Goal: Task Accomplishment & Management: Use online tool/utility

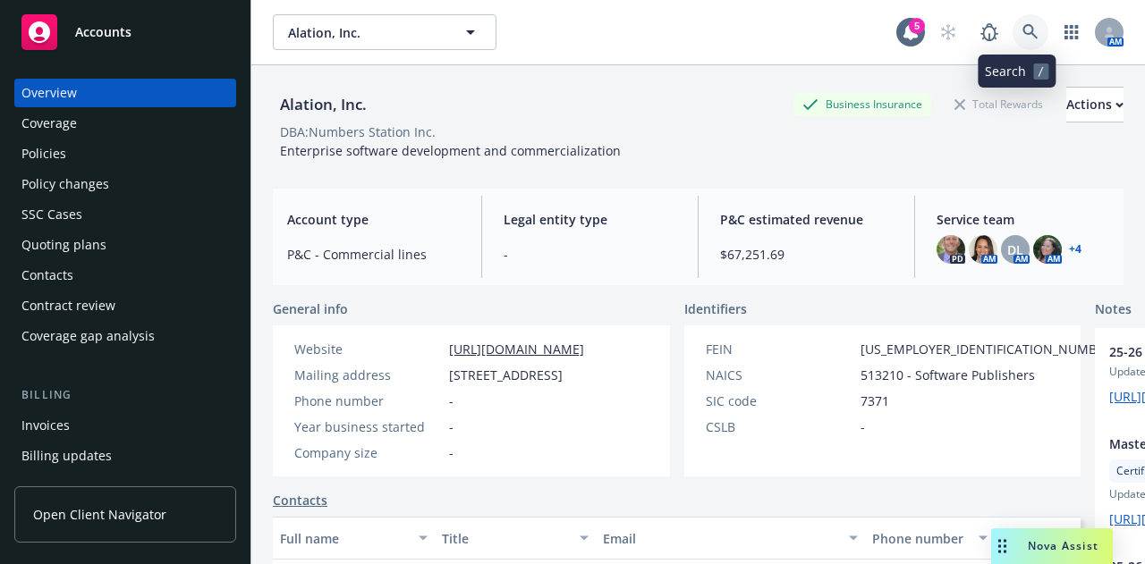
click at [1012, 26] on link at bounding box center [1030, 32] width 36 height 36
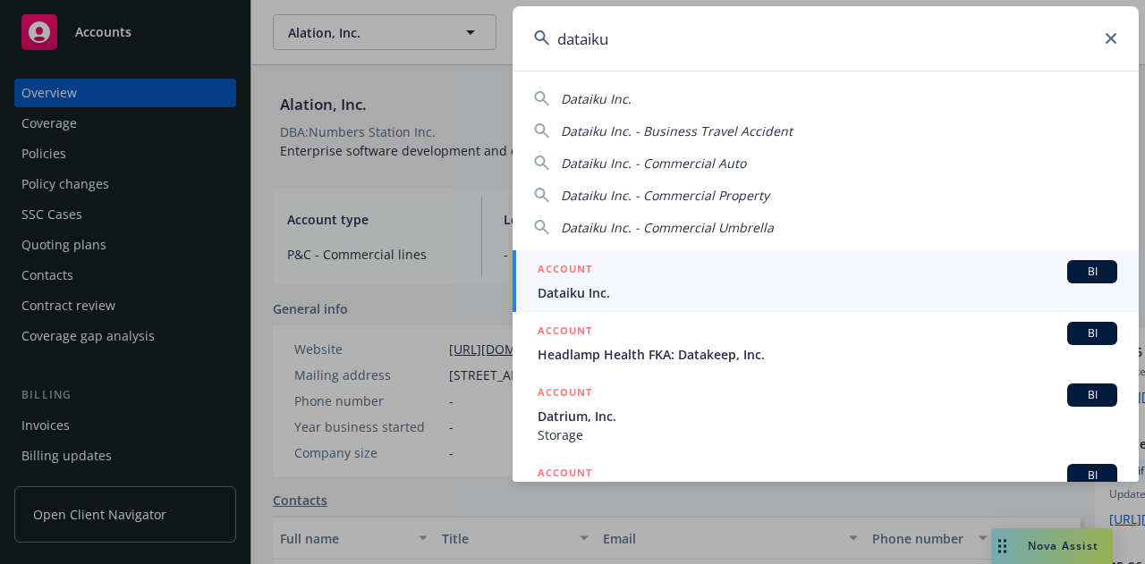
type input "dataiku"
click at [766, 289] on span "Dataiku Inc." at bounding box center [828, 293] width 580 height 19
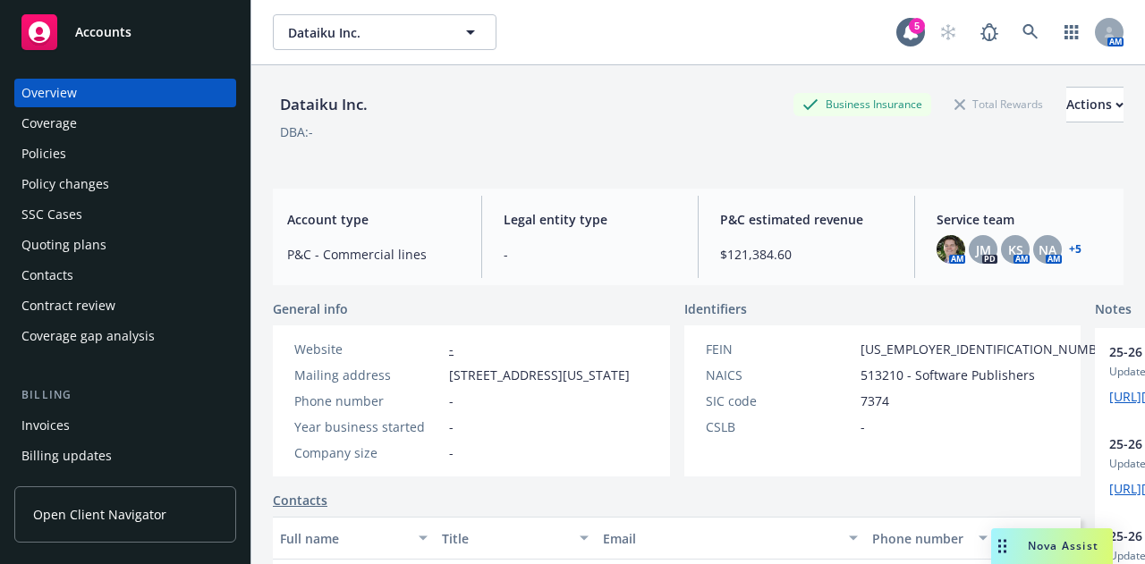
click at [161, 162] on div "Policies" at bounding box center [124, 154] width 207 height 29
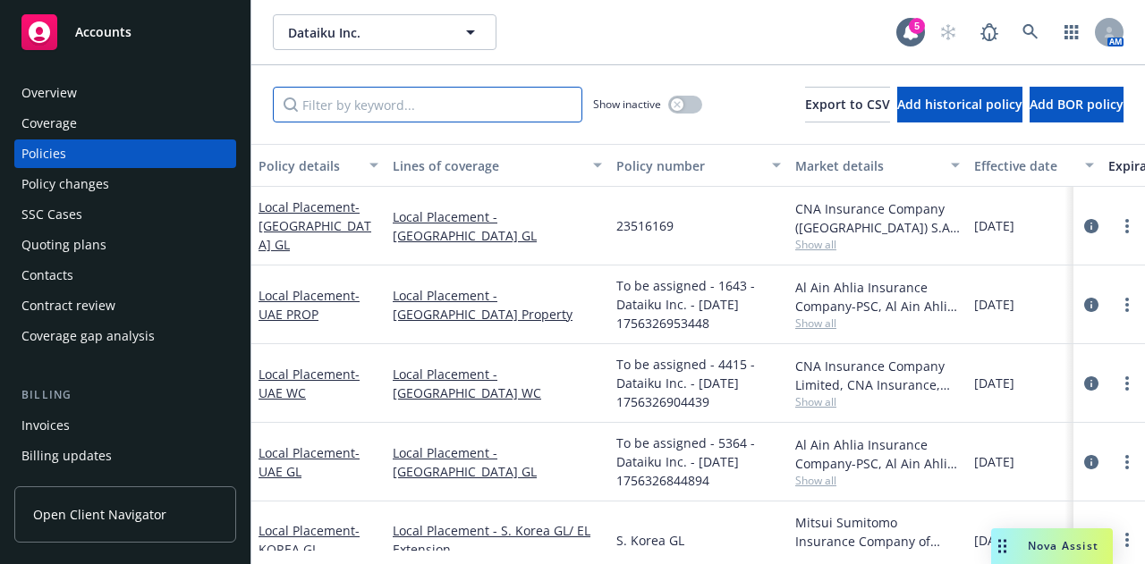
click at [477, 103] on input "Filter by keyword..." at bounding box center [427, 105] width 309 height 36
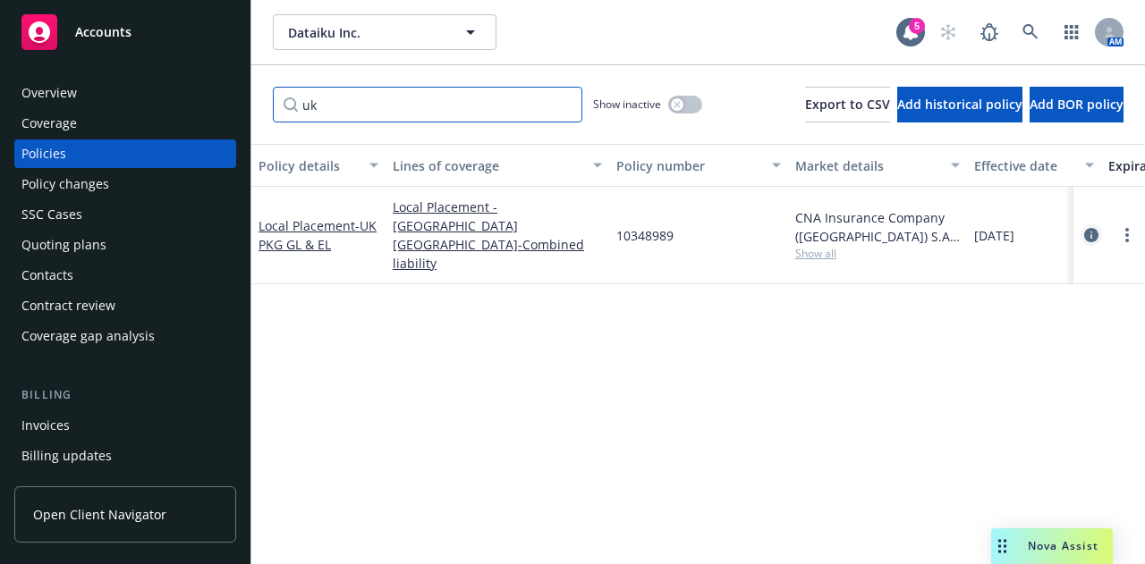
type input "uk"
click at [1093, 228] on icon "circleInformation" at bounding box center [1091, 235] width 14 height 14
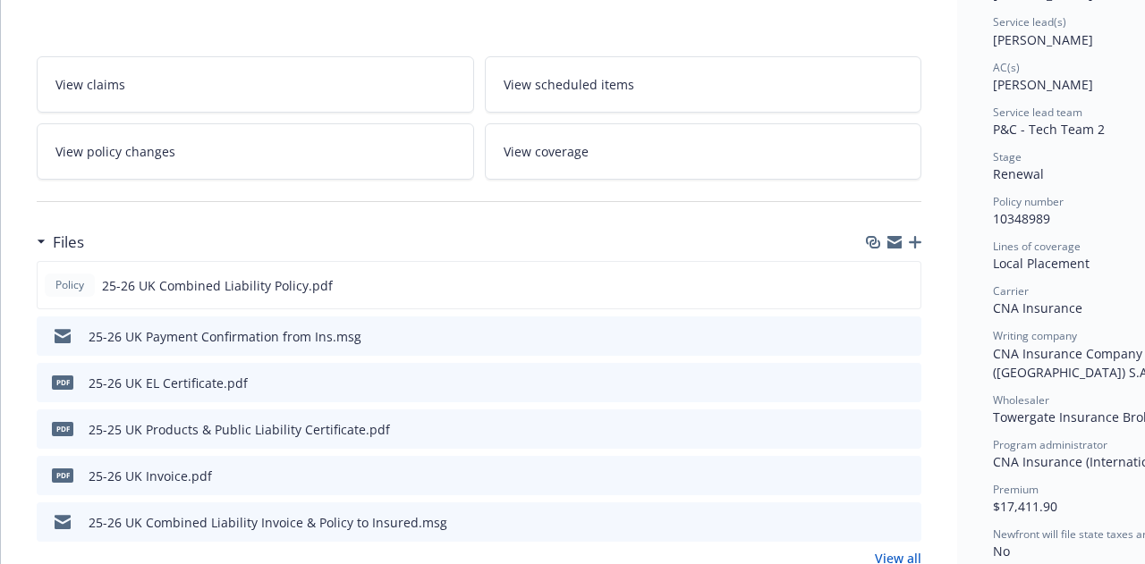
scroll to position [272, 0]
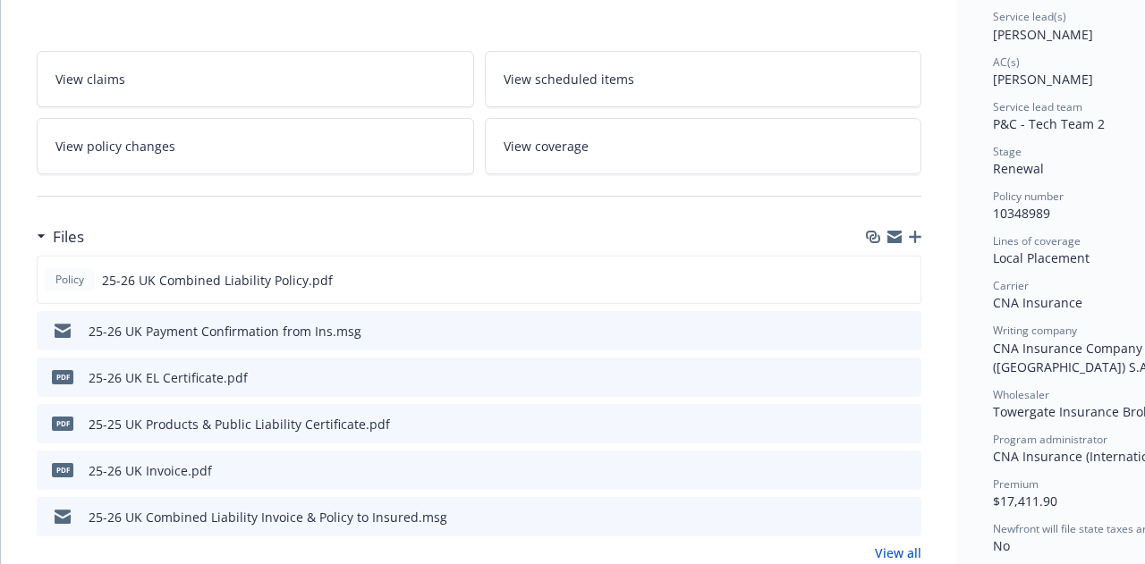
click at [913, 237] on icon "button" at bounding box center [915, 237] width 13 height 13
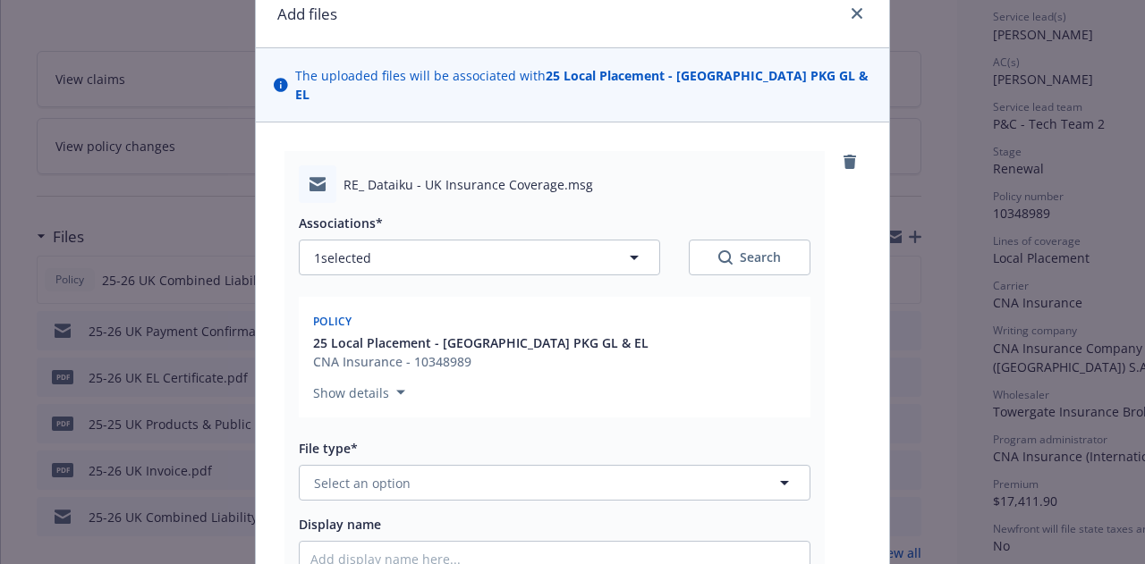
scroll to position [78, 0]
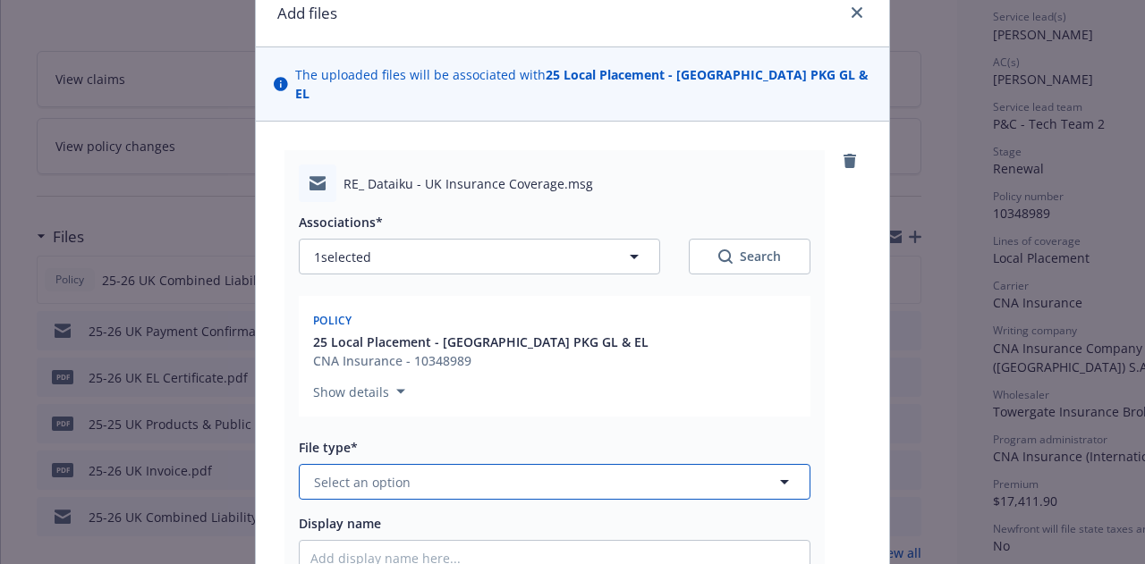
click at [633, 464] on button "Select an option" at bounding box center [555, 482] width 512 height 36
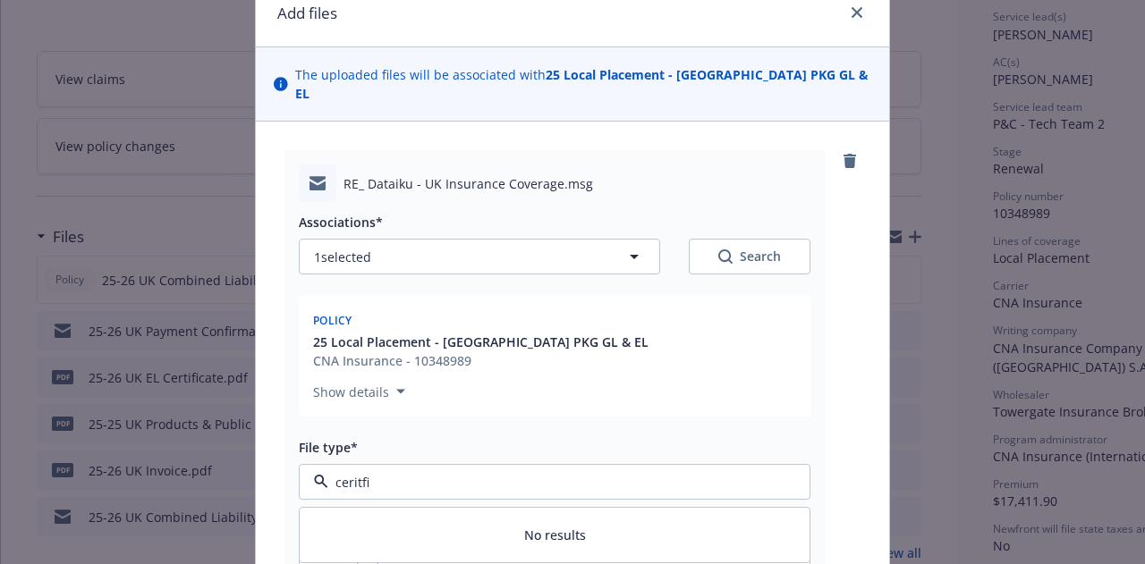
scroll to position [209, 0]
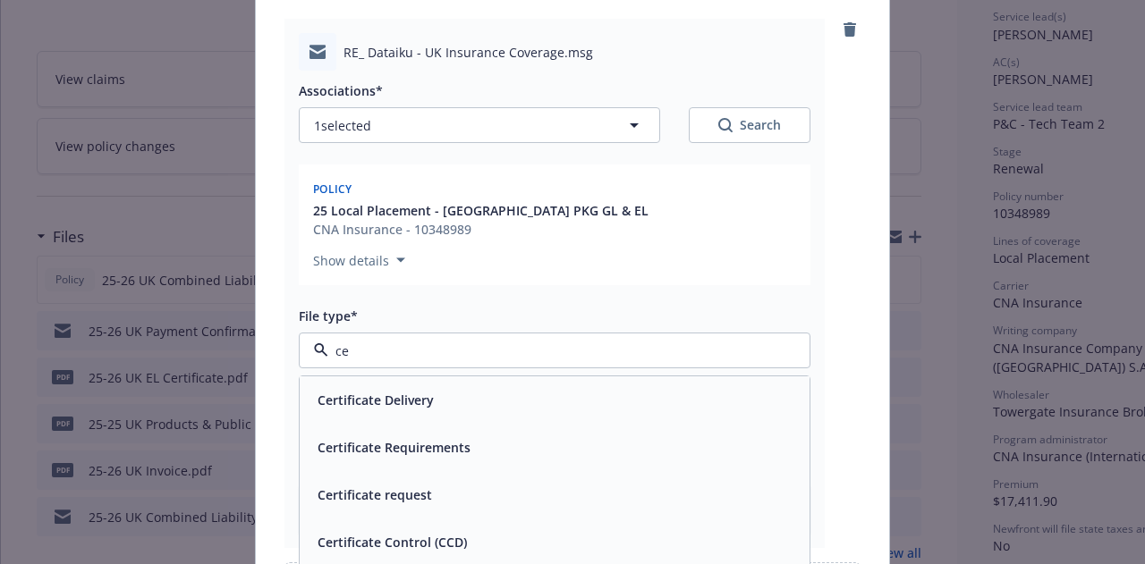
type input "c"
type input "certific"
click at [454, 377] on div "Certificate Delivery" at bounding box center [555, 400] width 510 height 47
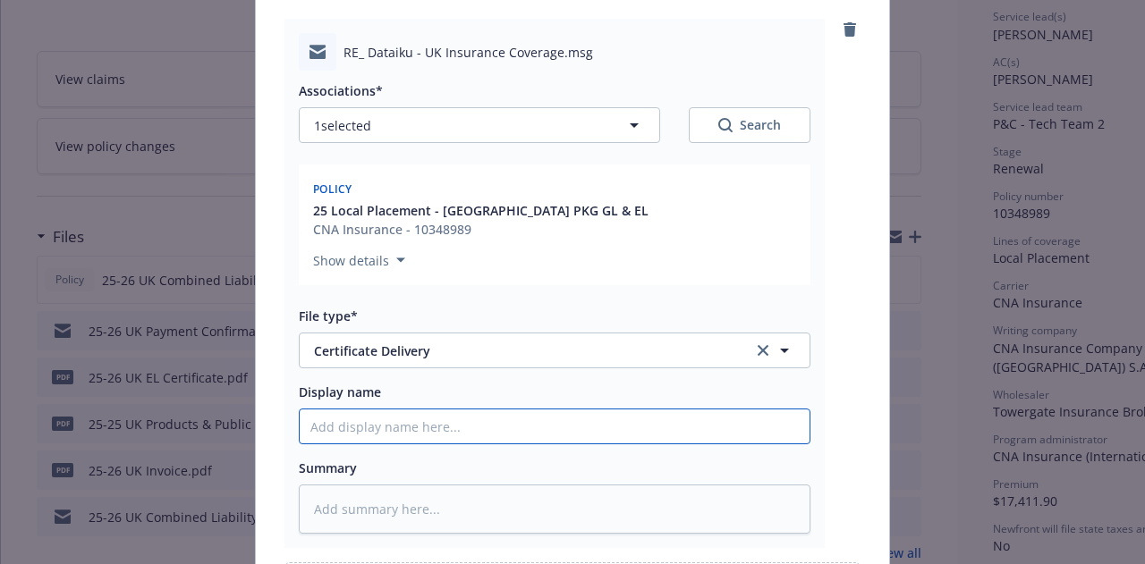
click at [458, 410] on input "Display name" at bounding box center [555, 427] width 510 height 34
type textarea "x"
type input "2"
type textarea "x"
type input "25"
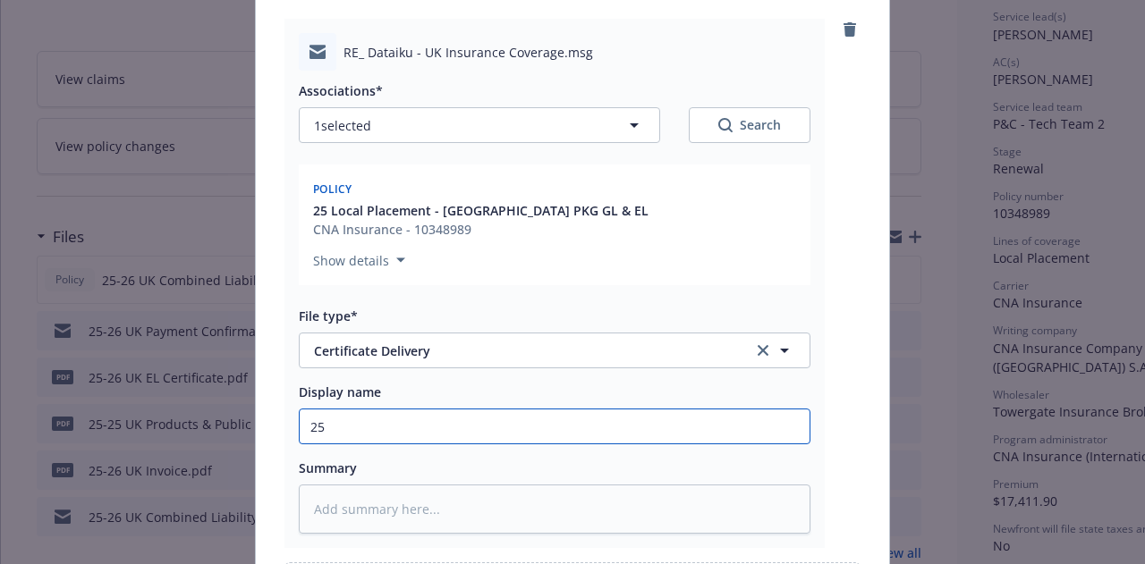
type textarea "x"
type input "25-"
type textarea "x"
type input "25-2"
type textarea "x"
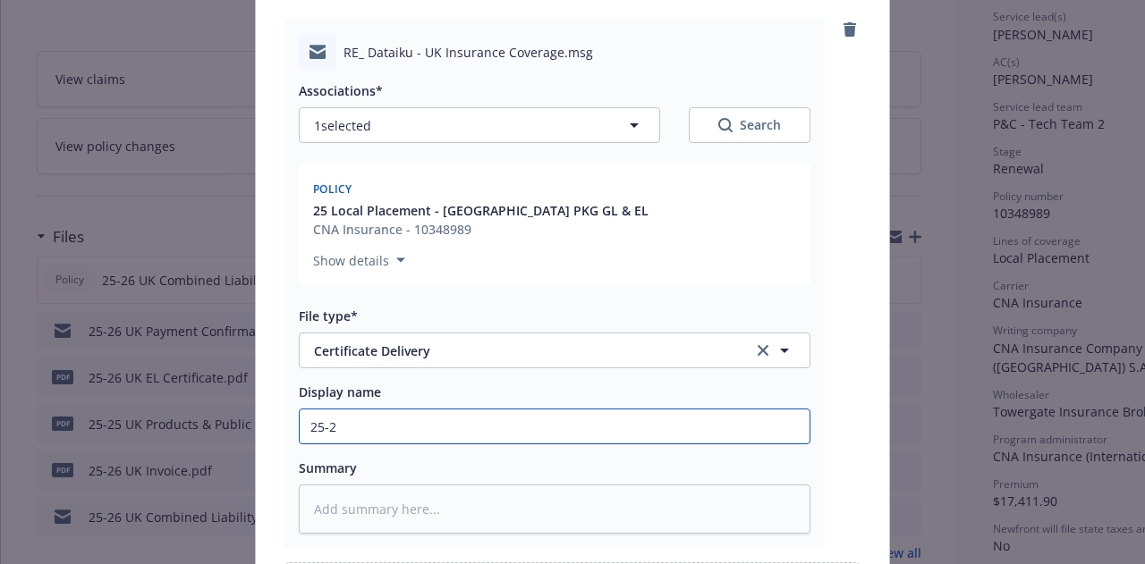
type input "25-26"
type textarea "x"
type input "25-26 U"
type textarea "x"
type input "25-26 UK"
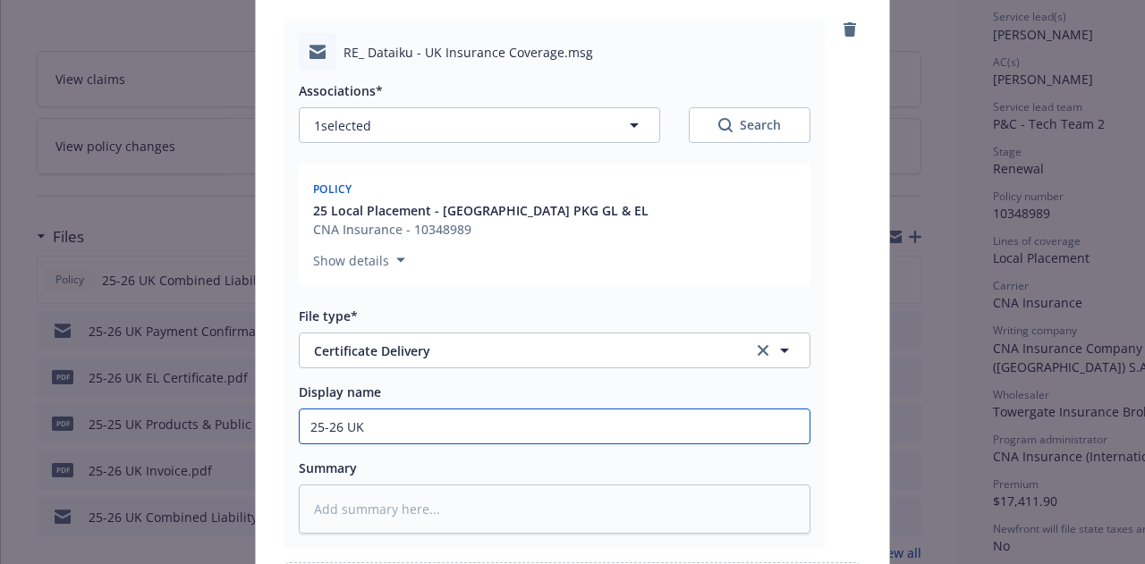
type textarea "x"
type input "25-26 UK C"
type textarea "x"
type input "25-26 UK Ce"
type textarea "x"
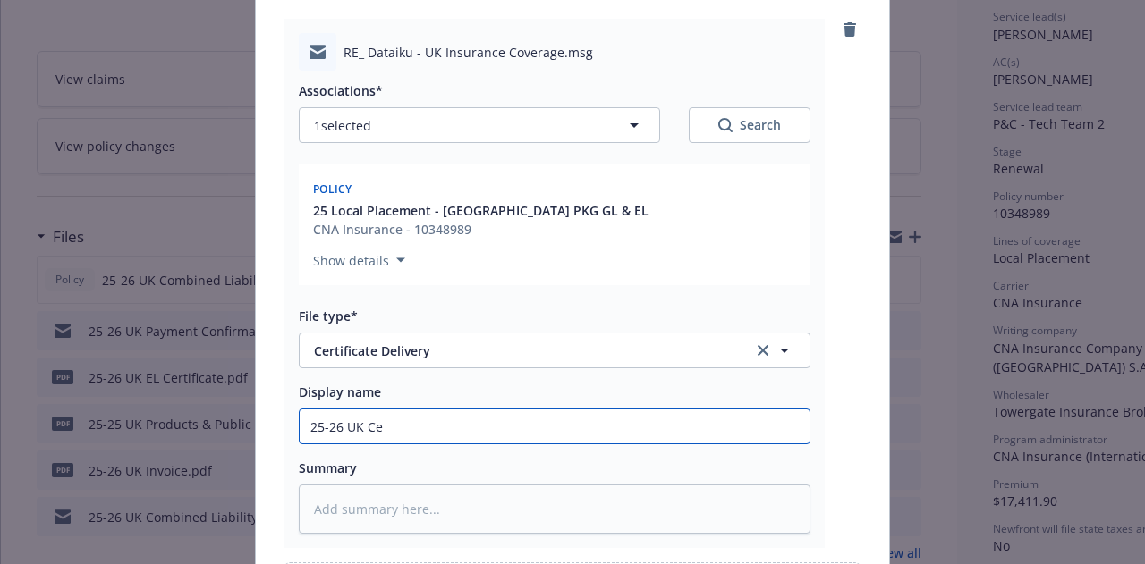
type input "25-26 UK Cer"
type textarea "x"
type input "25-26 UK Cert"
type textarea "x"
type input "25-26 UK Certi"
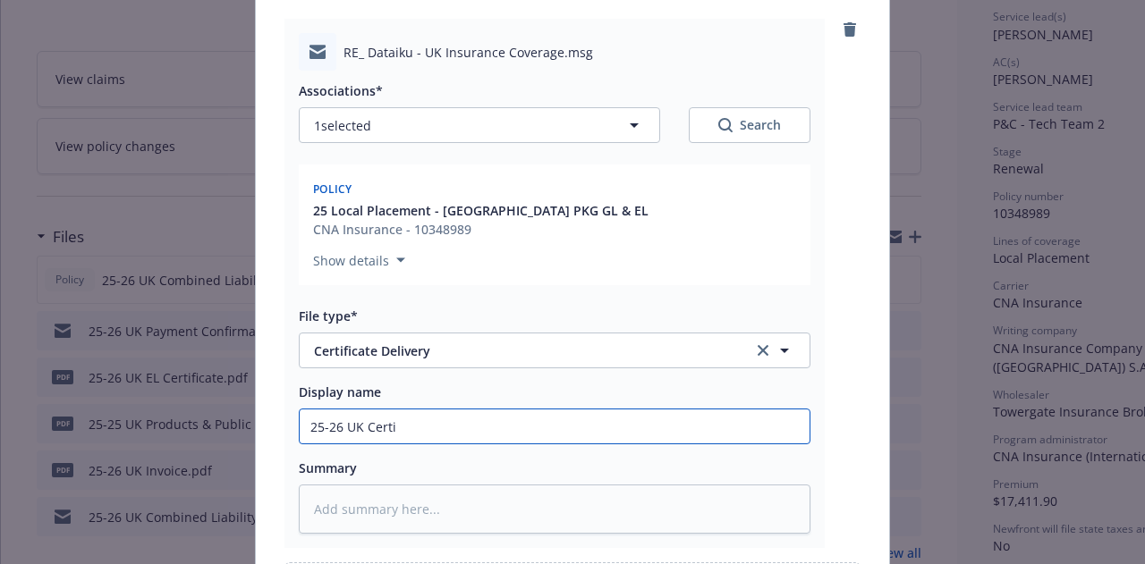
type textarea "x"
type input "25-26 UK Certif"
type textarea "x"
type input "25-26 UK Certifi"
type textarea "x"
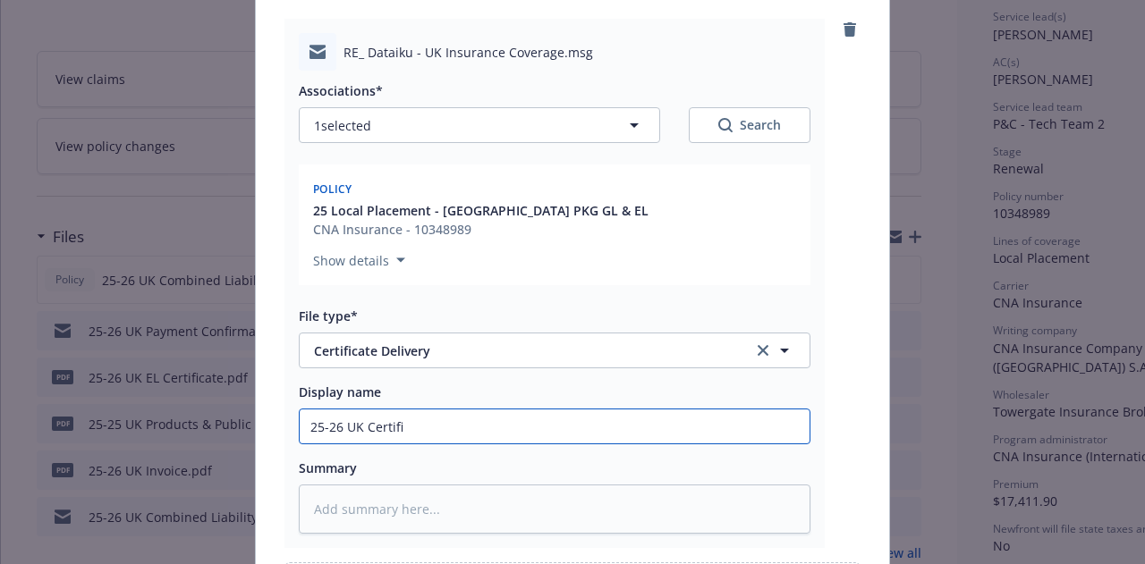
type input "25-26 UK Certific"
type textarea "x"
type input "25-26 UK Certifica"
type textarea "x"
type input "25-26 UK Certificat"
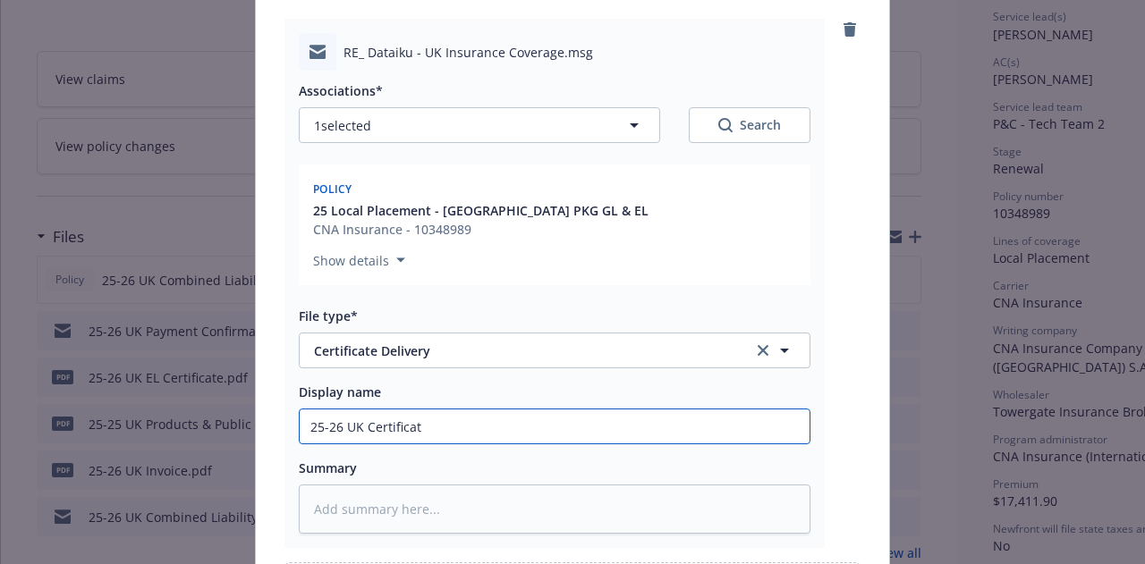
type textarea "x"
type input "25-26 UK Certificate"
type textarea "x"
type input "25-26 UK Certificates"
type textarea "x"
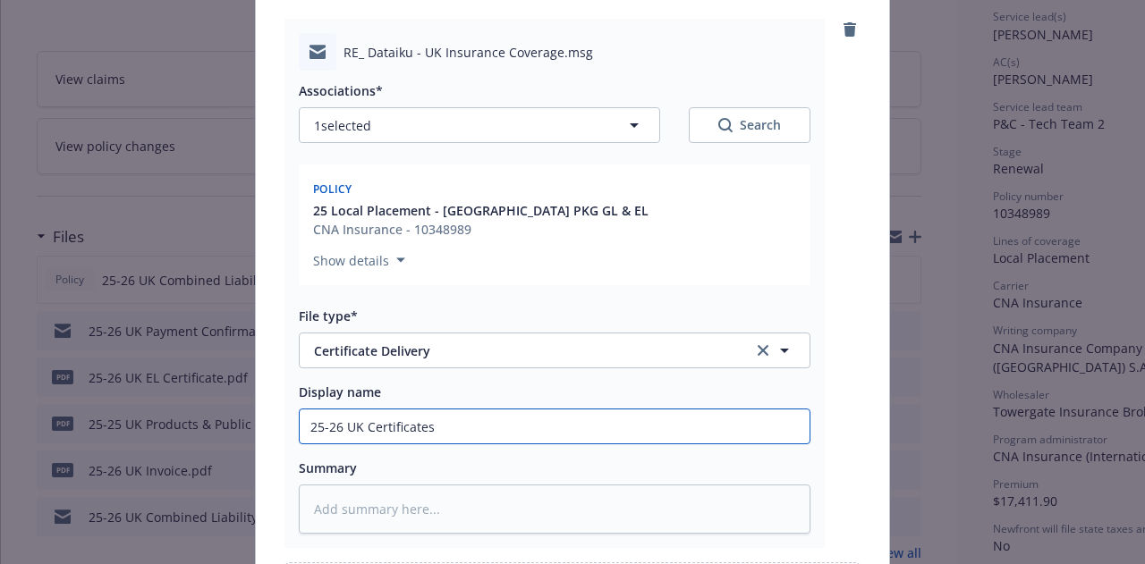
type input "25-26 UK Certificates D"
type textarea "x"
type input "25-26 UK Certificates Del"
type textarea "x"
type input "25-26 UK Certificates Deliv"
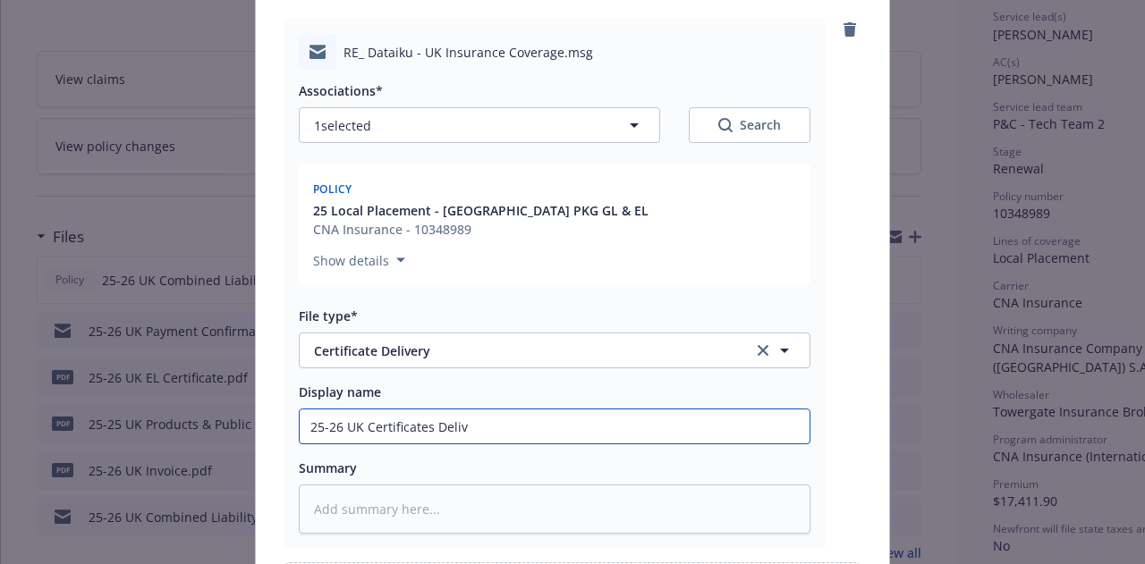
type textarea "x"
type input "25-26 UK Certificates Delive"
type textarea "x"
type input "25-26 UK Certificates Deliver"
type textarea "x"
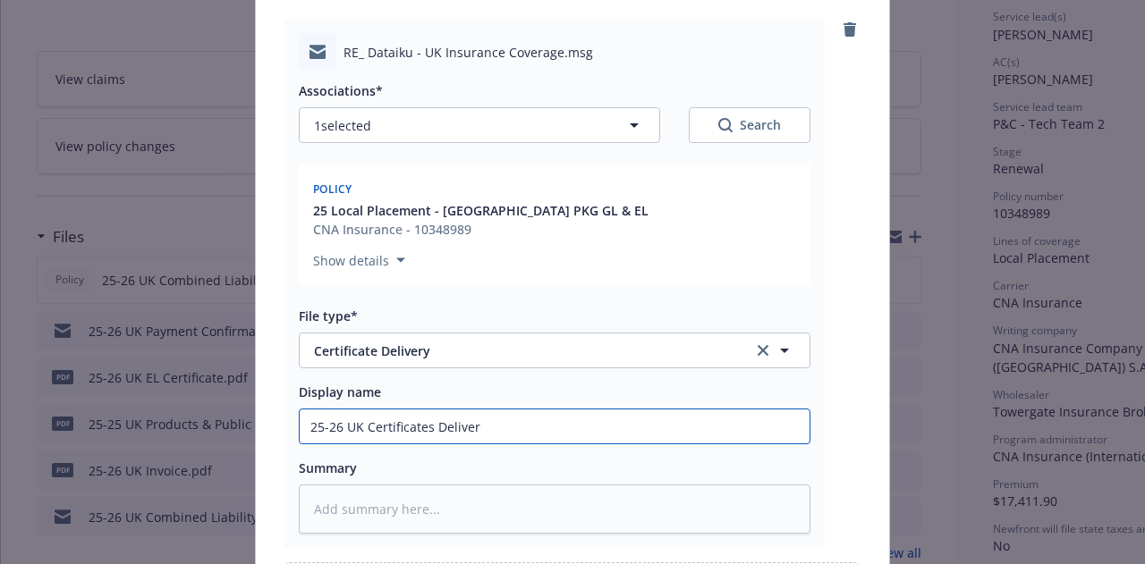
type input "25-26 UK Certificates Delivere"
type textarea "x"
type input "25-26 UK Certificates Delivered"
type textarea "x"
type input "25-26 UK Certificates Delivered t"
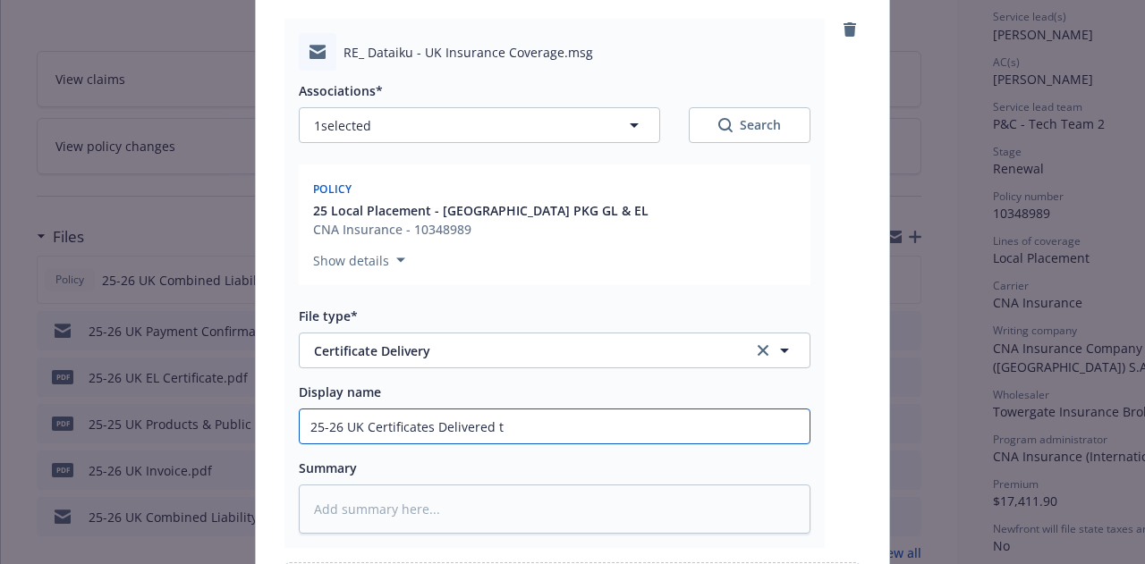
type textarea "x"
type input "25-26 UK Certificates Delivered to"
type textarea "x"
type input "25-26 UK Certificates Delivered to"
type textarea "x"
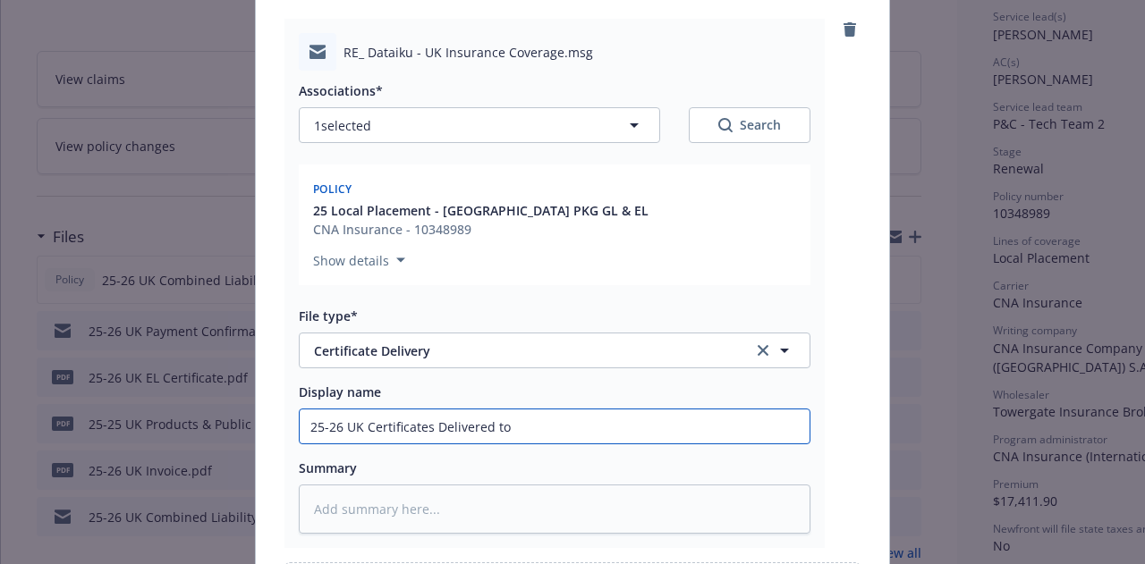
type input "25-26 UK Certificates Delivered to I"
type textarea "x"
type input "25-26 UK Certificates Delivered to Ins"
type textarea "x"
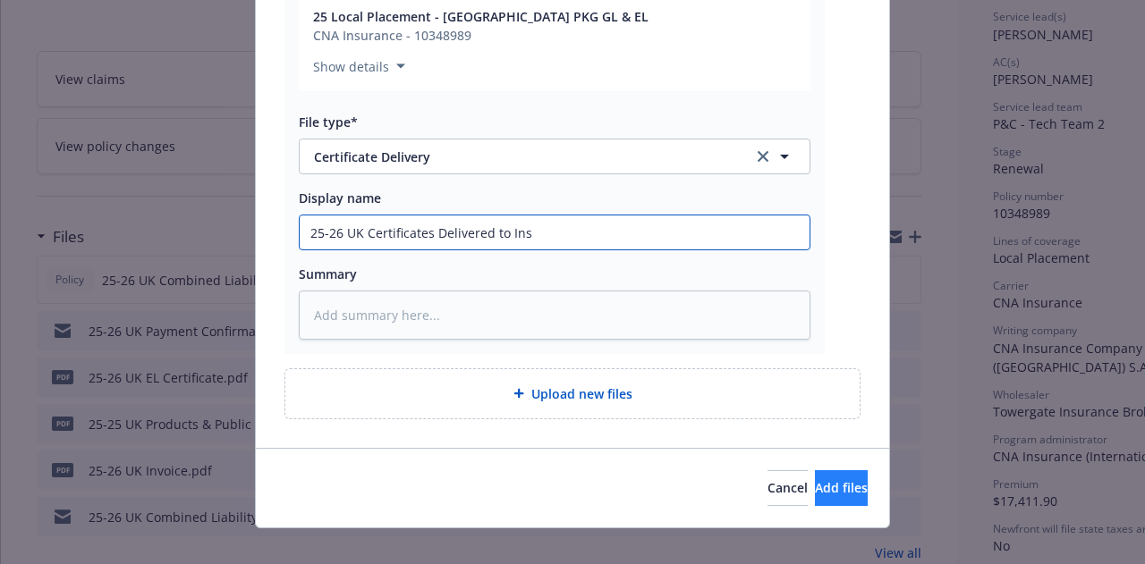
type input "25-26 UK Certificates Delivered to Ins"
click at [815, 482] on button "Add files" at bounding box center [841, 488] width 53 height 36
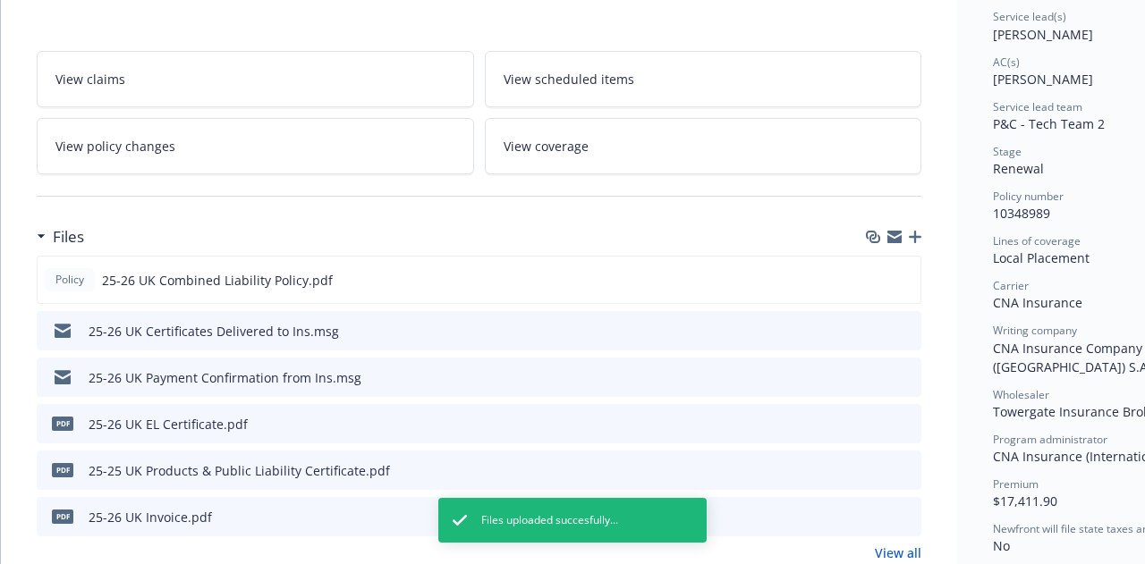
click at [916, 233] on icon "button" at bounding box center [915, 237] width 13 height 13
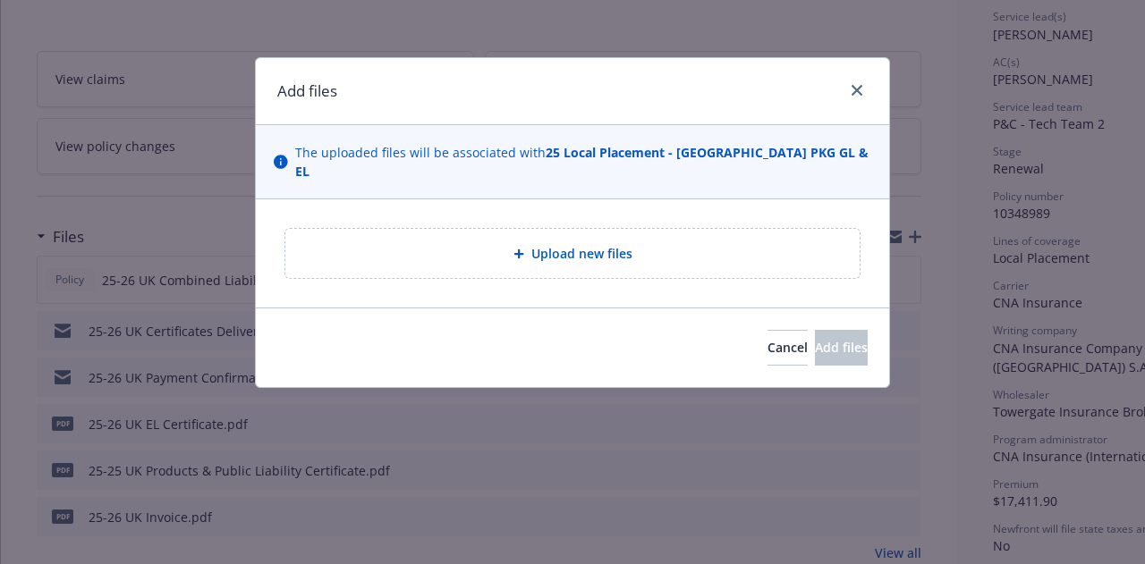
type textarea "x"
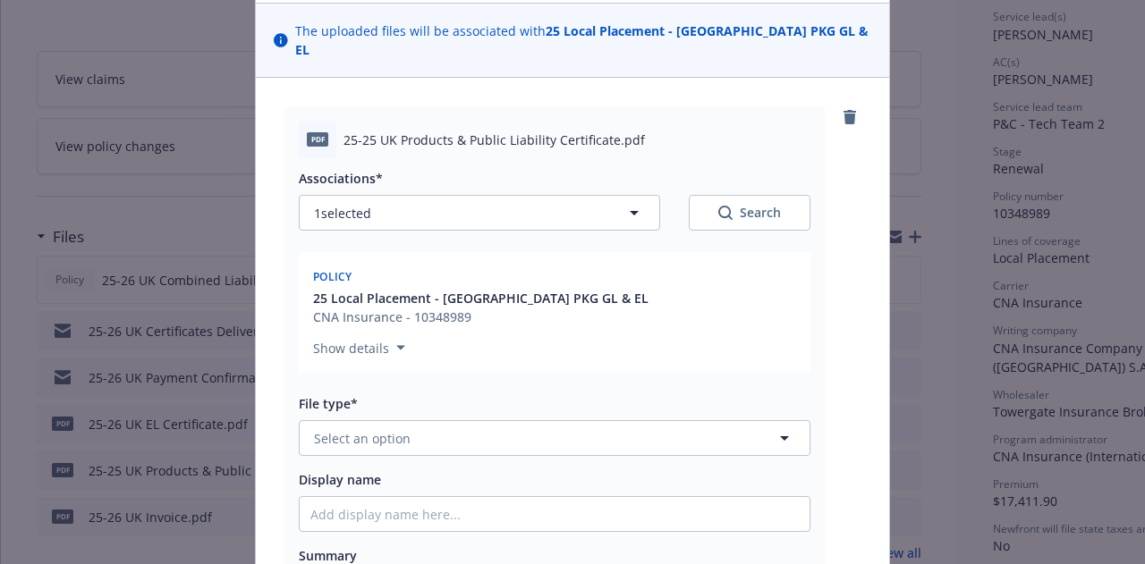
scroll to position [124, 0]
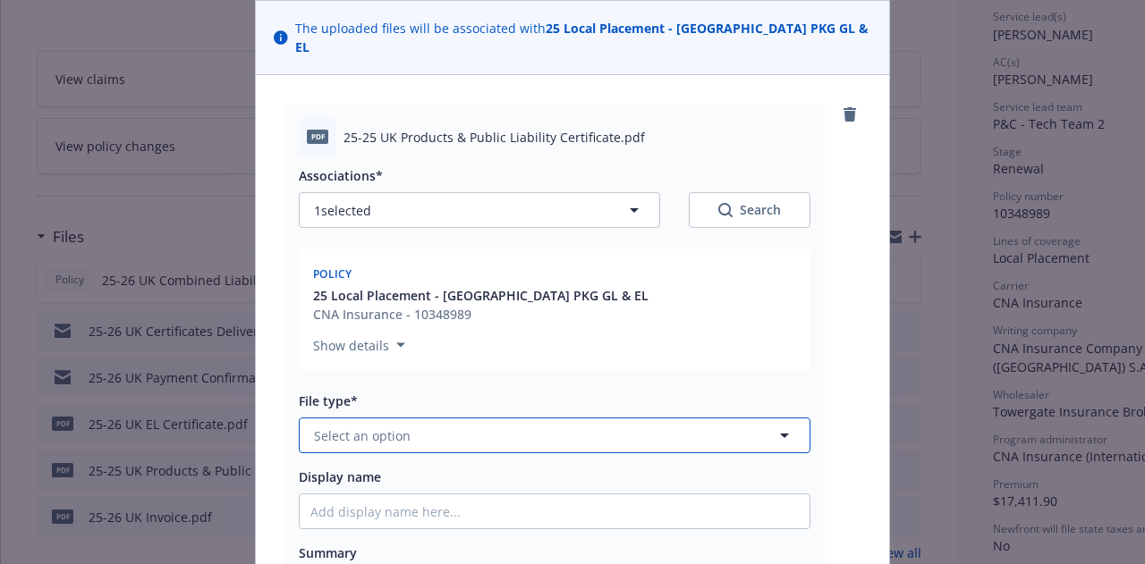
click at [629, 420] on button "Select an option" at bounding box center [555, 436] width 512 height 36
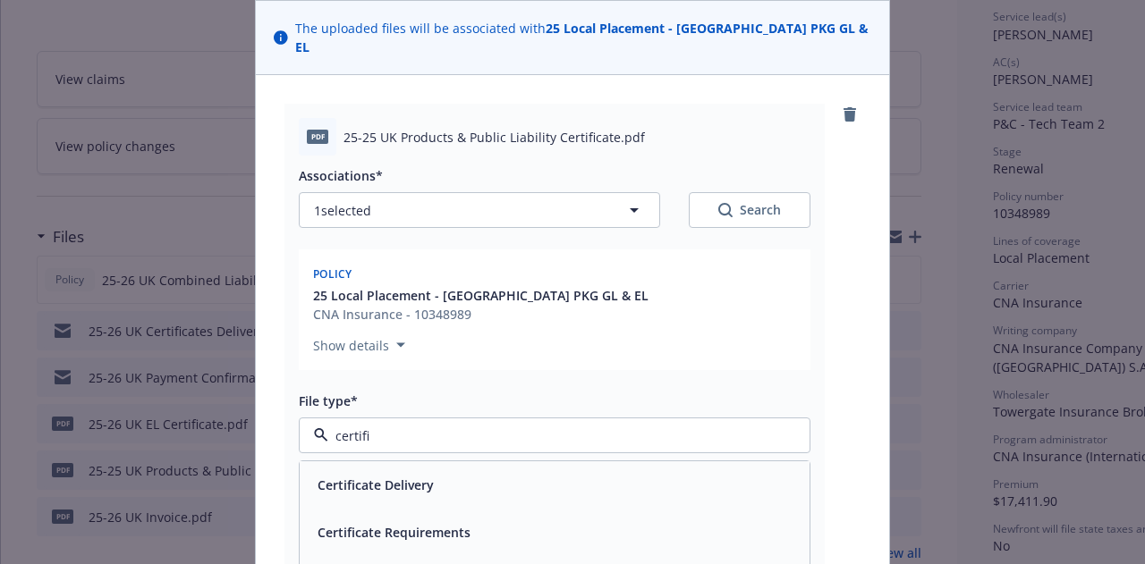
type input "certific"
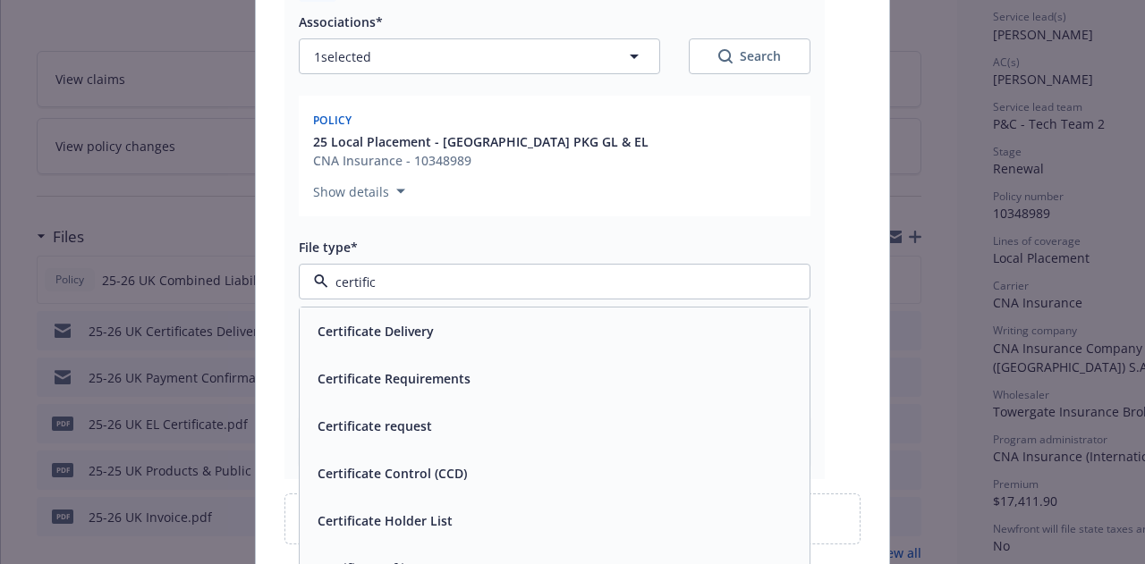
scroll to position [317, 0]
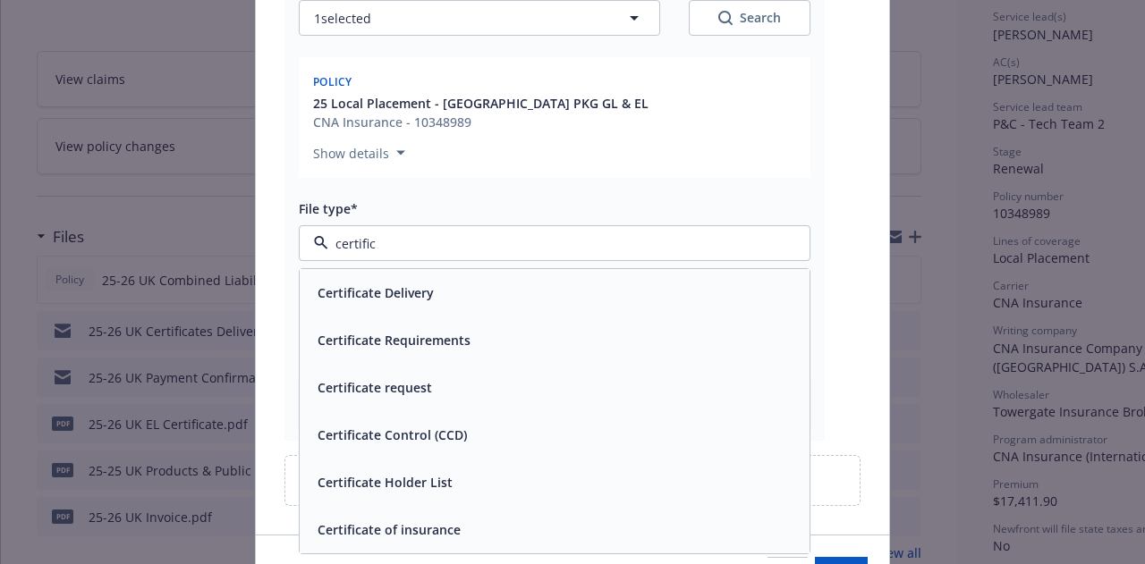
click at [455, 517] on div "Certificate of insurance" at bounding box center [554, 530] width 488 height 26
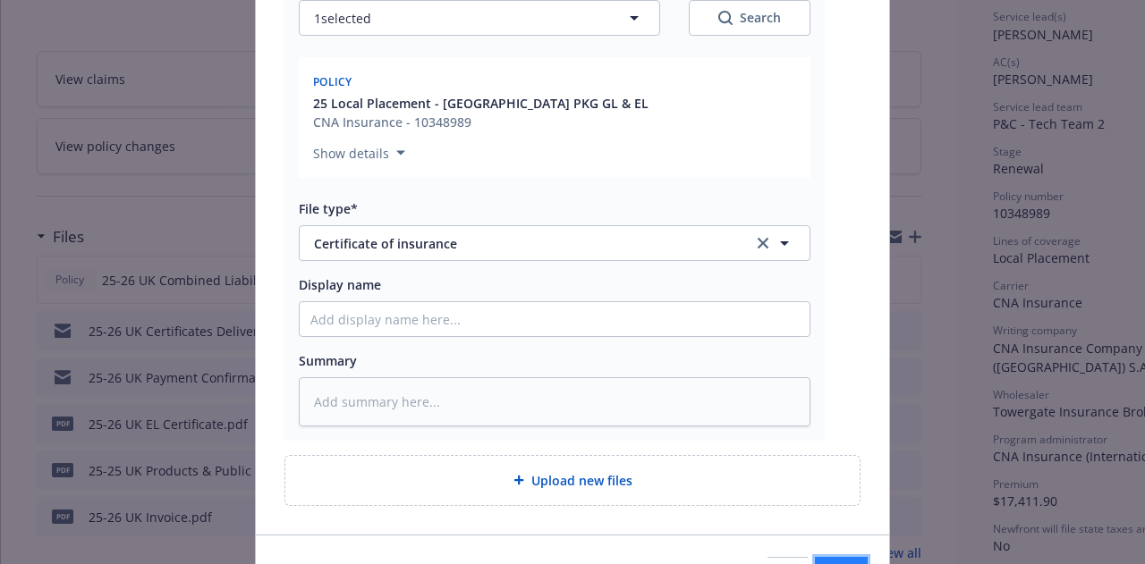
click at [815, 557] on button "Add files" at bounding box center [841, 575] width 53 height 36
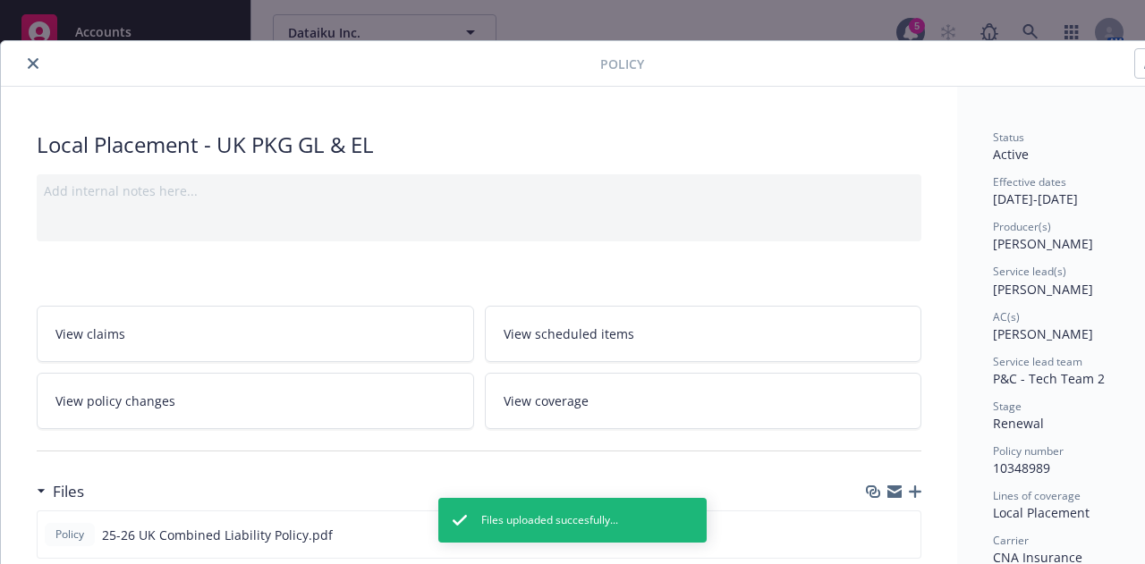
scroll to position [0, 0]
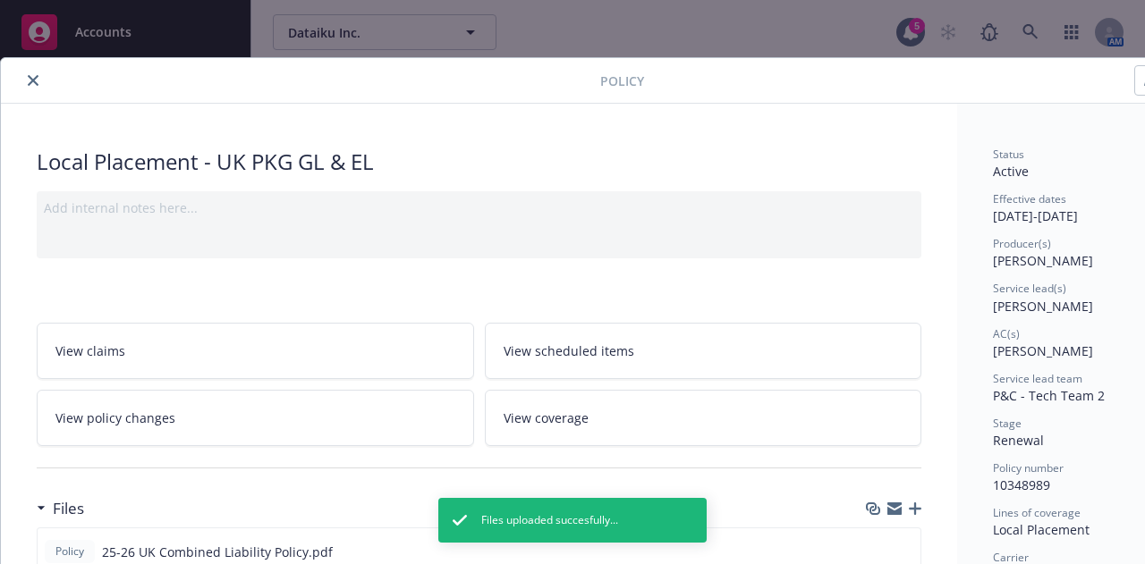
click at [28, 80] on icon "close" at bounding box center [33, 80] width 11 height 11
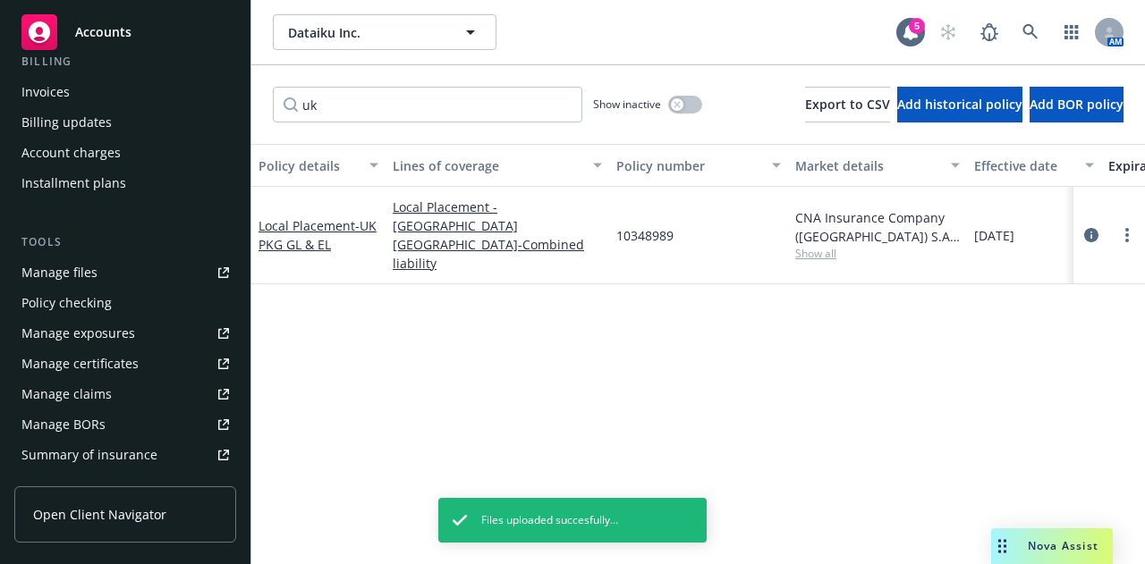
scroll to position [345, 0]
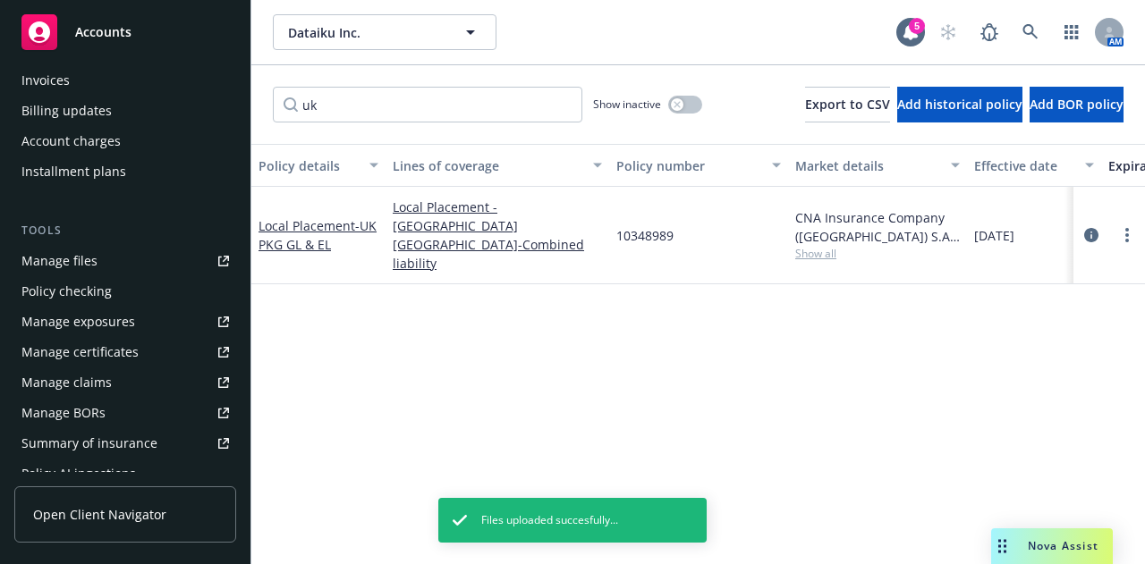
click at [120, 264] on link "Manage files" at bounding box center [125, 261] width 222 height 29
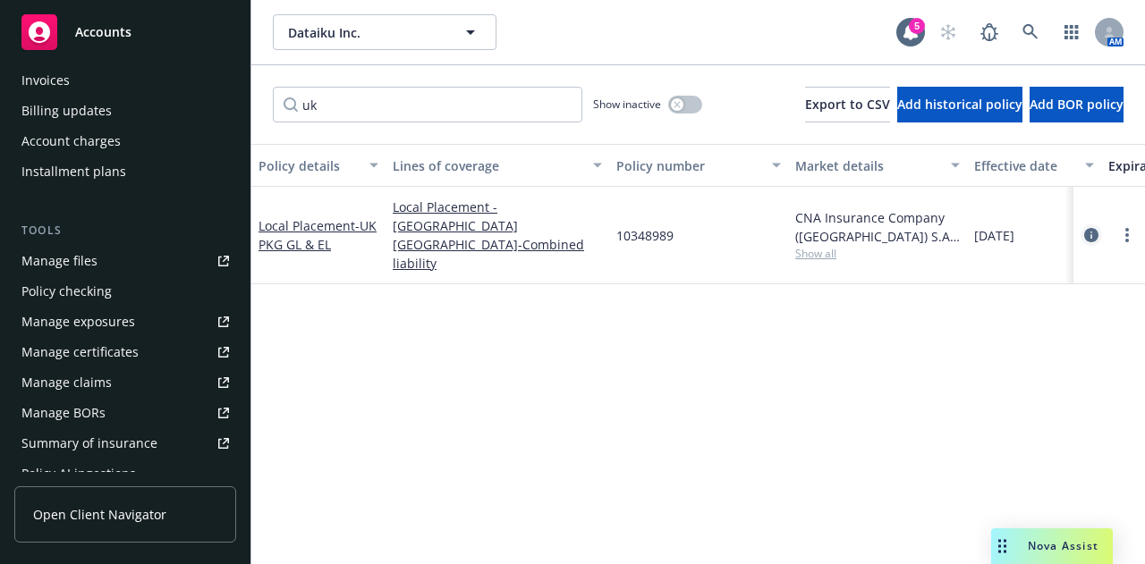
click at [1091, 228] on icon "circleInformation" at bounding box center [1091, 235] width 14 height 14
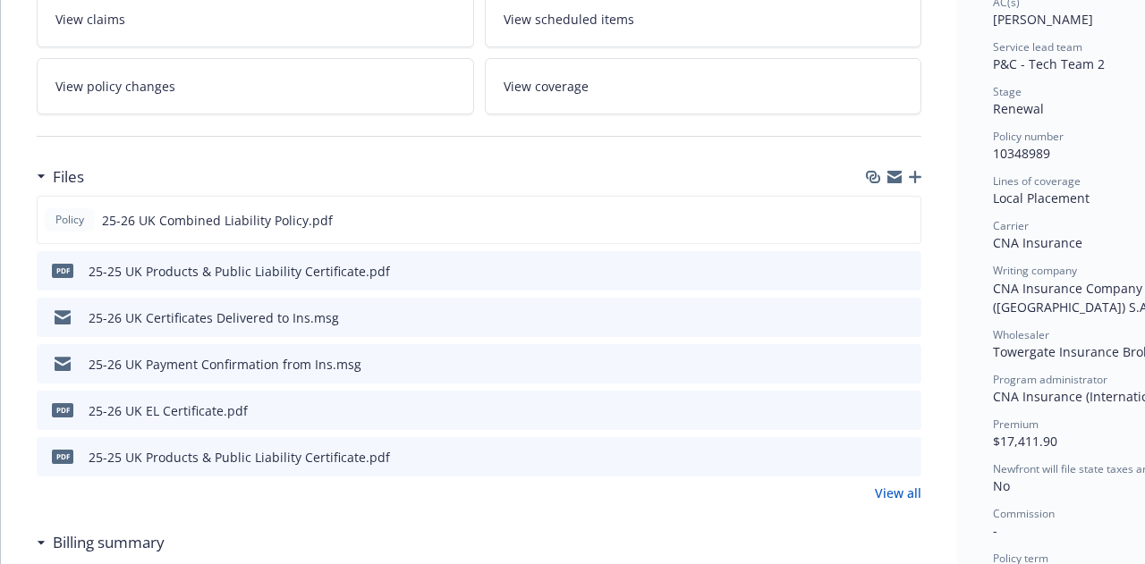
scroll to position [334, 0]
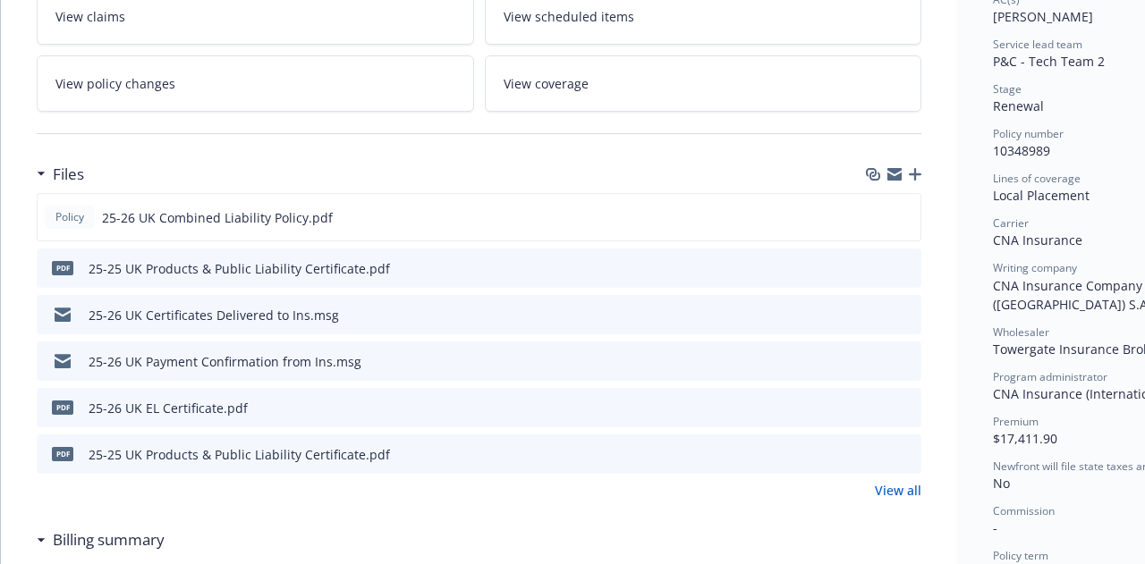
click at [216, 498] on div "Files Policy 25-26 UK Combined Liability Policy.pdf pdf 25-25 UK Products & Pub…" at bounding box center [479, 339] width 885 height 366
click at [911, 173] on icon "button" at bounding box center [915, 174] width 13 height 13
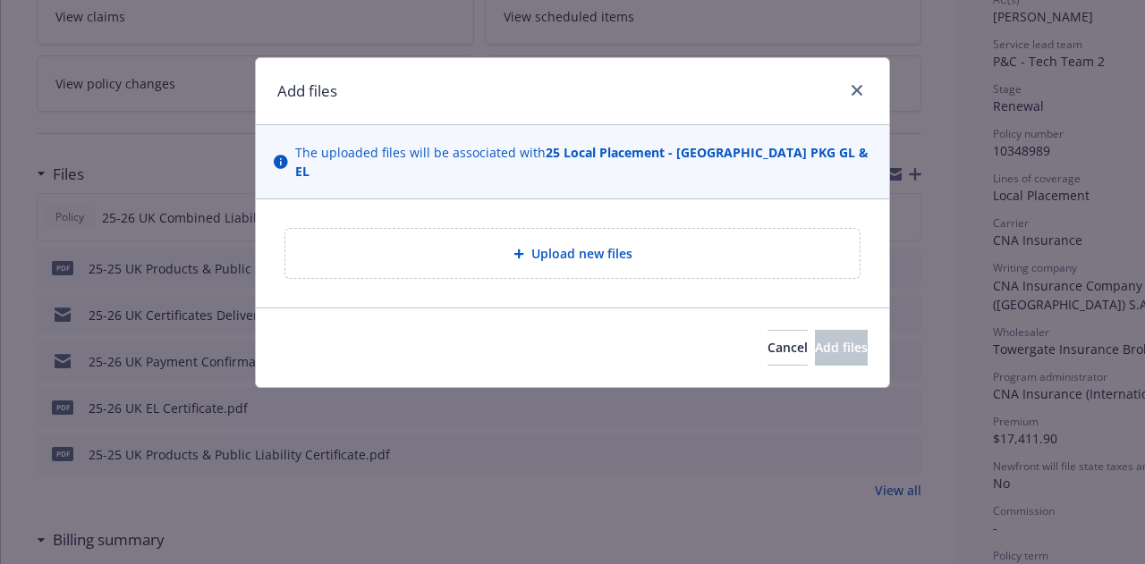
type textarea "x"
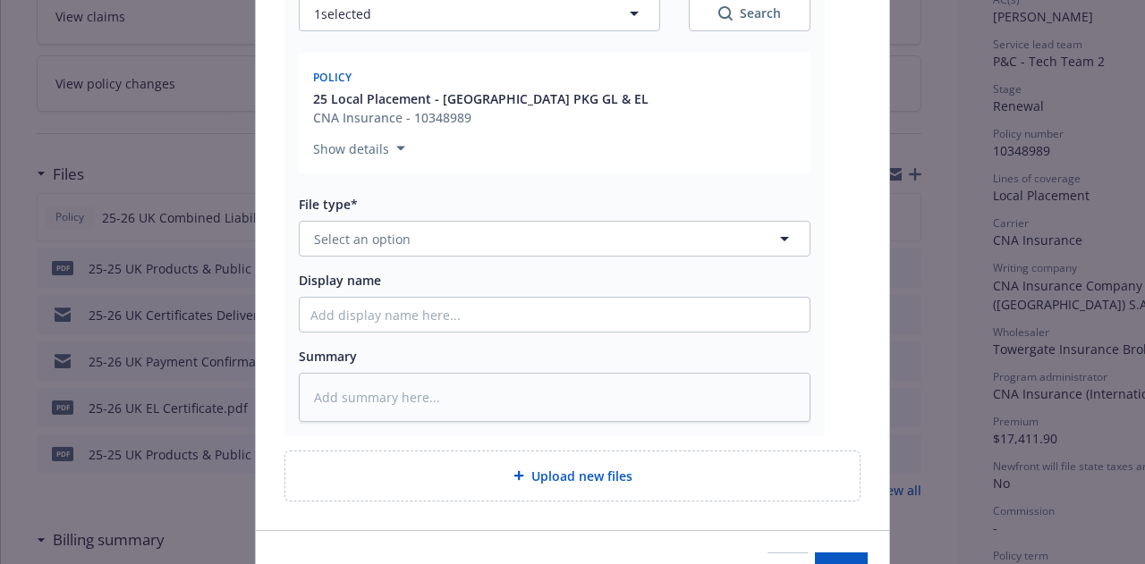
scroll to position [322, 0]
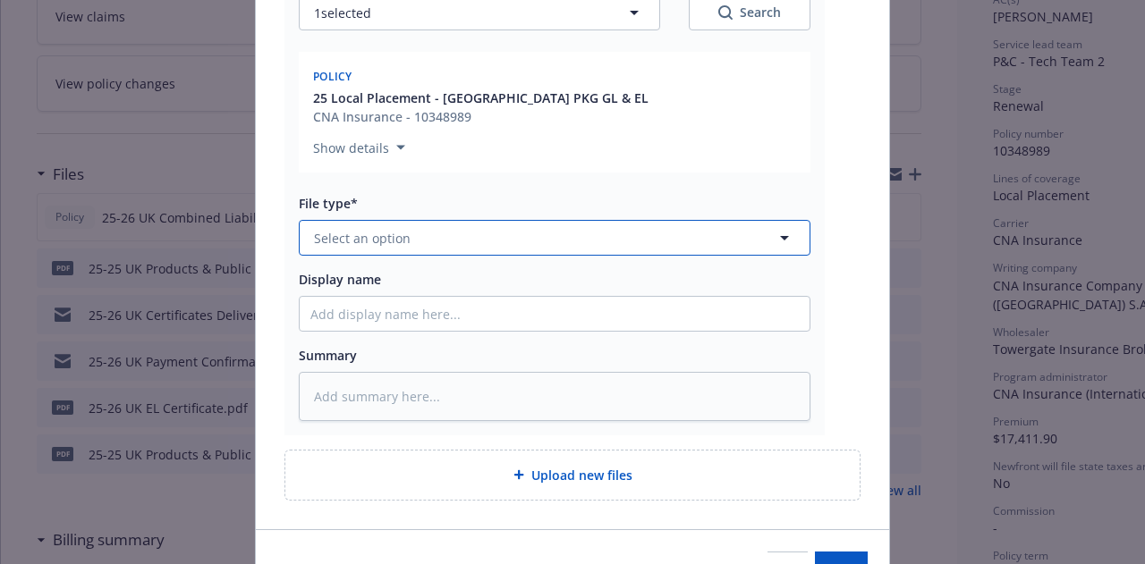
click at [703, 224] on button "Select an option" at bounding box center [555, 238] width 512 height 36
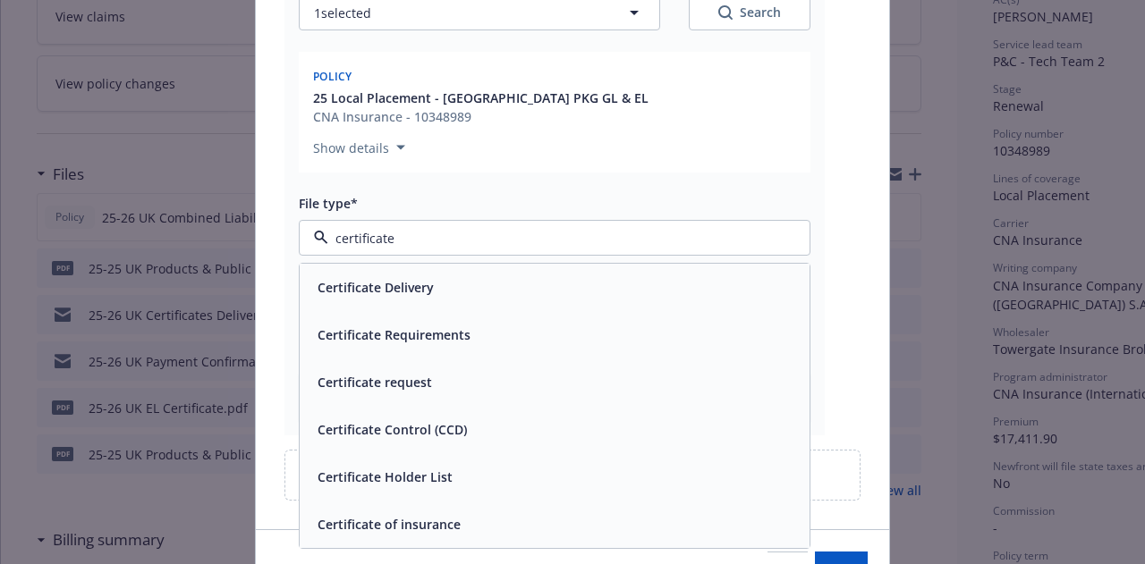
type input "certificate"
click at [588, 501] on div "Certificate of insurance" at bounding box center [555, 524] width 510 height 47
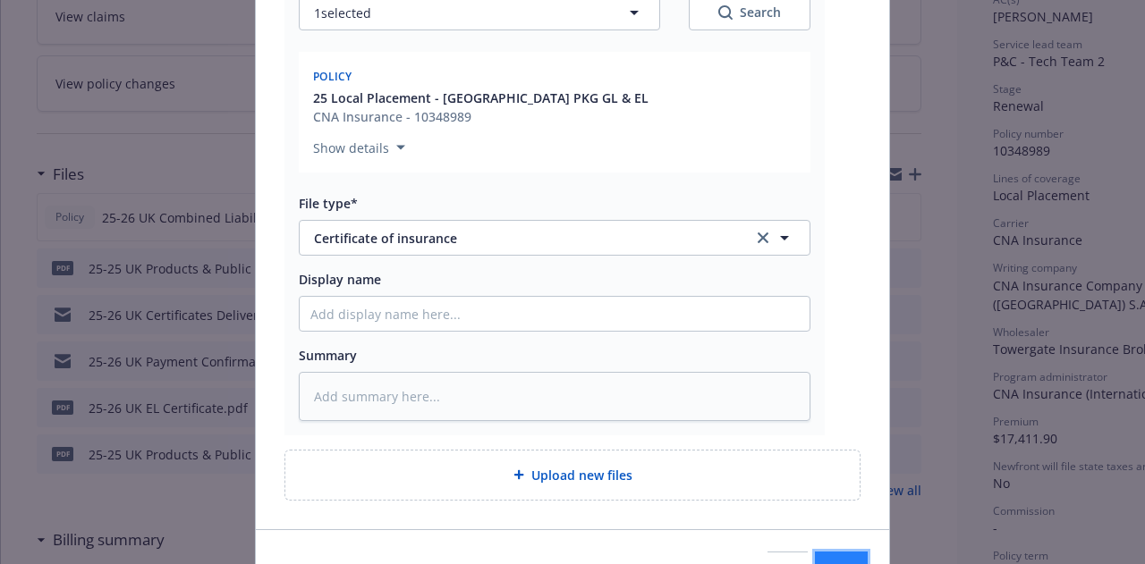
click at [815, 552] on button "Add files" at bounding box center [841, 570] width 53 height 36
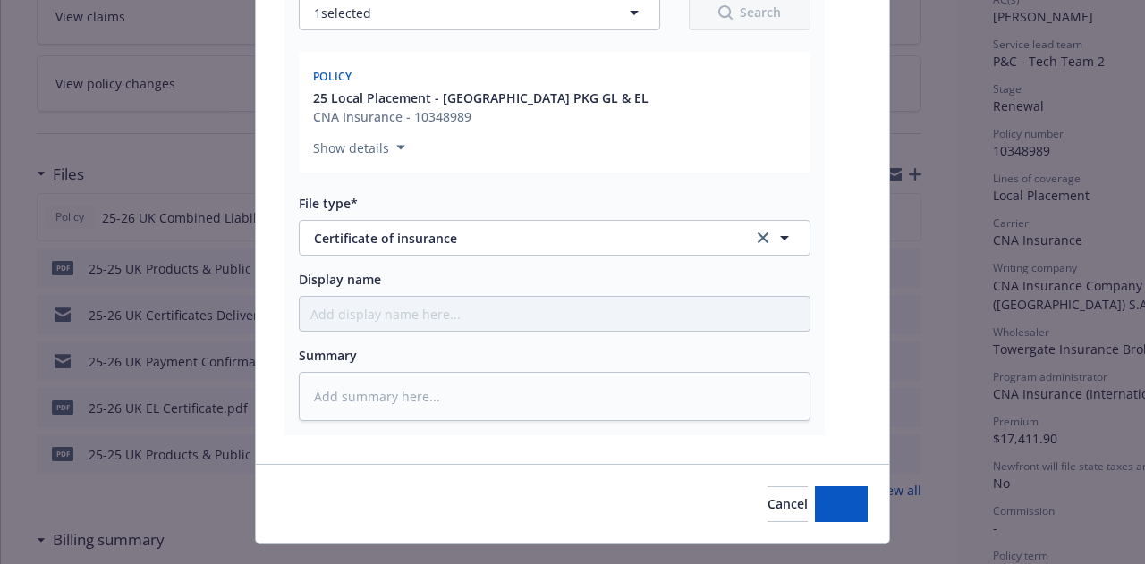
type textarea "x"
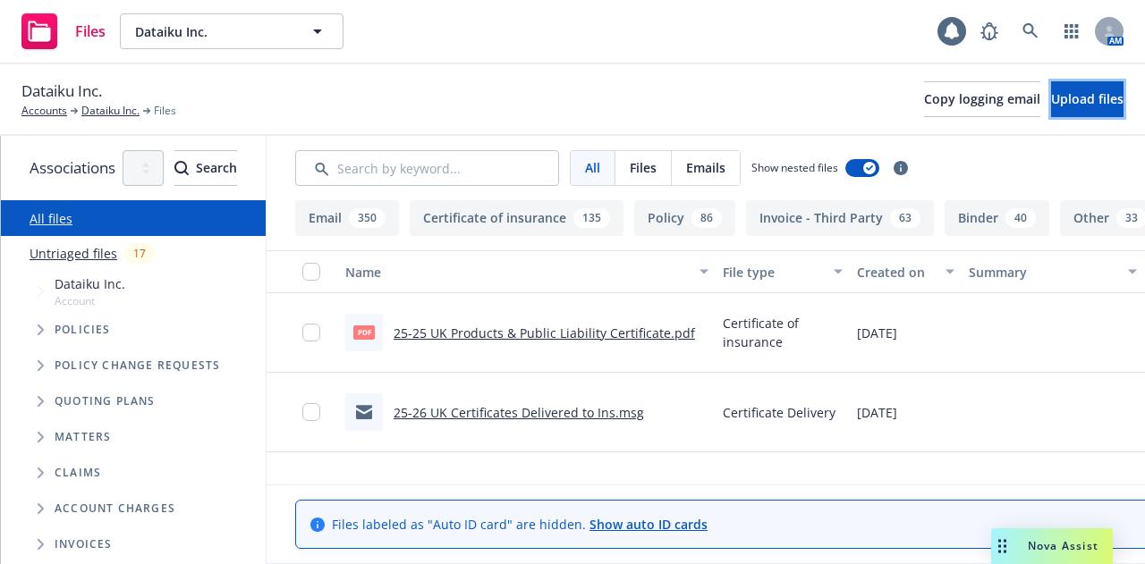
click at [1064, 97] on span "Upload files" at bounding box center [1087, 98] width 72 height 17
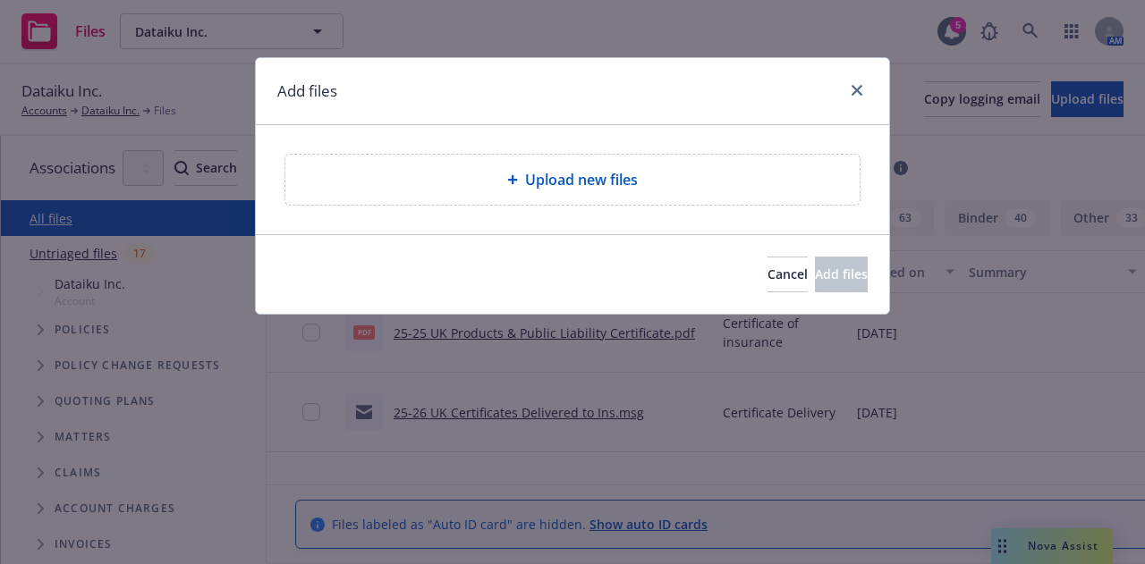
click at [844, 105] on div "Add files" at bounding box center [572, 91] width 633 height 67
click at [859, 89] on icon "close" at bounding box center [856, 90] width 11 height 11
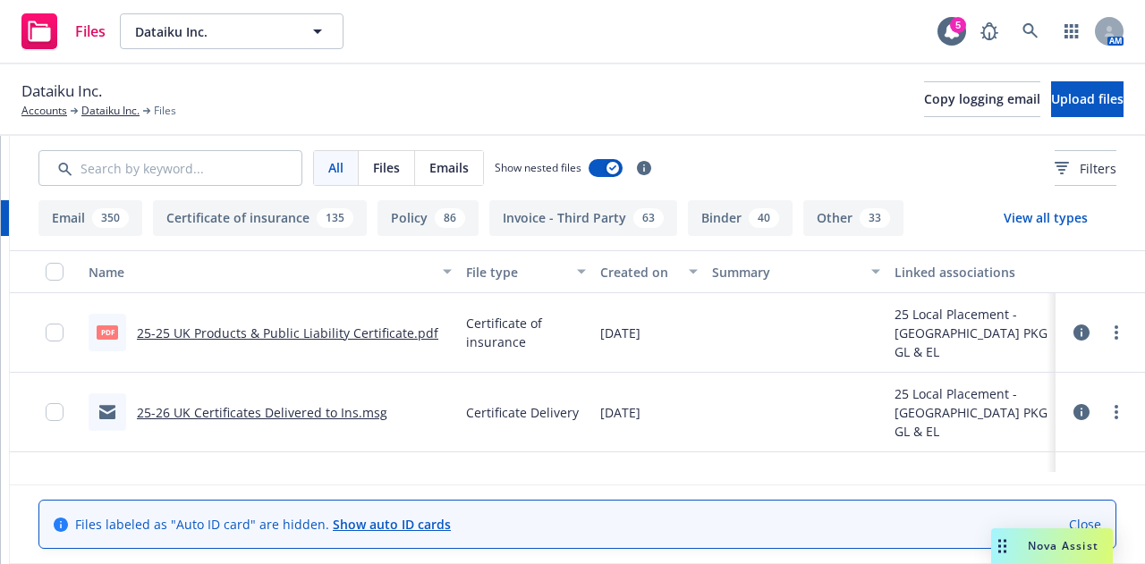
scroll to position [0, 343]
click at [1114, 419] on icon "more" at bounding box center [1116, 412] width 4 height 14
click at [1011, 383] on link "Update associations" at bounding box center [1037, 389] width 178 height 36
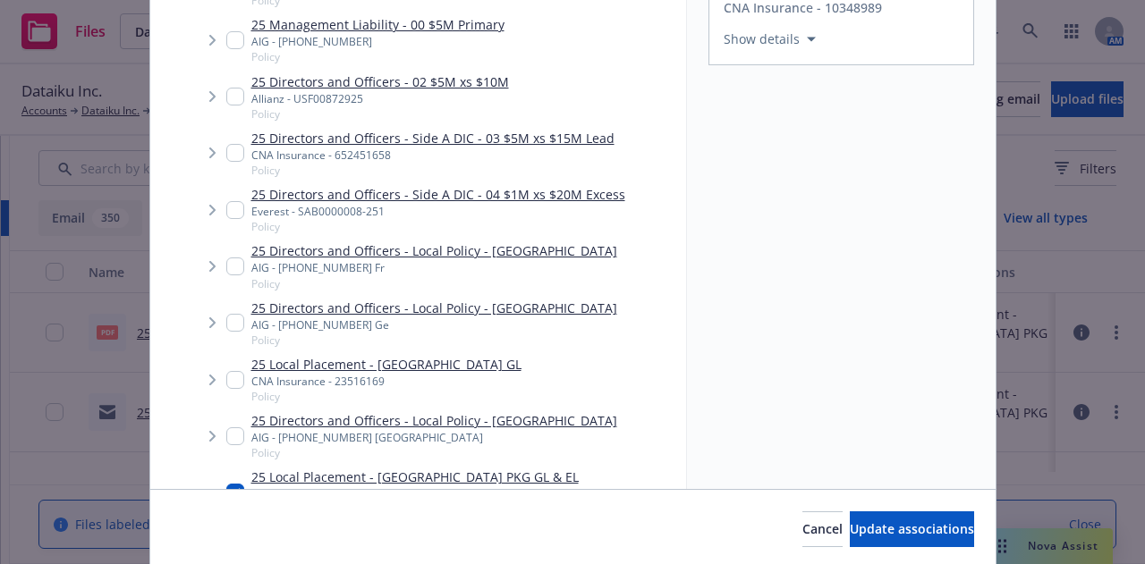
scroll to position [812, 0]
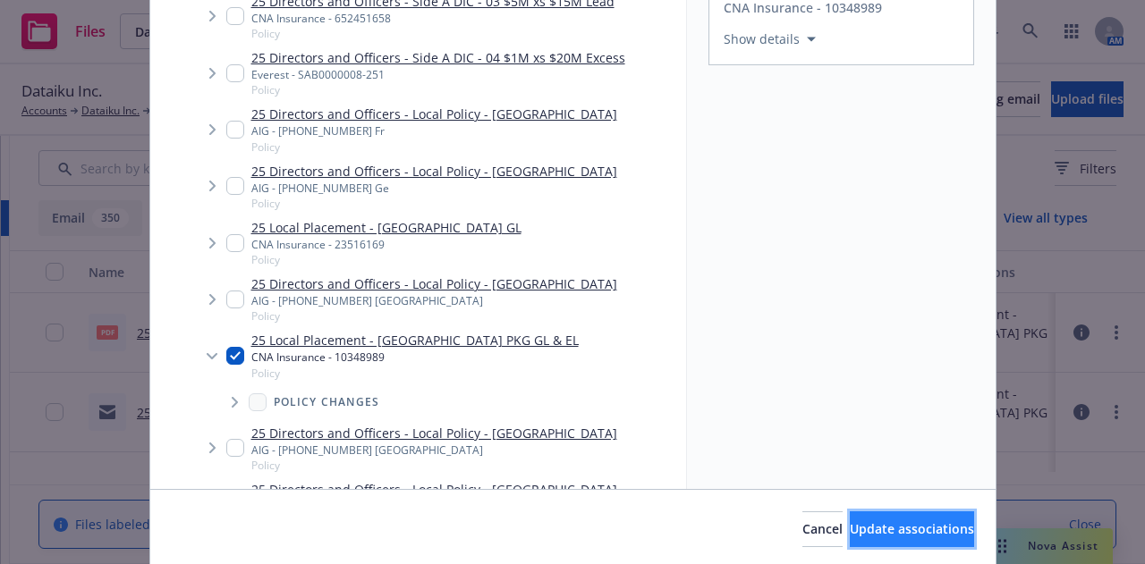
click at [879, 521] on span "Update associations" at bounding box center [912, 529] width 124 height 17
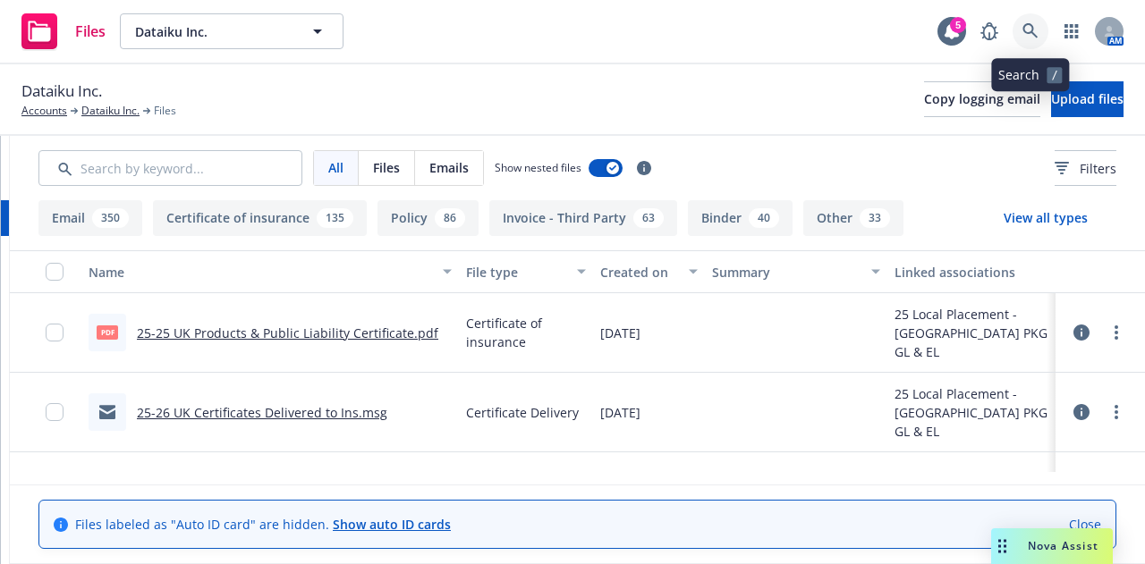
click at [1025, 30] on icon at bounding box center [1029, 30] width 15 height 15
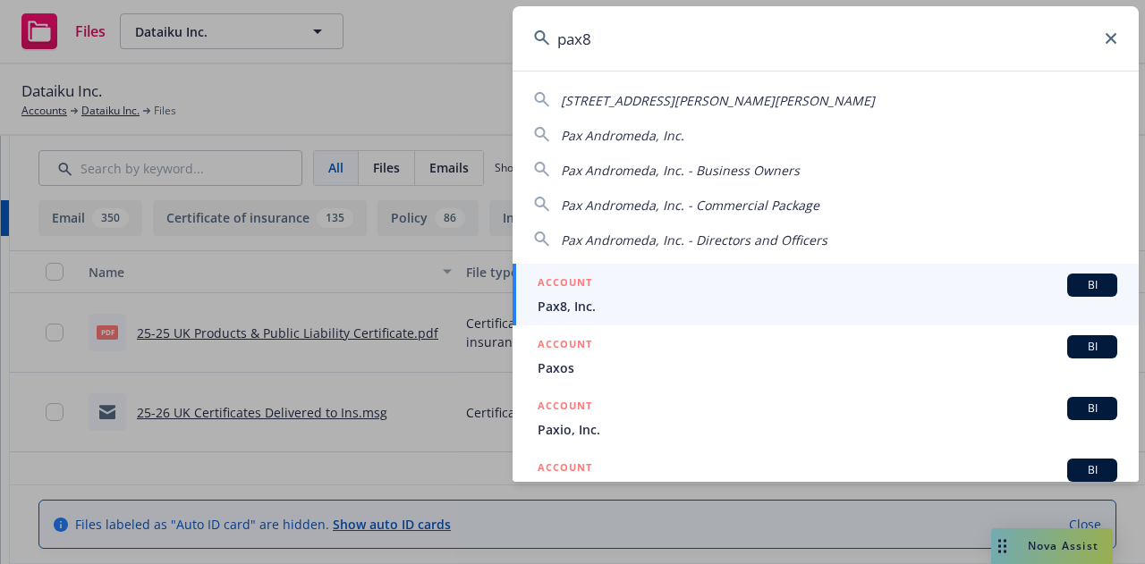
type input "pax8"
click at [761, 283] on div "ACCOUNT BI" at bounding box center [828, 285] width 580 height 23
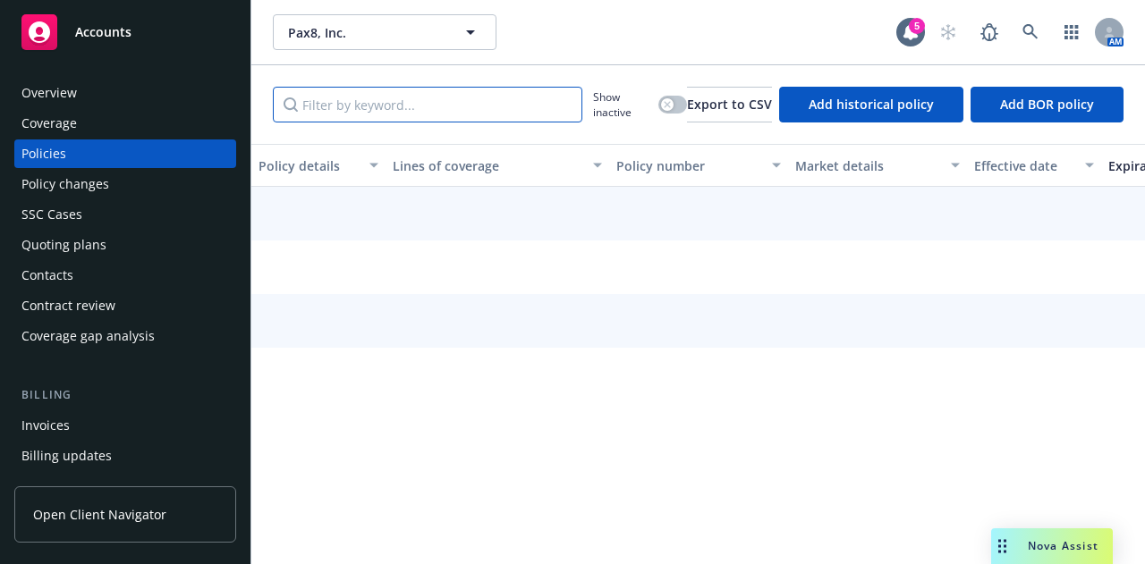
click at [367, 92] on input "Filter by keyword..." at bounding box center [427, 105] width 309 height 36
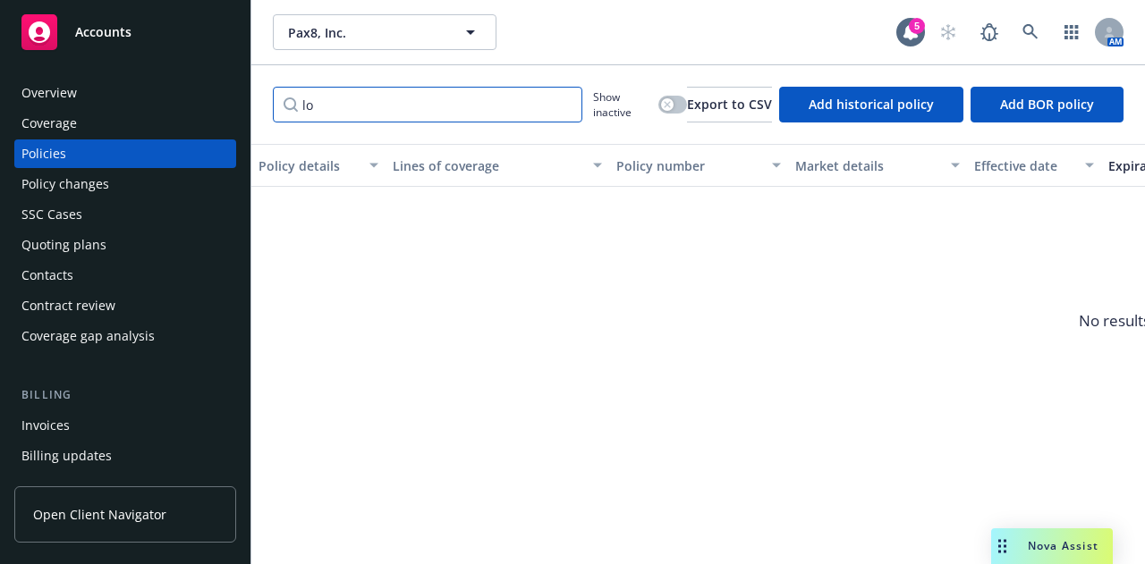
type input "l"
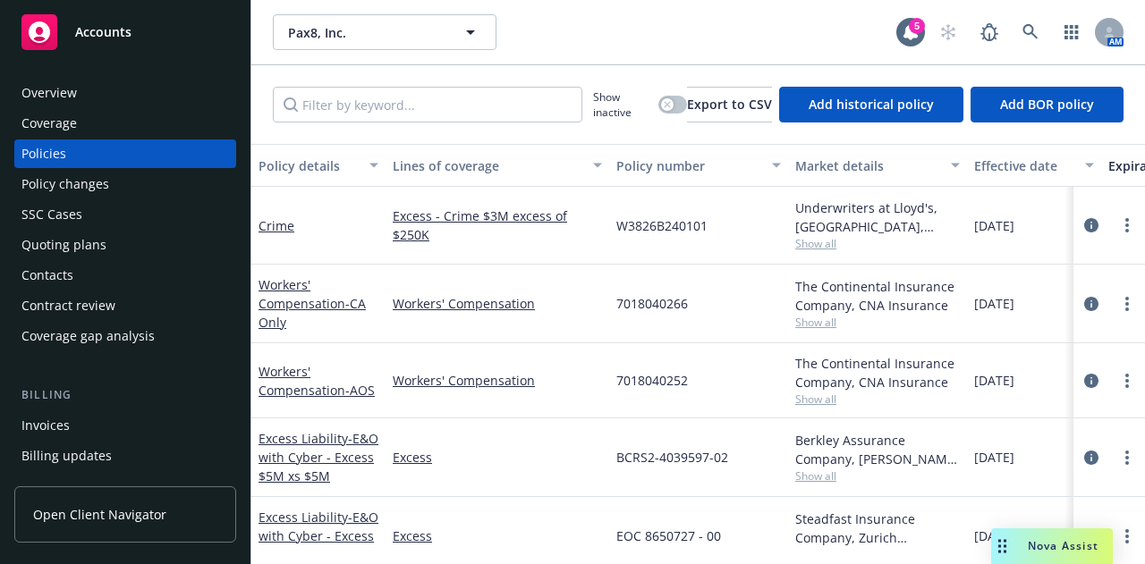
click at [150, 87] on div "Overview" at bounding box center [124, 93] width 207 height 29
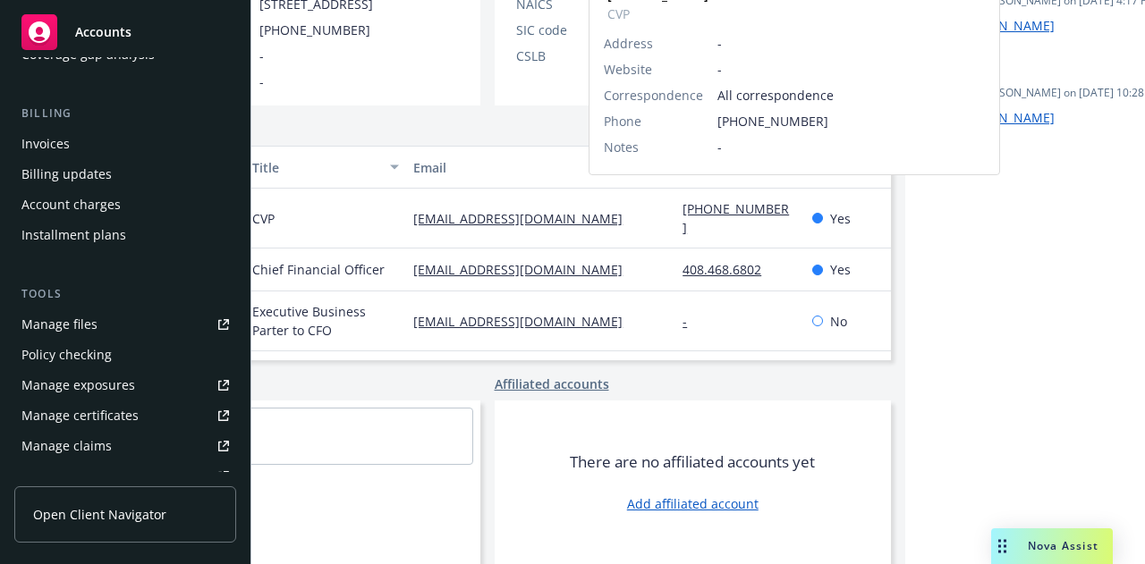
scroll to position [254, 0]
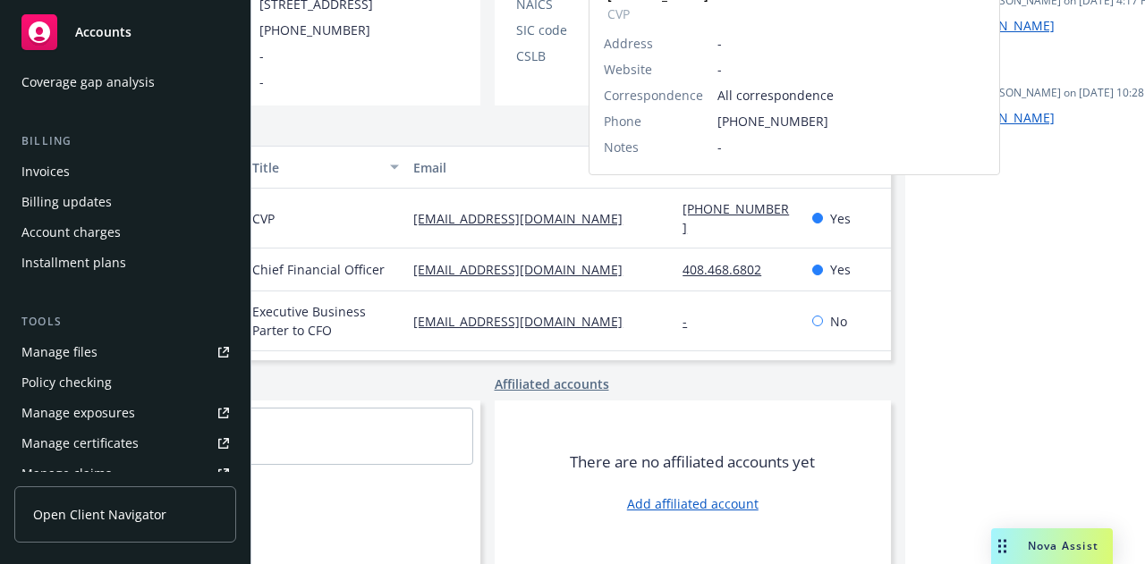
click at [123, 226] on div "Account charges" at bounding box center [124, 232] width 207 height 29
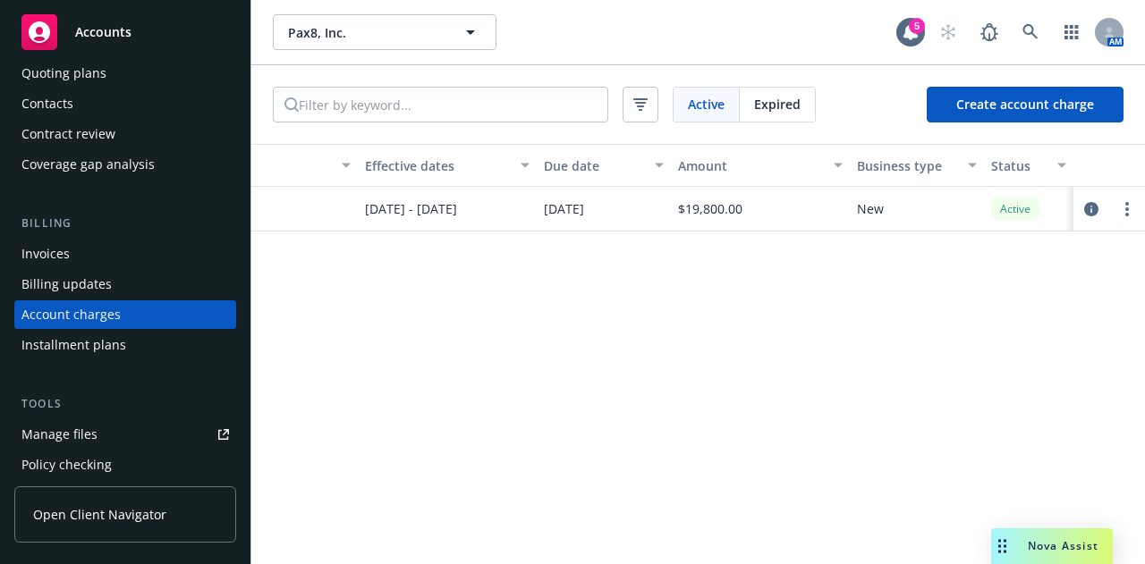
scroll to position [179, 0]
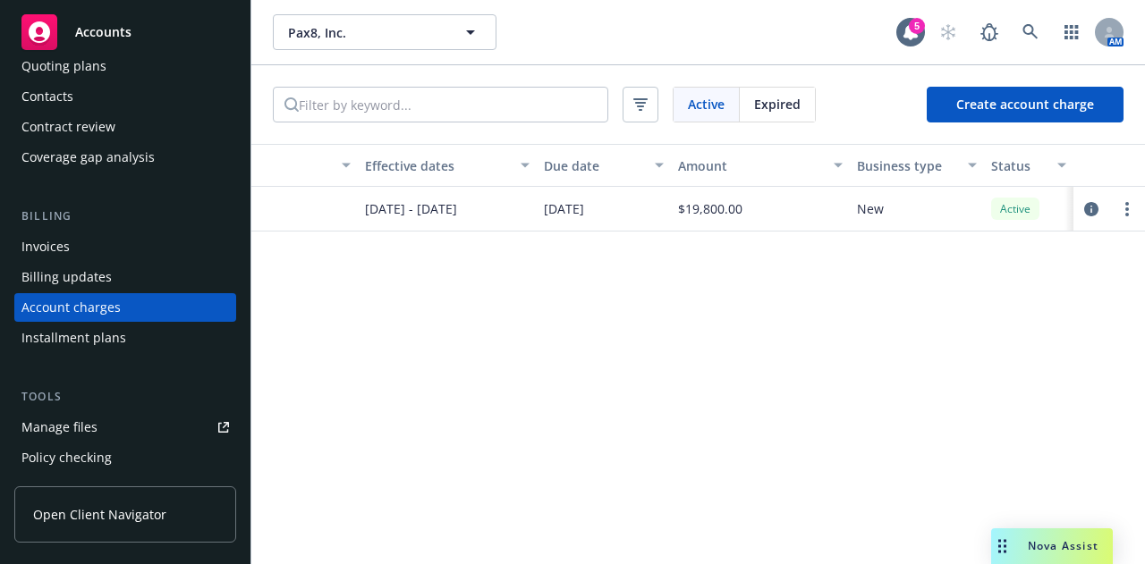
click at [118, 416] on link "Manage files" at bounding box center [125, 427] width 222 height 29
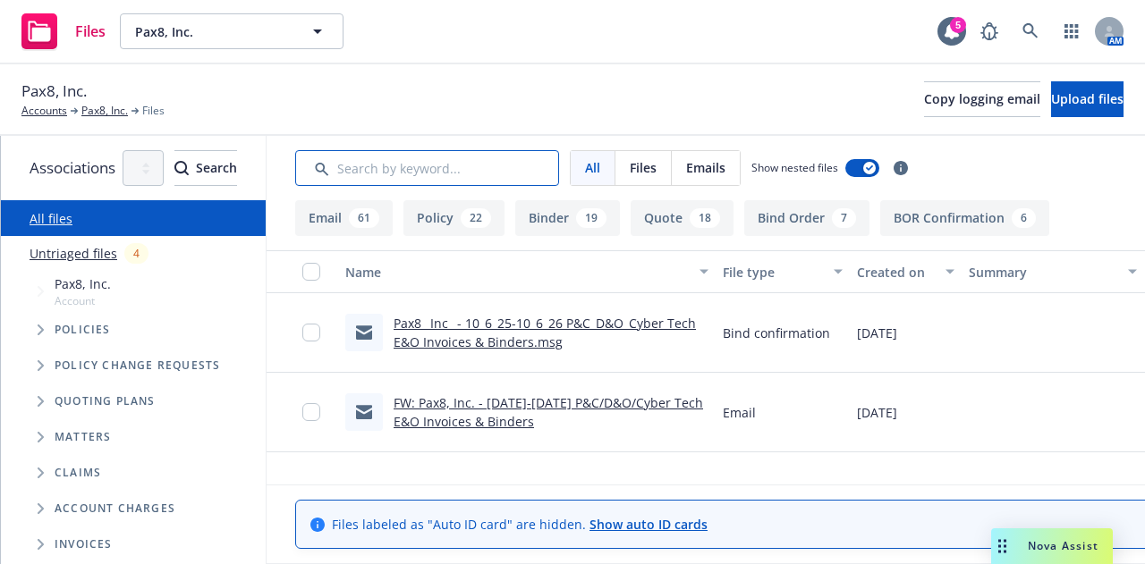
click at [521, 176] on input "Search by keyword..." at bounding box center [427, 168] width 264 height 36
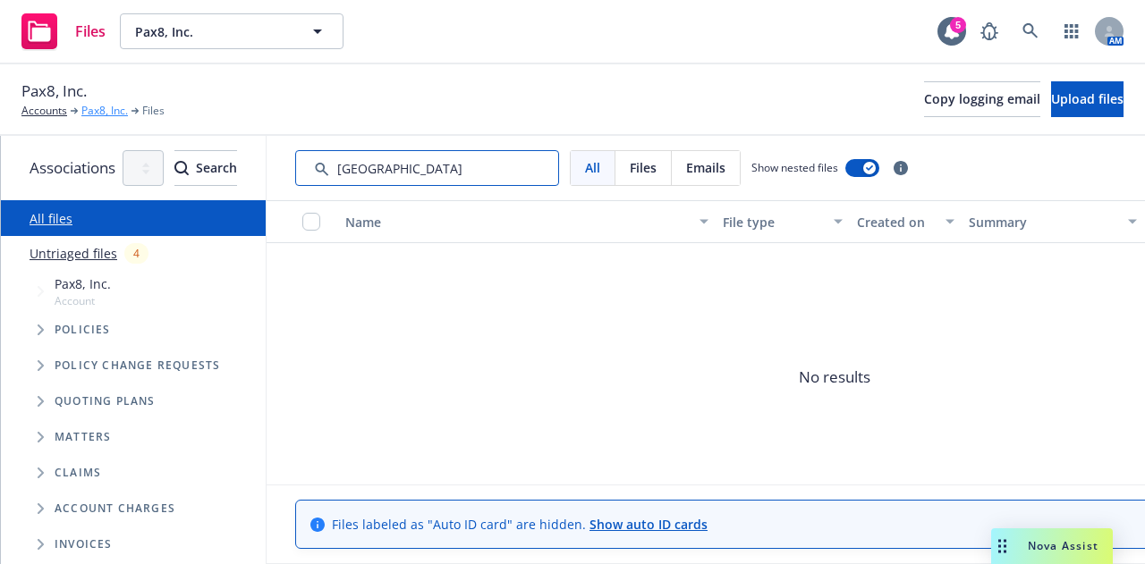
type input "canada"
click at [113, 113] on link "Pax8, Inc." at bounding box center [104, 111] width 47 height 16
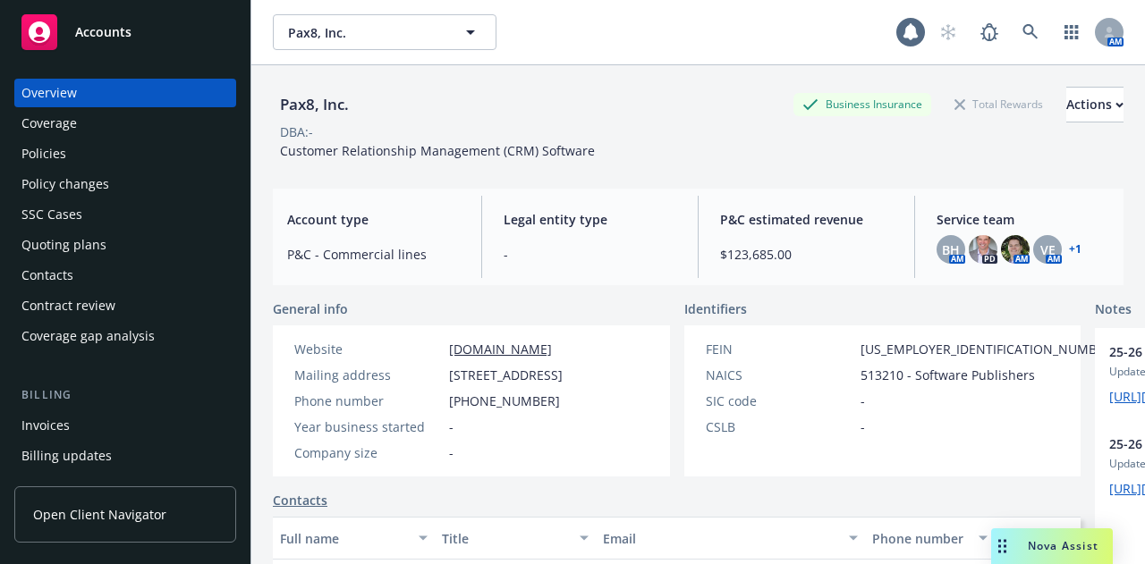
click at [129, 140] on div "Policies" at bounding box center [124, 154] width 207 height 29
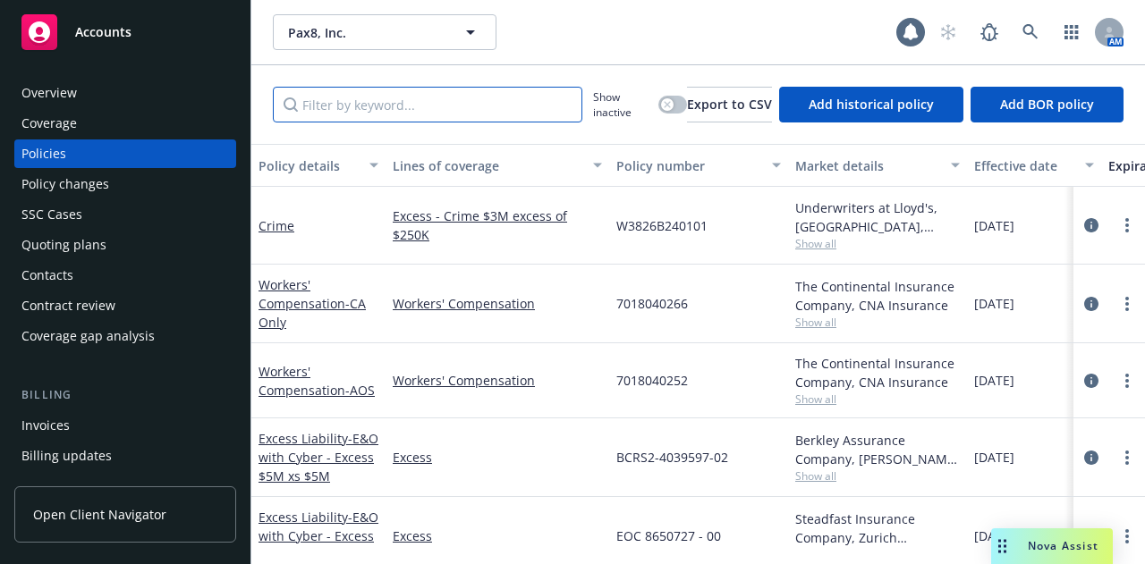
click at [527, 114] on input "Filter by keyword..." at bounding box center [427, 105] width 309 height 36
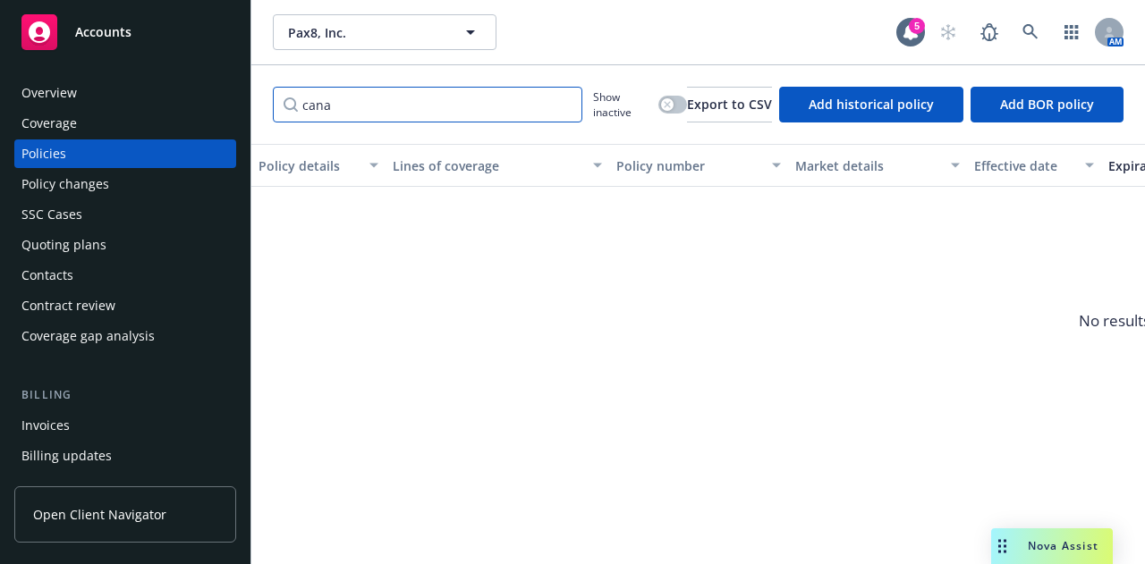
click at [565, 110] on input "cana" at bounding box center [427, 105] width 309 height 36
type input "cana"
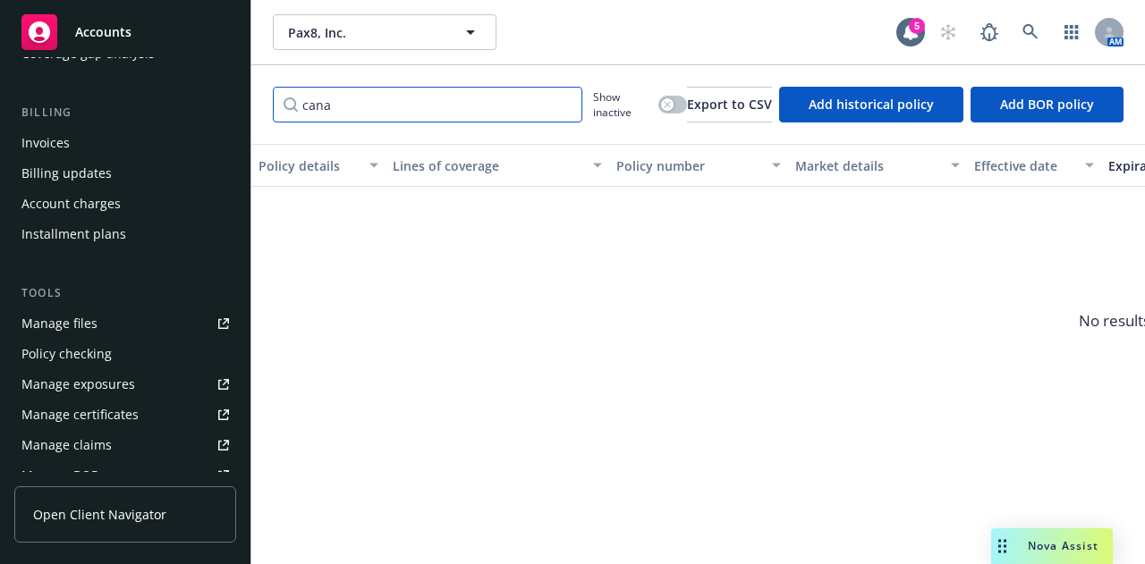
scroll to position [292, 0]
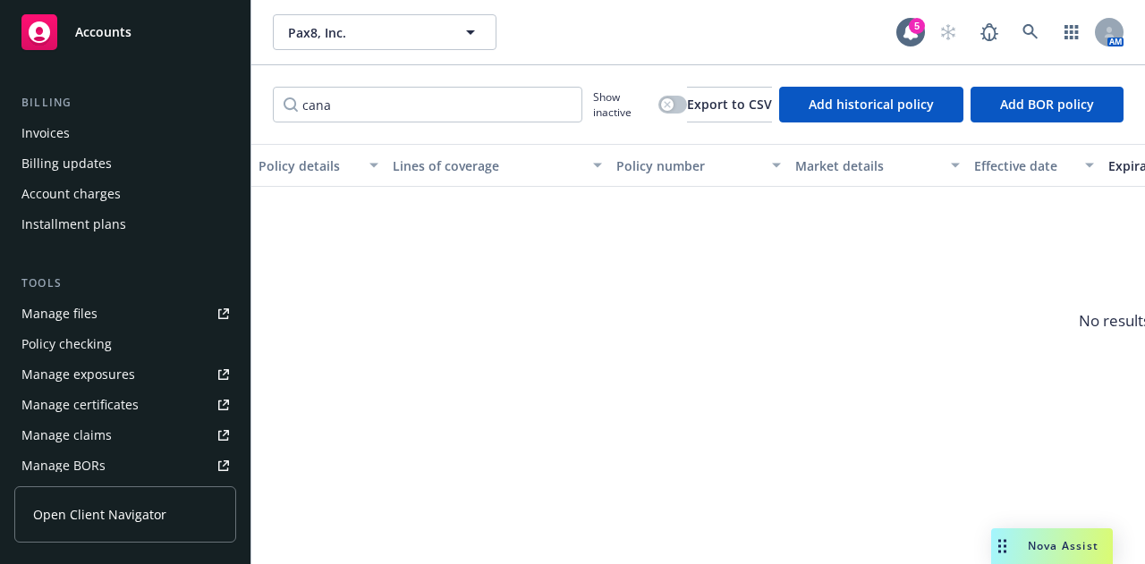
click at [107, 326] on link "Manage files" at bounding box center [125, 314] width 222 height 29
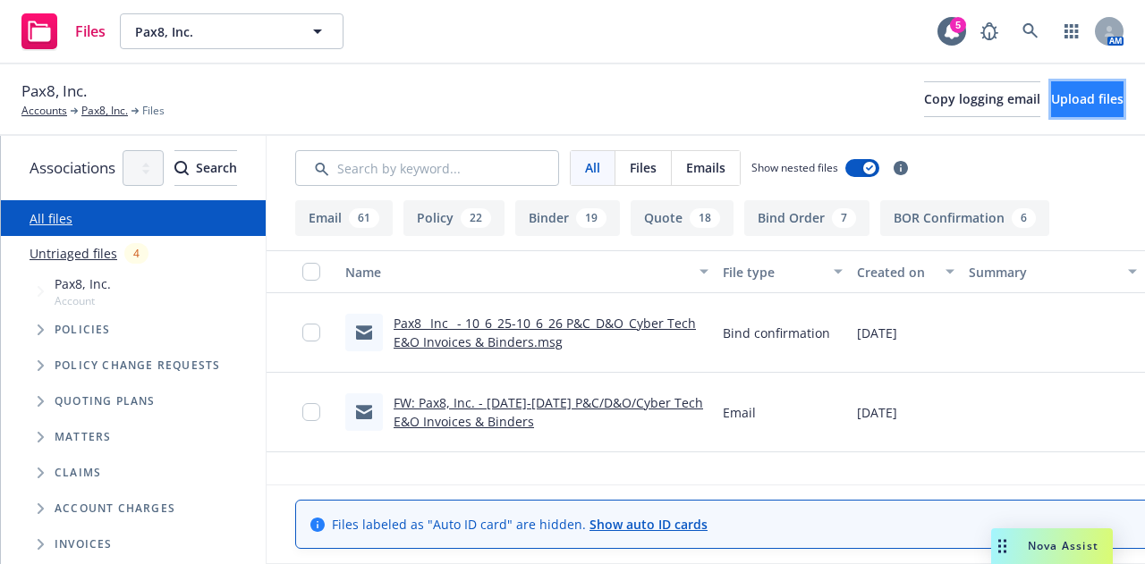
click at [1072, 106] on span "Upload files" at bounding box center [1087, 98] width 72 height 17
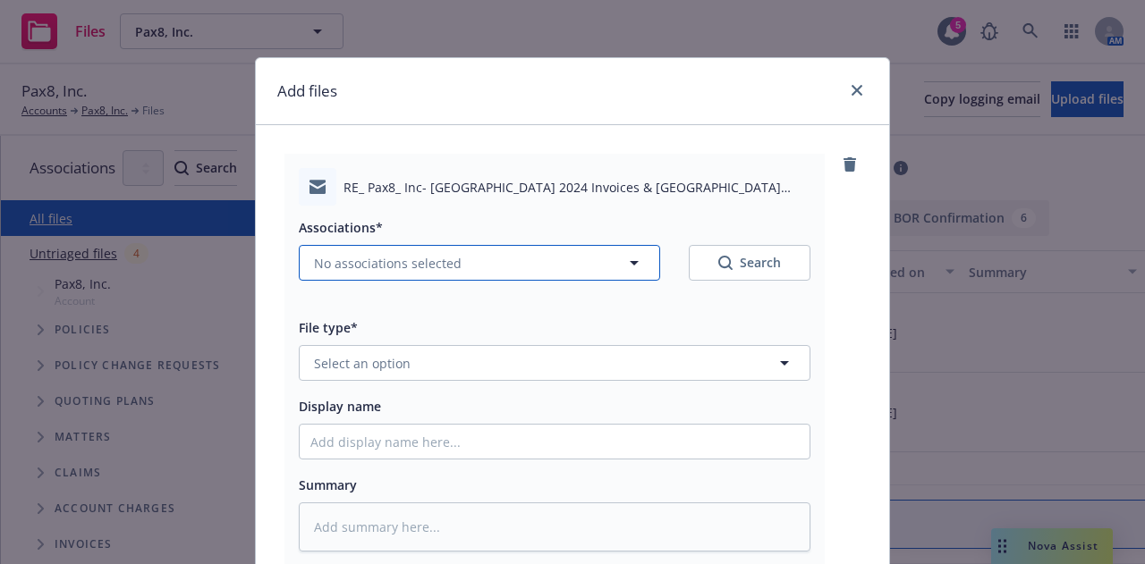
click at [580, 266] on button "No associations selected" at bounding box center [479, 263] width 361 height 36
type textarea "x"
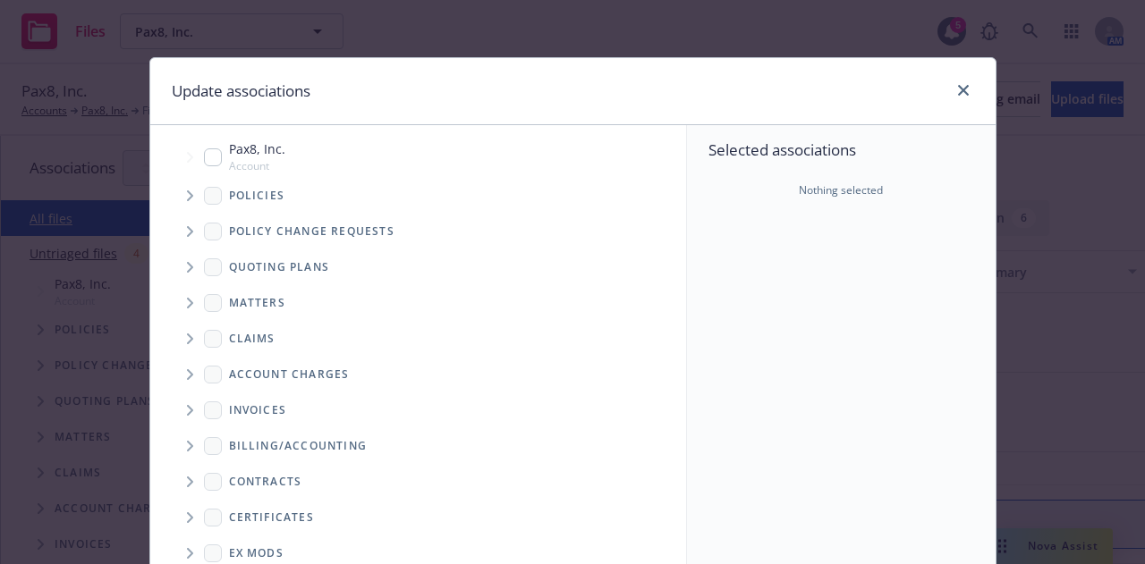
click at [204, 144] on div "Pax8, Inc. Account" at bounding box center [244, 157] width 81 height 34
checkbox input "true"
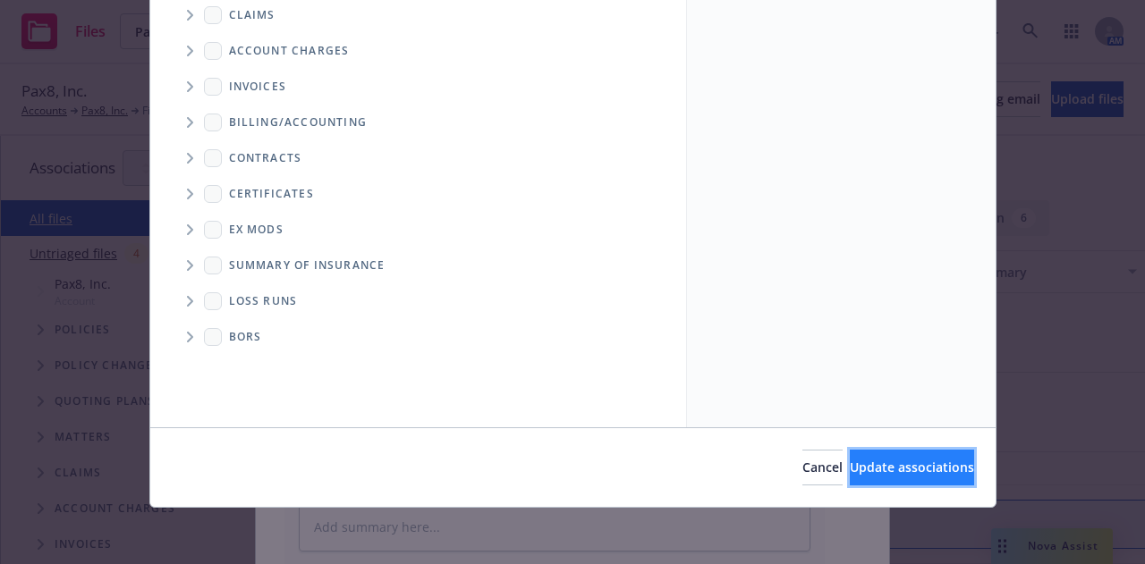
click at [876, 462] on span "Update associations" at bounding box center [912, 467] width 124 height 17
type textarea "x"
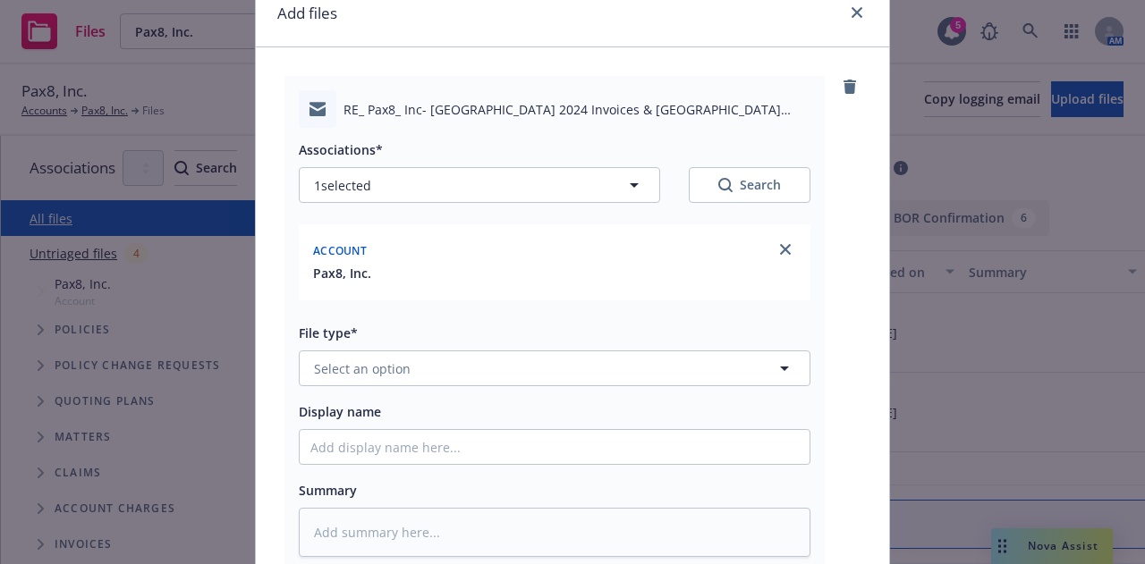
scroll to position [81, 0]
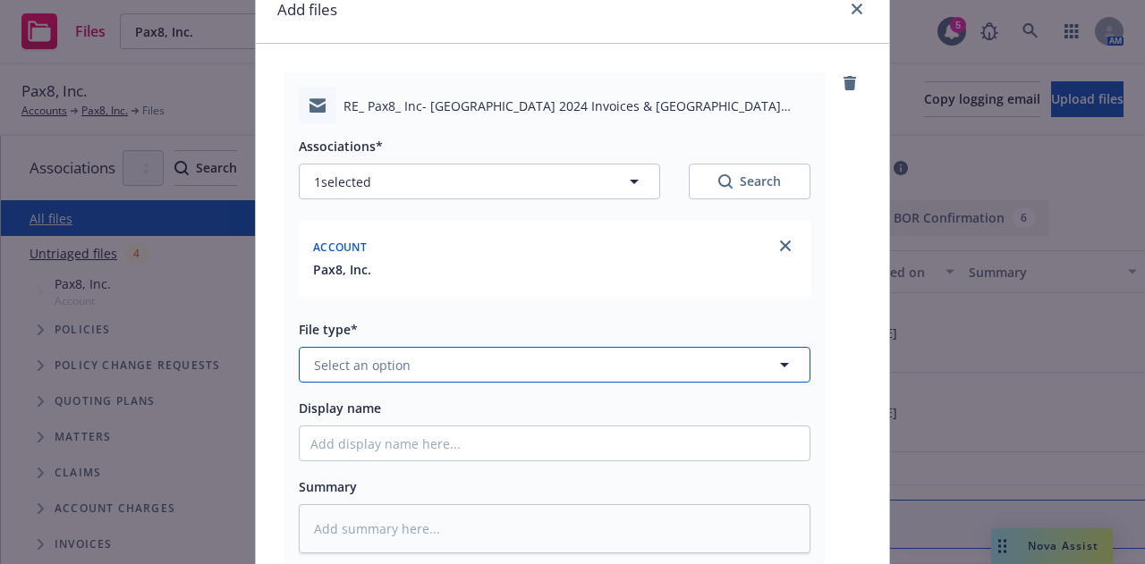
click at [617, 362] on button "Select an option" at bounding box center [555, 365] width 512 height 36
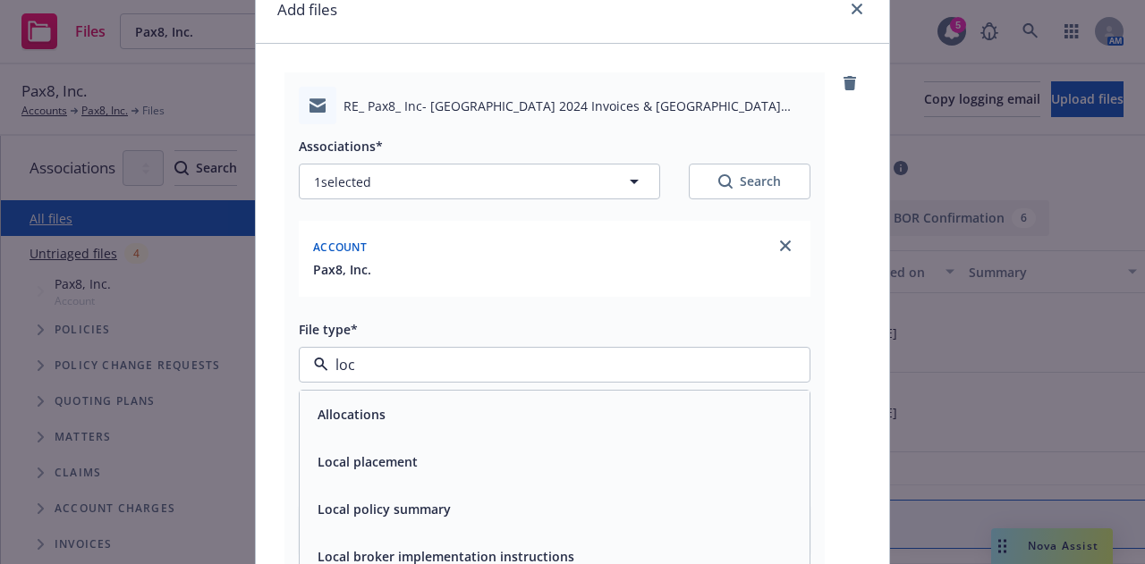
type input "locl"
type textarea "x"
type input "local pl"
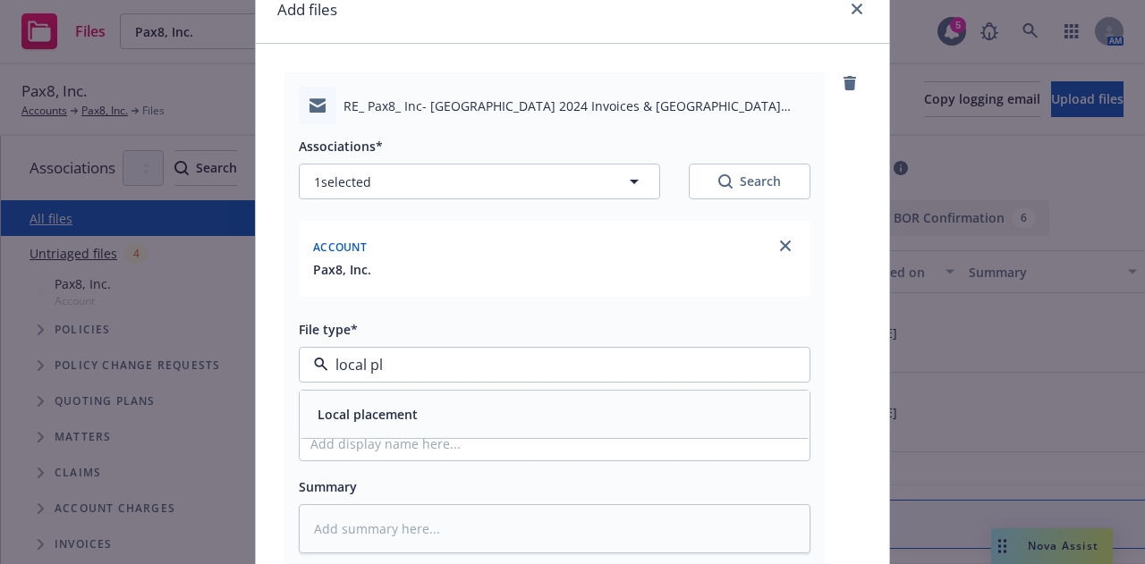
click at [559, 409] on div "Local placement" at bounding box center [554, 415] width 488 height 26
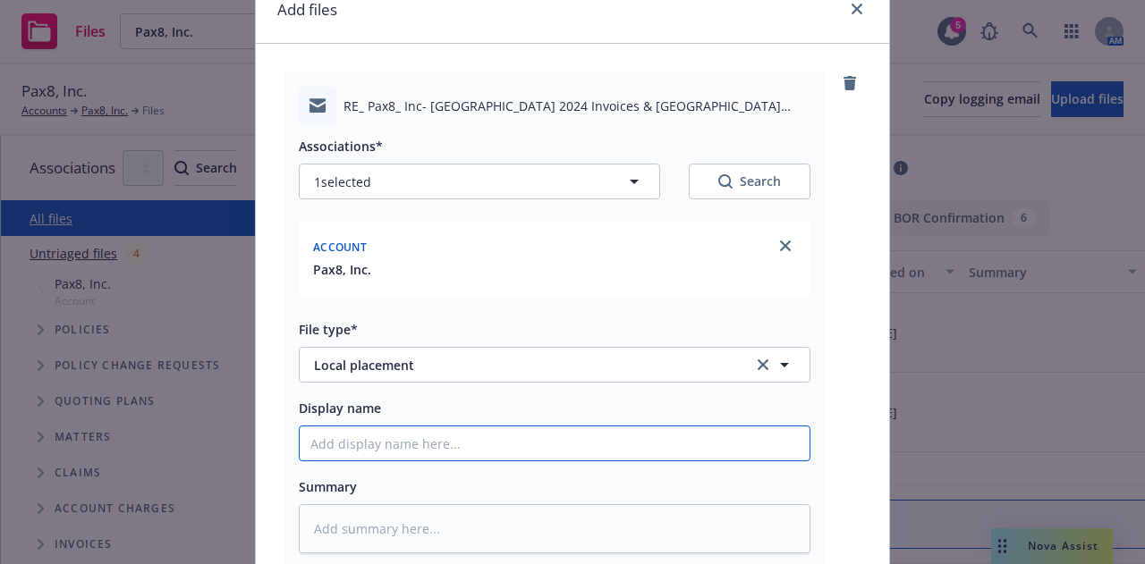
click at [568, 439] on input "Display name" at bounding box center [555, 444] width 510 height 34
type textarea "x"
type input "25"
type textarea "x"
type input "25-"
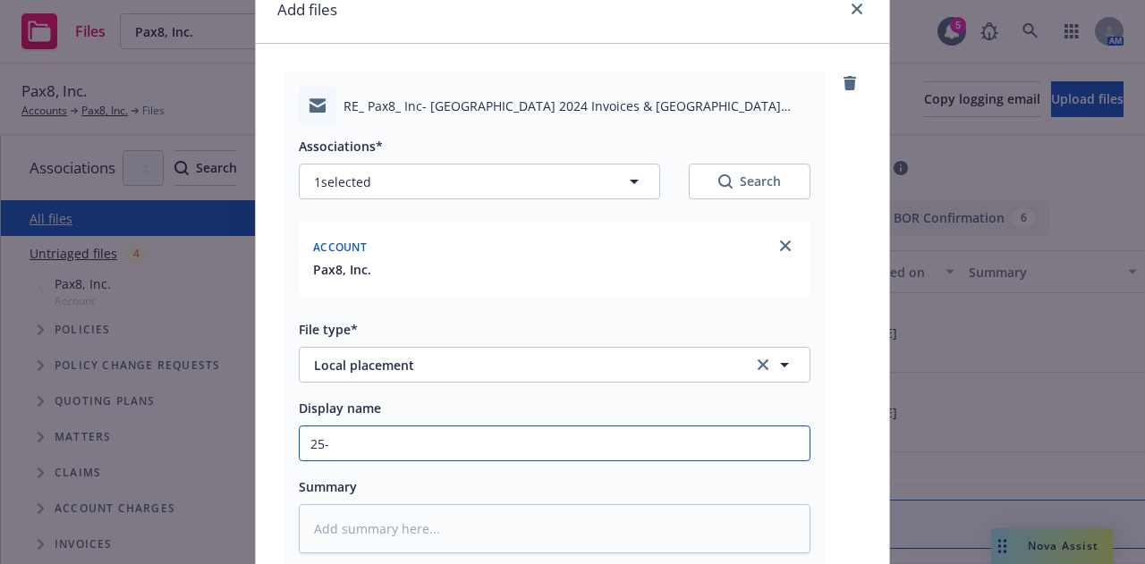
type textarea "x"
type input "25-26"
type textarea "x"
type input "25-26"
type textarea "x"
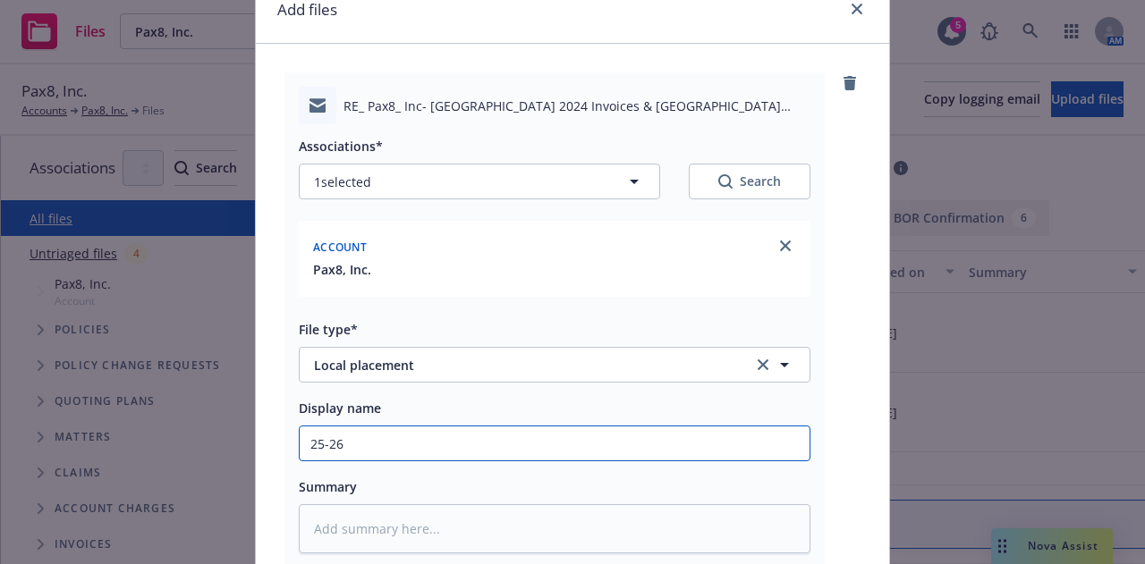
type input "25-26 F"
type textarea "x"
type input "25-26 Fo"
type textarea "x"
type input "25-26 For"
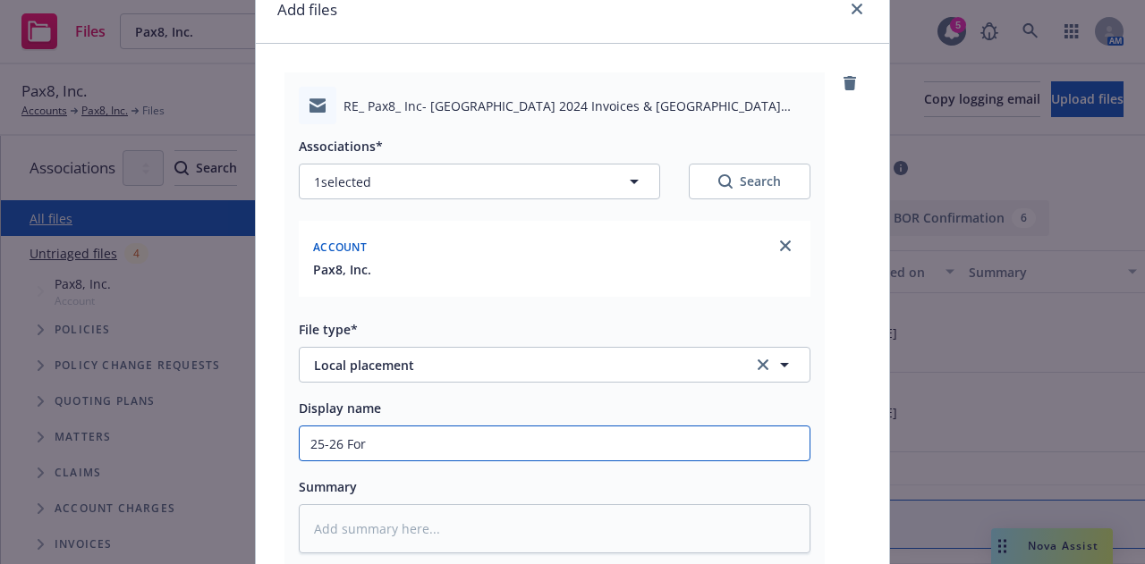
type textarea "x"
type input "25-26 Fore"
type textarea "x"
type input "25-26 Forei"
type textarea "x"
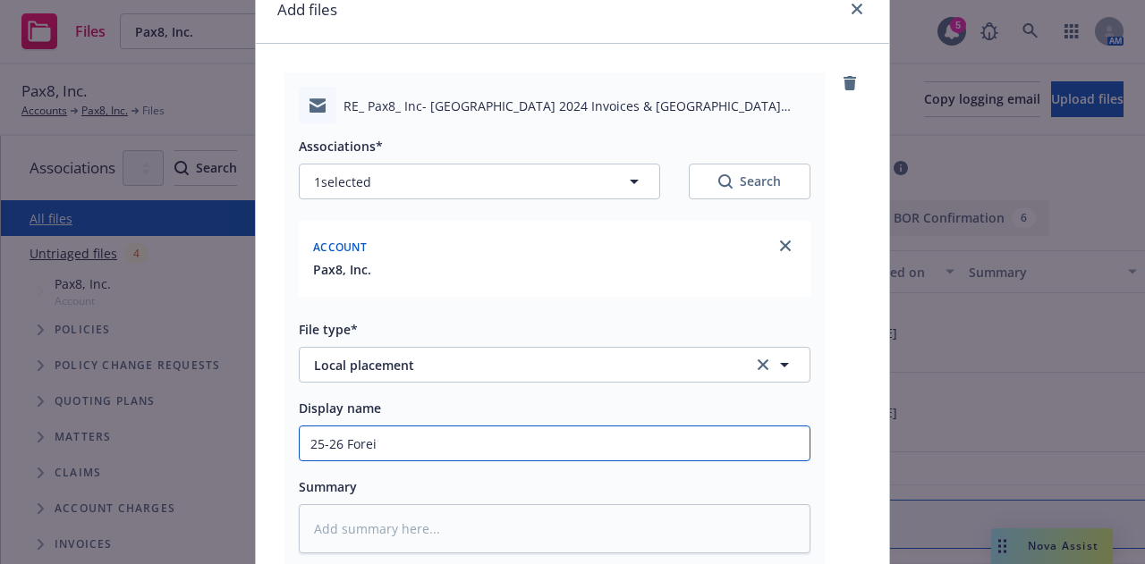
type input "25-26 Foreig"
type textarea "x"
type input "25-26 Foreign"
type textarea "x"
type input "25-26 Foreign"
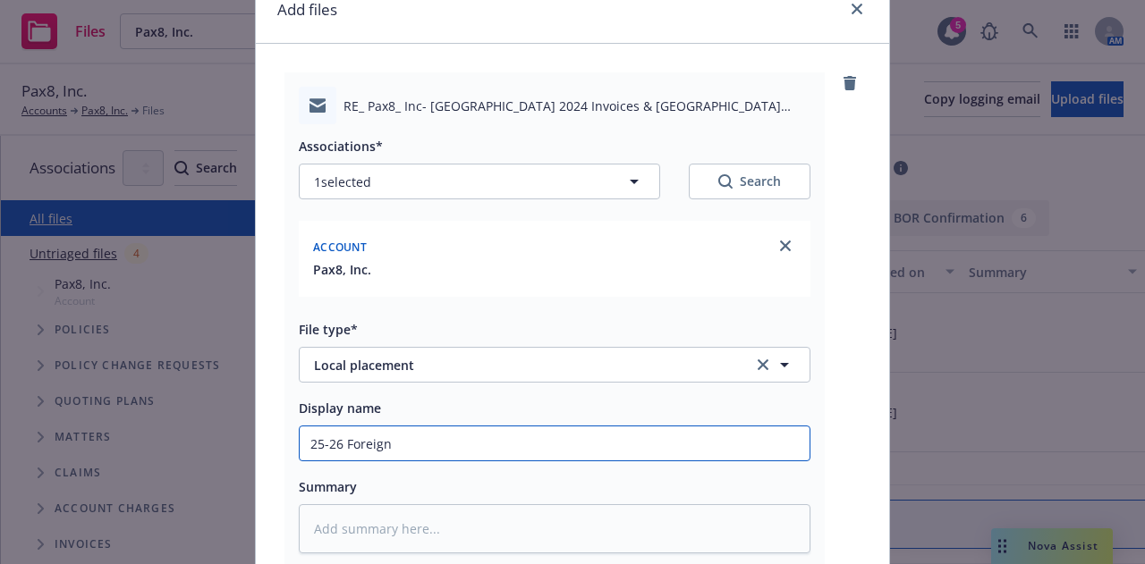
type textarea "x"
type input "25-26 Foreign L"
type textarea "x"
type input "25-26 Foreign Lo"
type textarea "x"
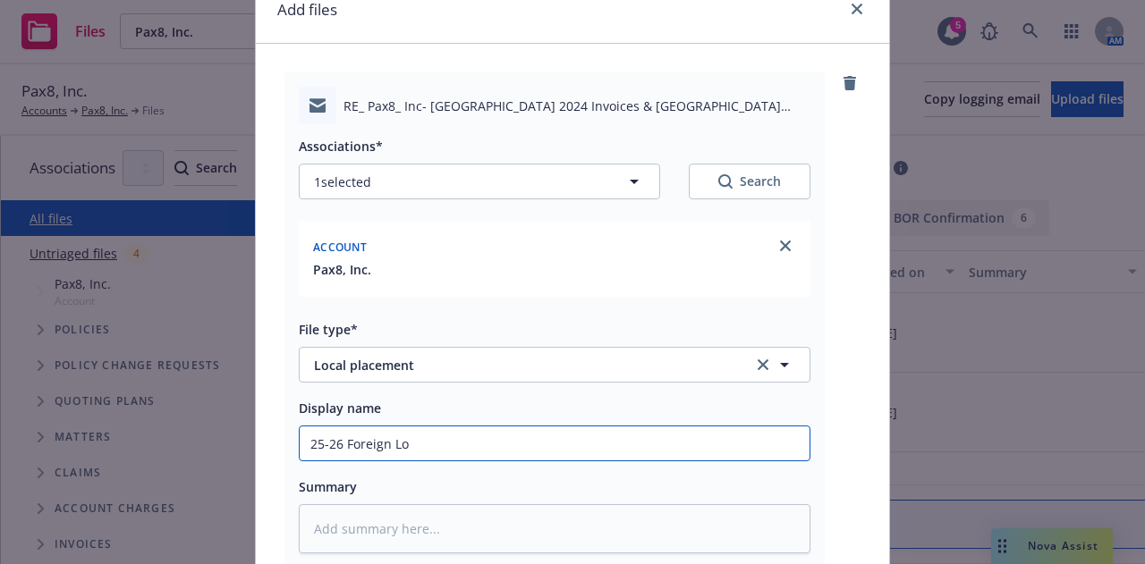
type input "25-26 Foreign Loc"
type textarea "x"
type input "25-26 Foreign Local"
type textarea "x"
type input "25-26 Foreign Local"
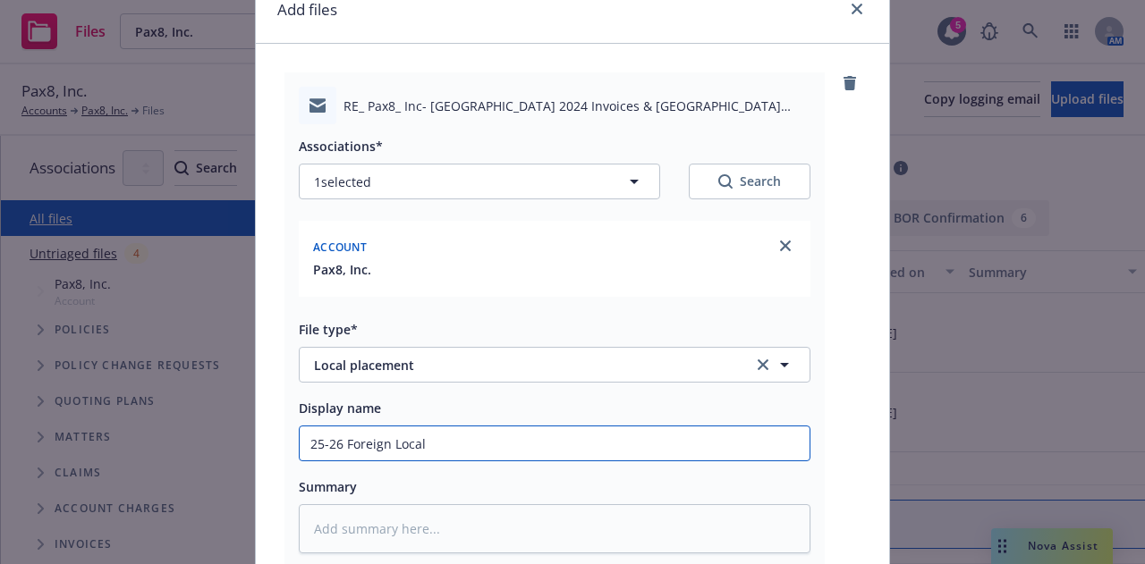
type textarea "x"
type input "25-26 Foreign Local S"
type textarea "x"
type input "25-26 Foreign Local Su"
type textarea "x"
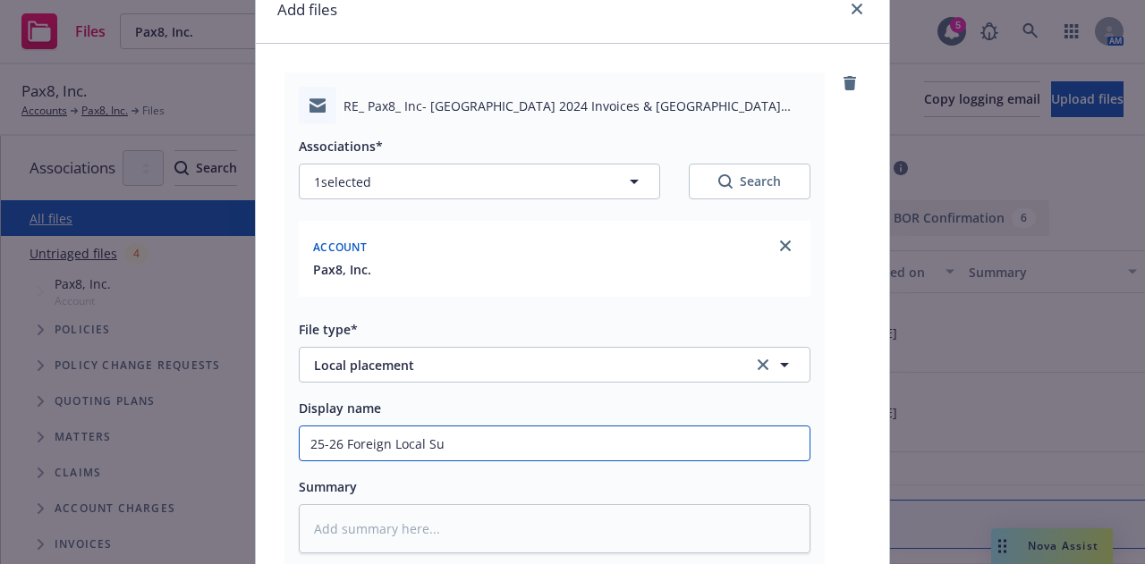
type input "25-26 Foreign Local Sum"
type textarea "x"
type input "25-26 Foreign Local Summa"
type textarea "x"
type input "25-26 Foreign Local Summar"
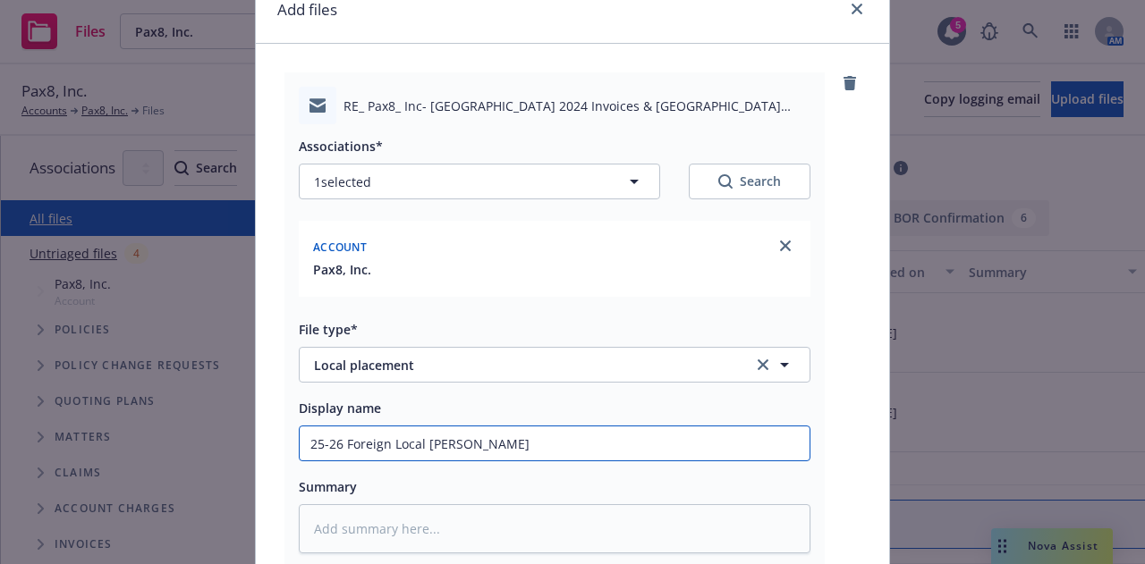
type textarea "x"
type input "25-26 Foreign Local Summary"
type textarea "x"
type input "25-26 Foreign Local Summary"
type textarea "x"
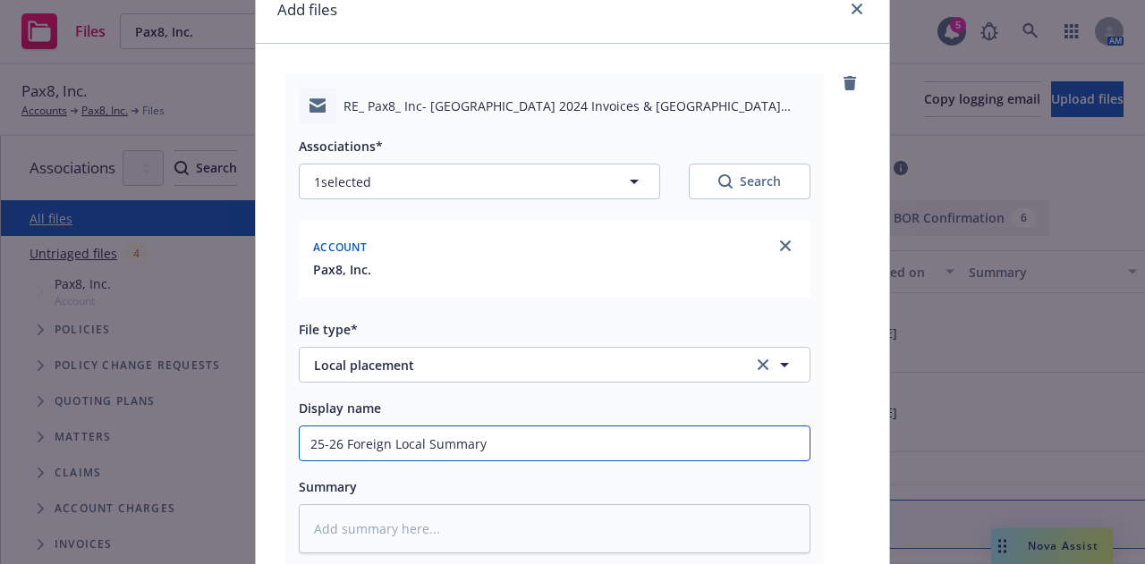
type input "25-26 Foreign Local Summary f"
type textarea "x"
type input "25-26 Foreign Local Summary fr"
type textarea "x"
type input "25-26 Foreign Local Summary fro"
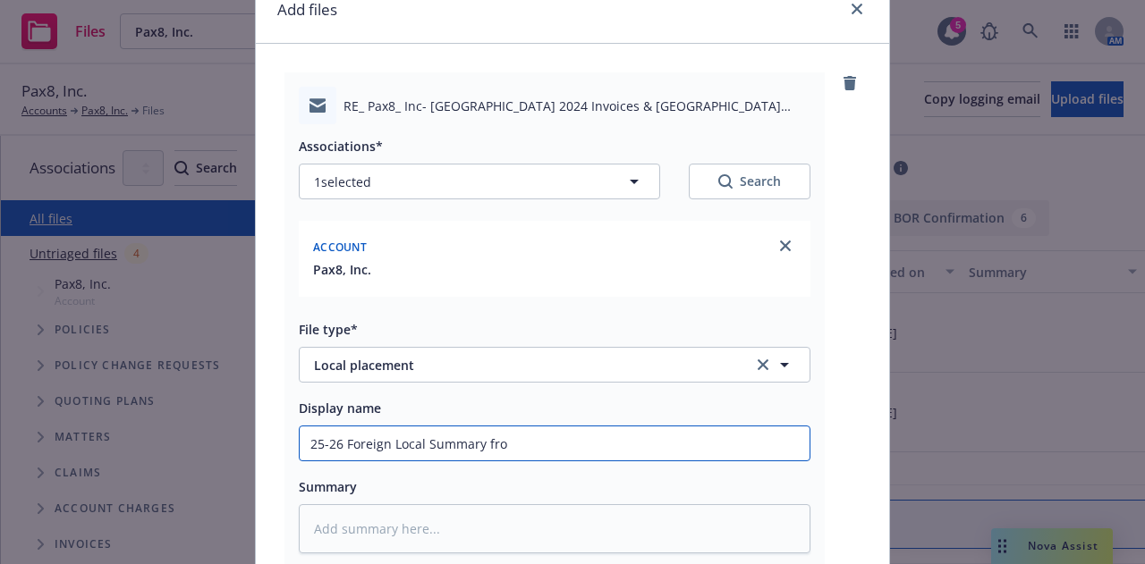
type textarea "x"
type input "25-26 Foreign Local Summary from"
type textarea "x"
type input "25-26 Foreign Local Summary from"
type textarea "x"
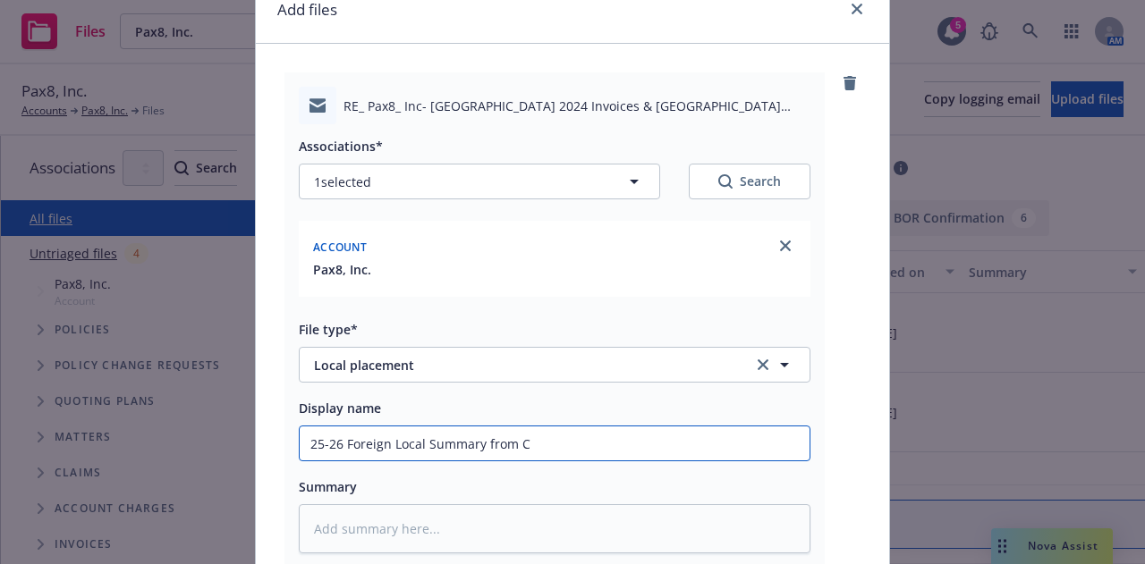
type input "25-26 Foreign Local Summary from CN"
type textarea "x"
type input "25-26 Foreign Local Summary from CNA"
type textarea "x"
type input "25-26 Foreign Local Summary from CN"
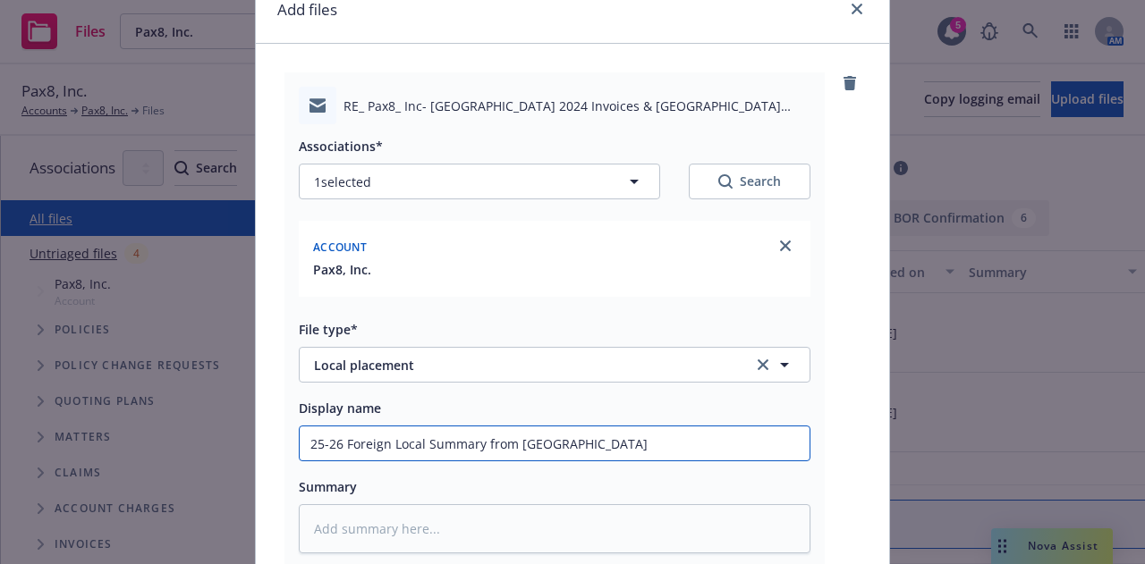
type textarea "x"
type input "25-26 Foreign Local Summary from C"
type textarea "x"
type input "25-26 Foreign Local Summary from CN"
type textarea "x"
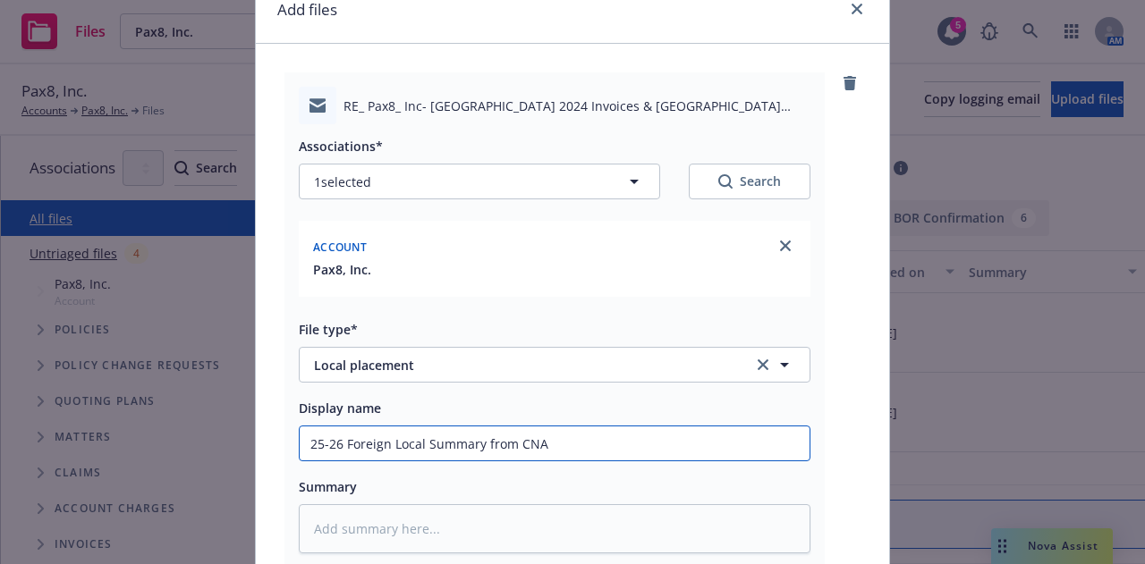
scroll to position [315, 0]
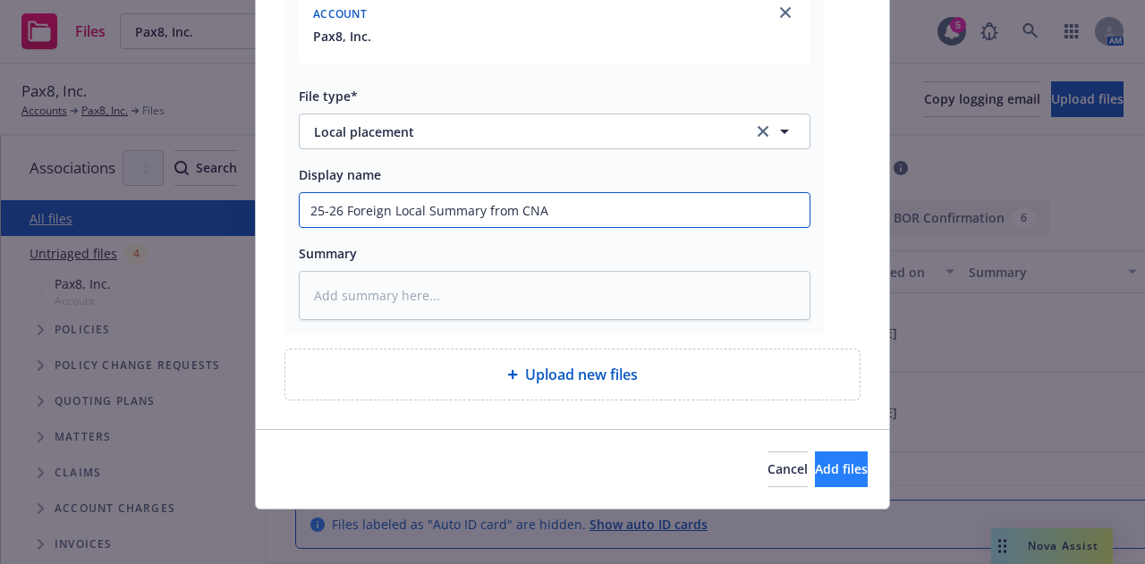
type input "25-26 Foreign Local Summary from CNA"
click at [828, 461] on span "Add files" at bounding box center [841, 469] width 53 height 17
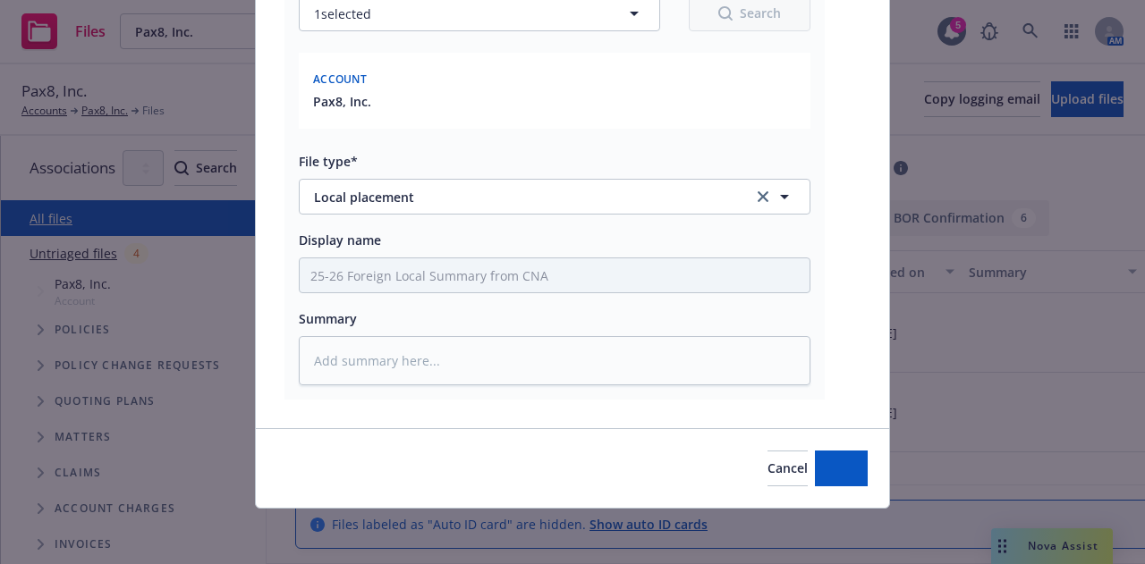
type textarea "x"
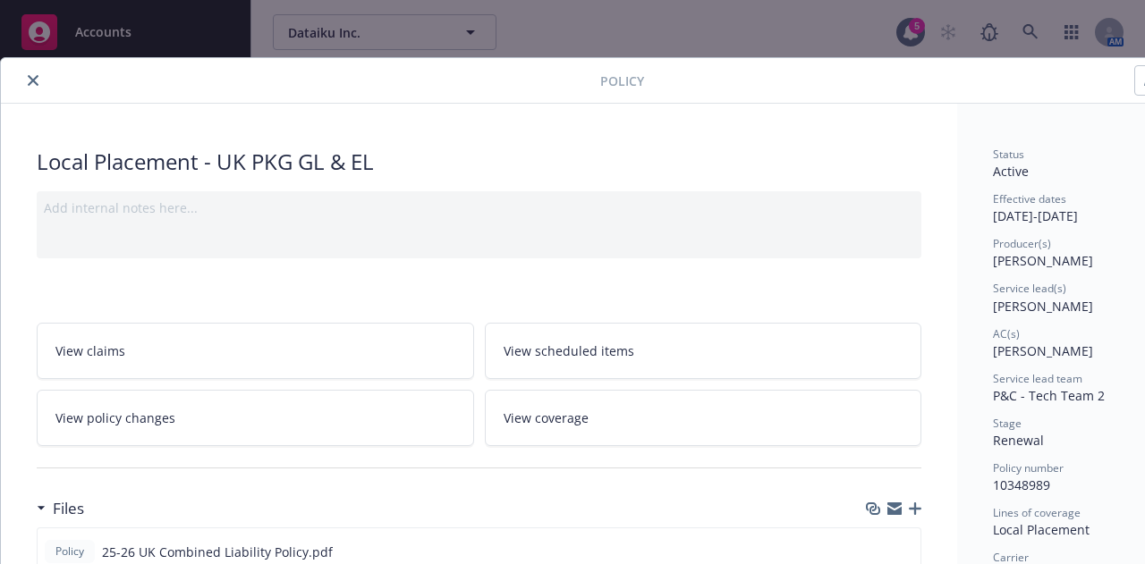
click at [30, 75] on icon "close" at bounding box center [33, 80] width 11 height 11
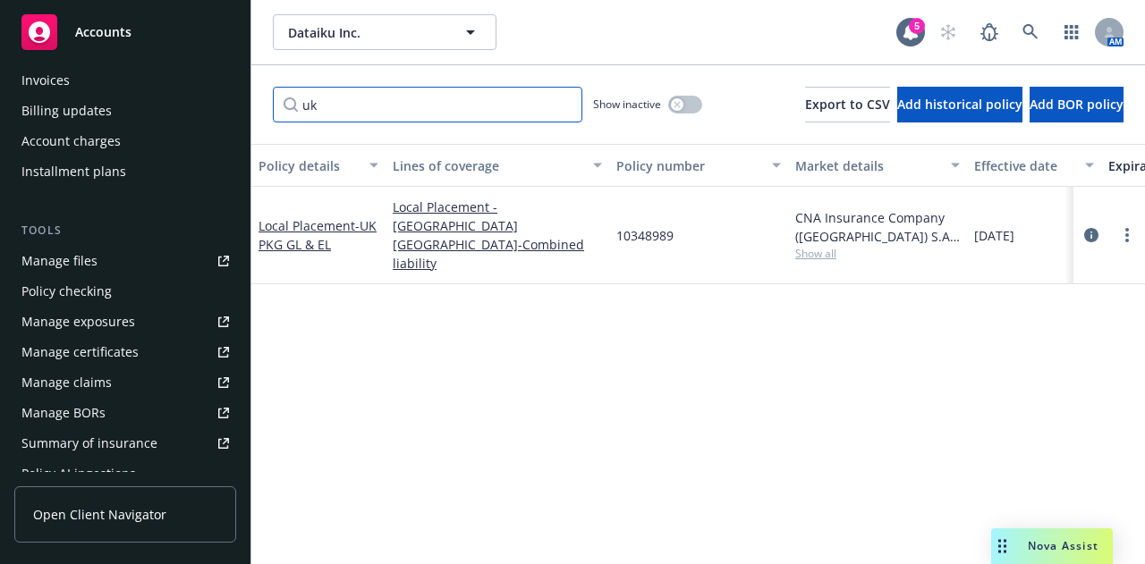
drag, startPoint x: 342, startPoint y: 106, endPoint x: 0, endPoint y: 83, distance: 342.4
click at [0, 83] on div "Accounts Overview Coverage Policies Policy changes SSC Cases Quoting plans Cont…" at bounding box center [572, 282] width 1145 height 564
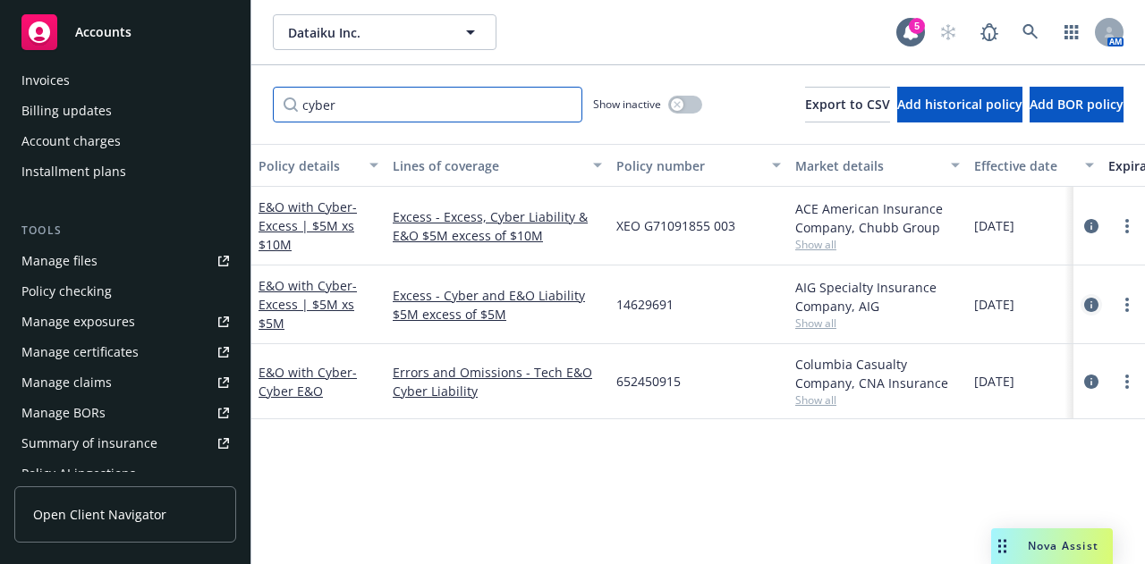
type input "cyber"
click at [1088, 299] on icon "circleInformation" at bounding box center [1091, 305] width 14 height 14
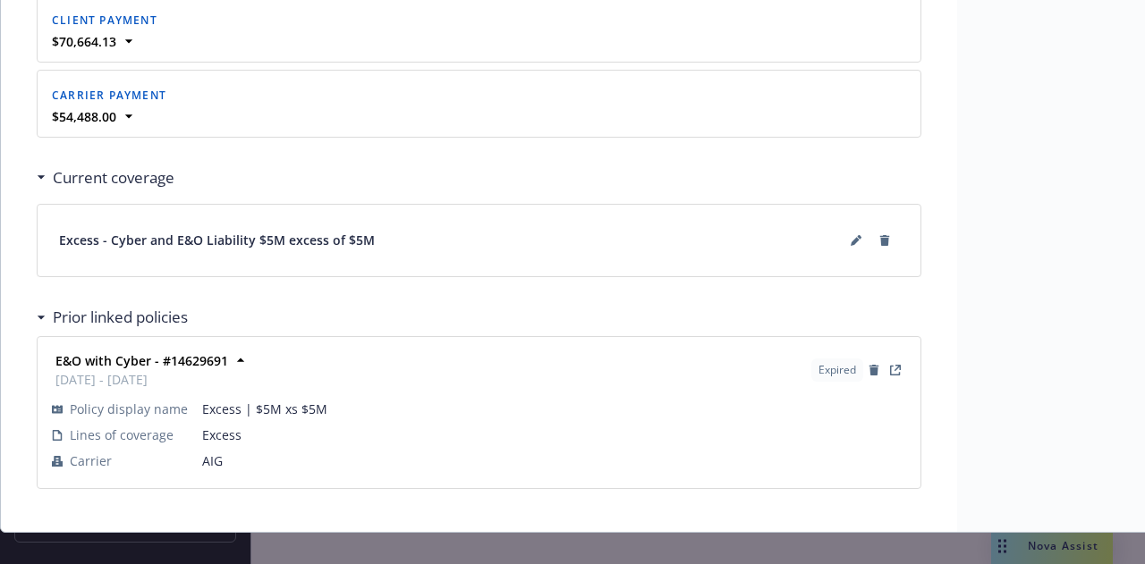
scroll to position [1846, 0]
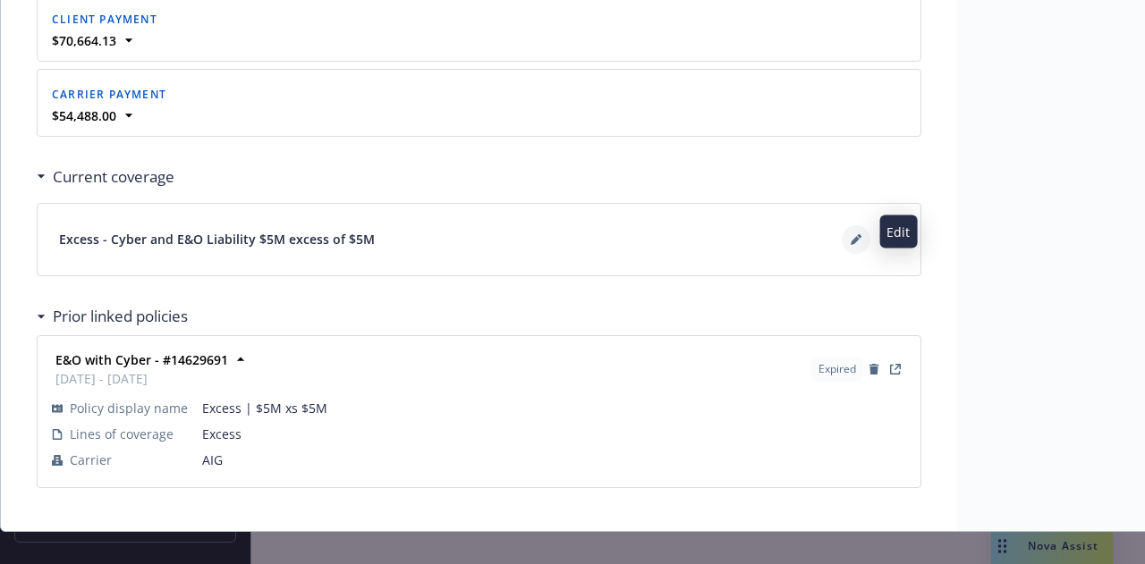
click at [849, 242] on button at bounding box center [856, 239] width 29 height 29
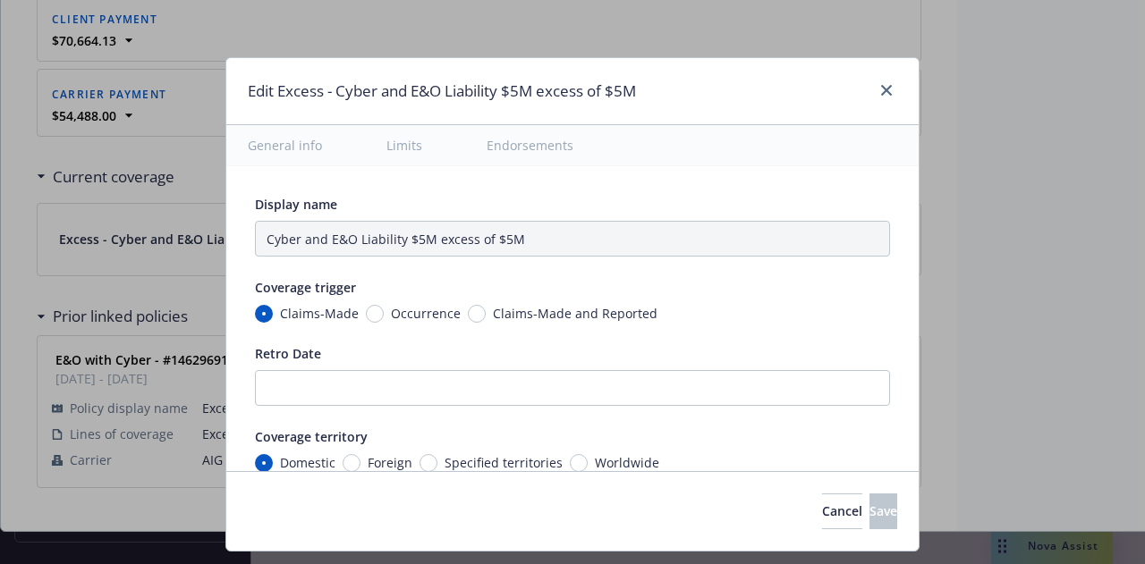
type textarea "x"
type input "Errors and Omissions, Cyber Liability $5M excess of $5M"
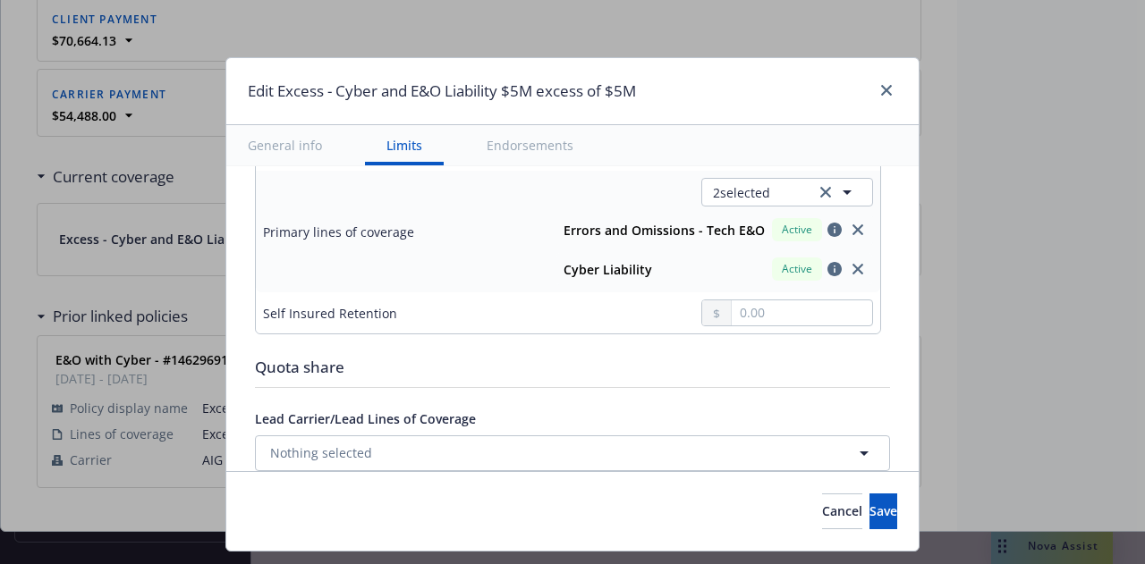
scroll to position [780, 0]
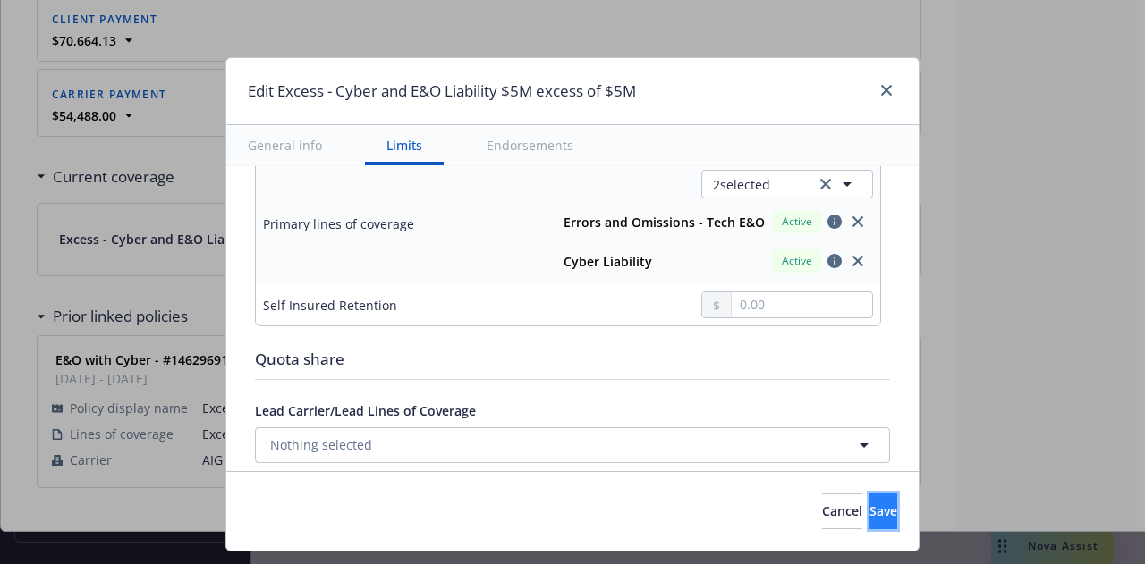
click at [880, 515] on button "Save" at bounding box center [883, 512] width 28 height 36
type textarea "x"
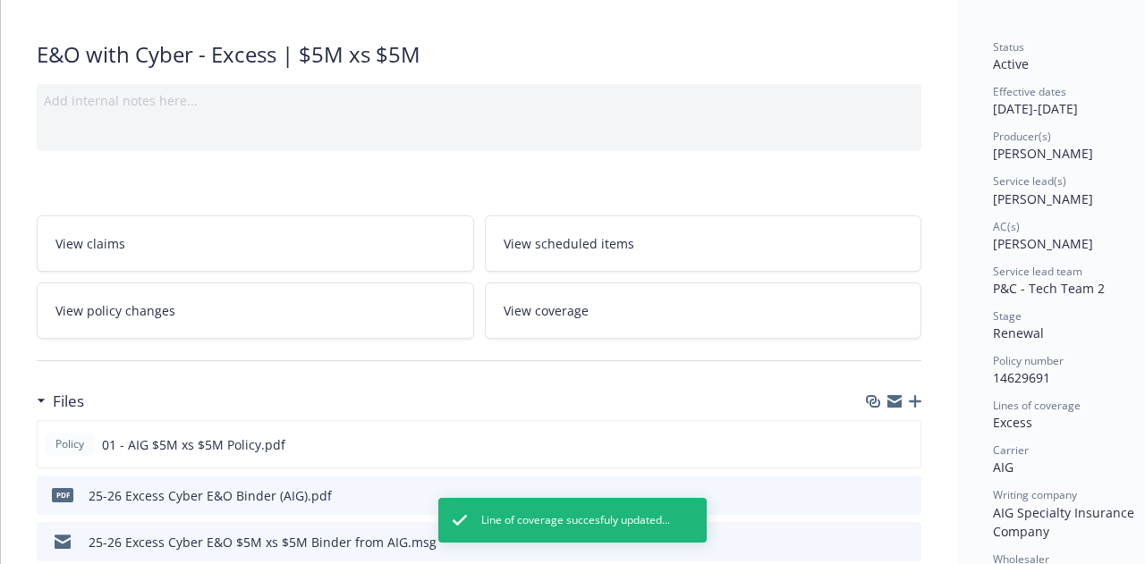
scroll to position [0, 0]
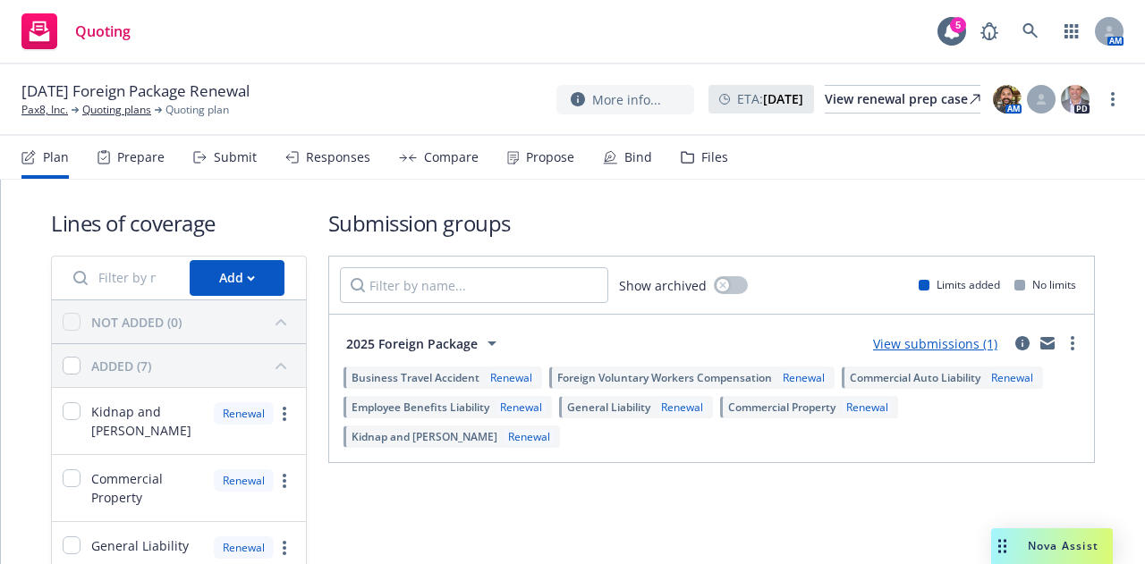
click at [148, 260] on input "Filter by name..." at bounding box center [121, 278] width 116 height 36
click at [231, 284] on div "Add" at bounding box center [237, 278] width 36 height 34
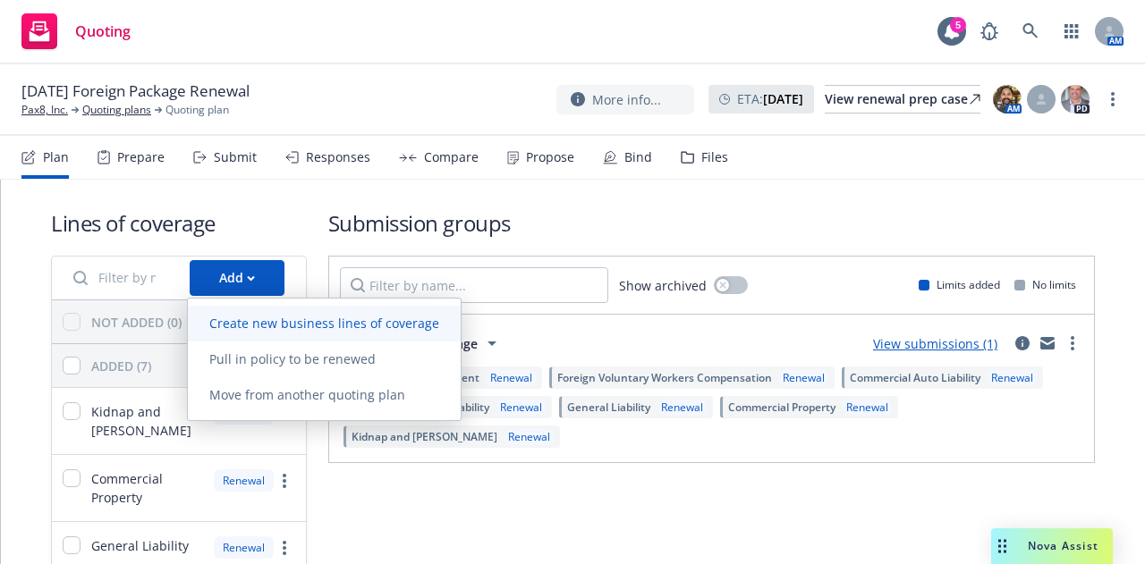
click at [320, 332] on span "Create new business lines of coverage" at bounding box center [324, 323] width 273 height 17
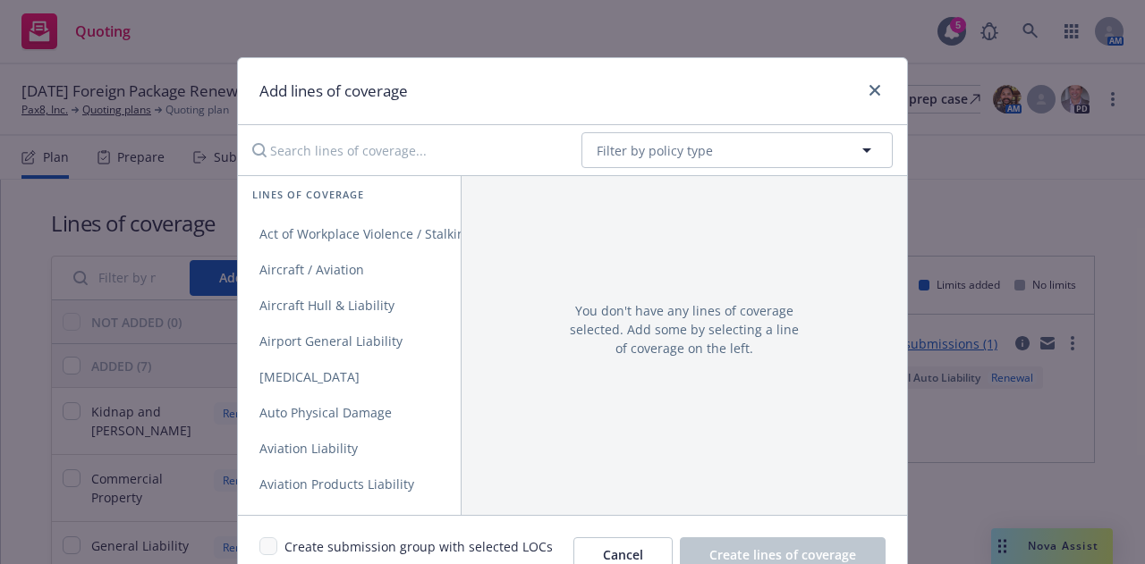
click at [380, 149] on input "Search lines of coverage..." at bounding box center [404, 150] width 326 height 36
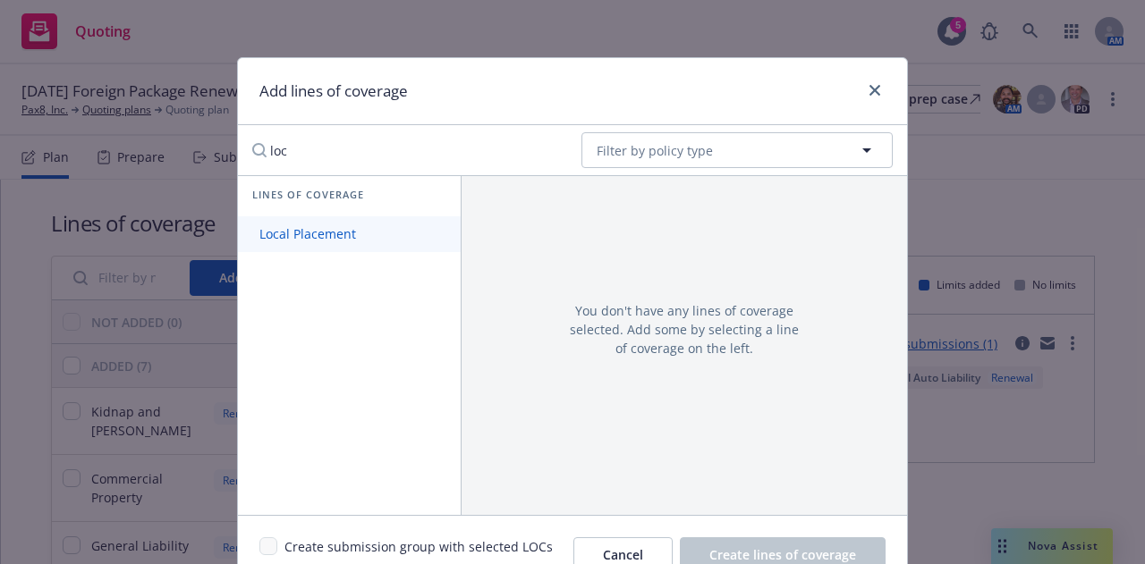
type input "loc"
click at [340, 225] on span "Local Placement" at bounding box center [308, 233] width 140 height 17
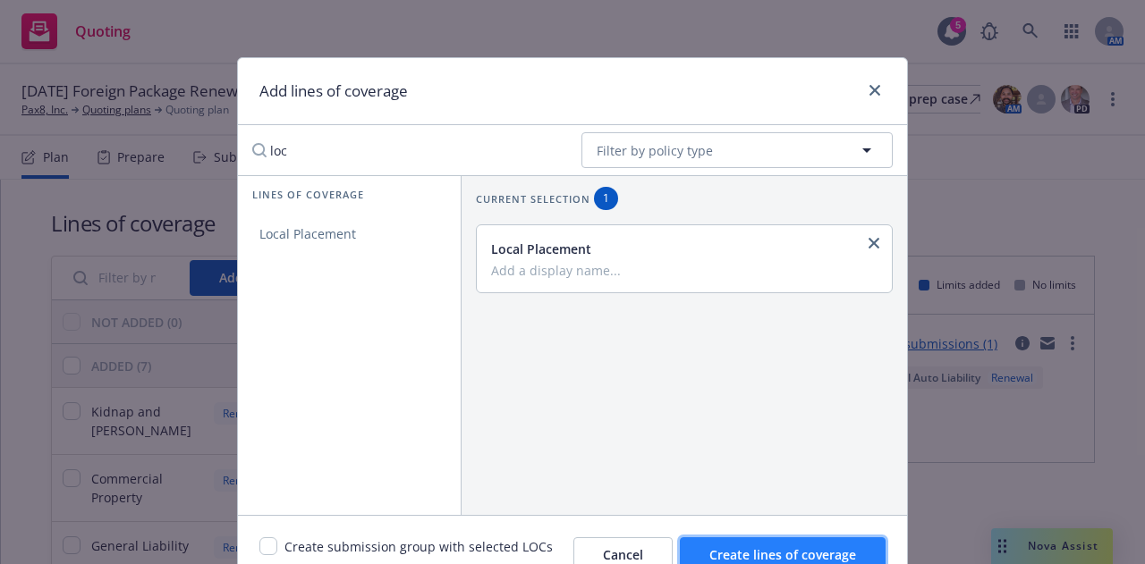
click at [786, 550] on span "Create lines of coverage" at bounding box center [782, 554] width 147 height 17
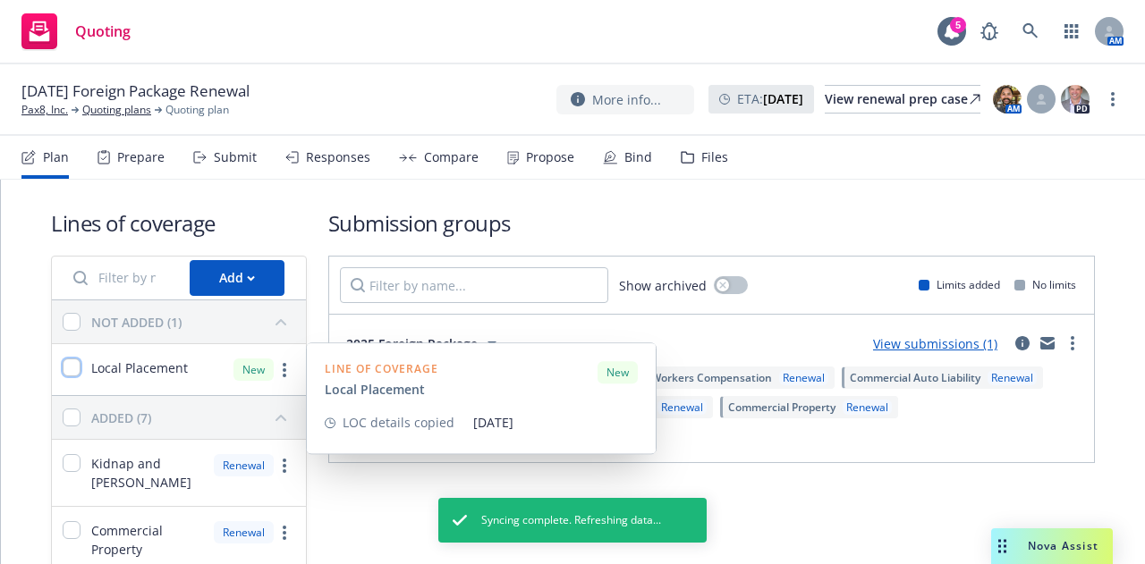
click at [66, 371] on input "checkbox" at bounding box center [72, 368] width 18 height 18
checkbox input "true"
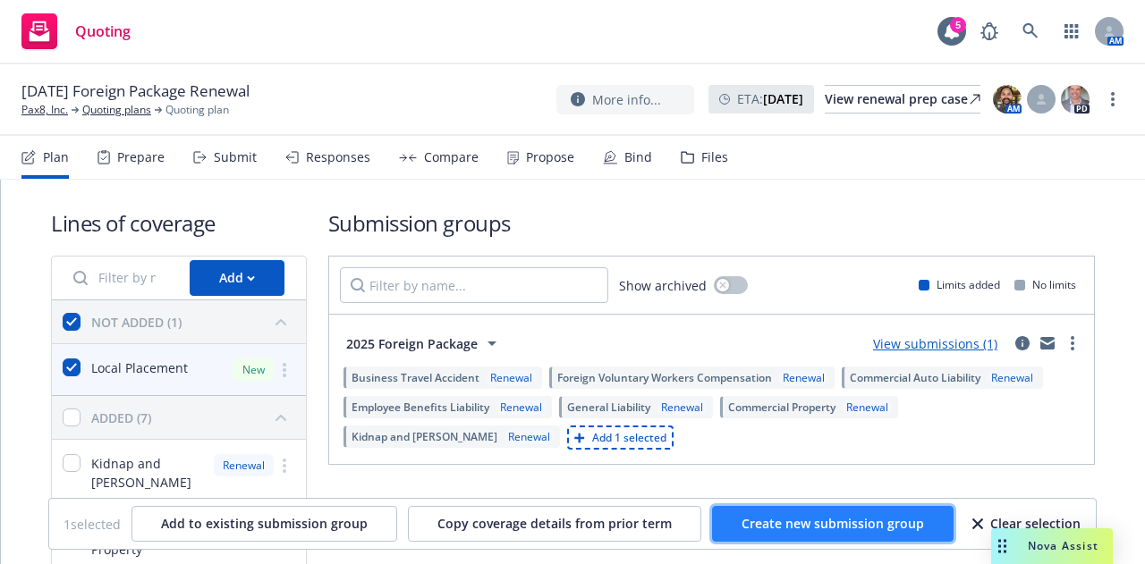
click at [804, 520] on span "Create new submission group" at bounding box center [832, 523] width 182 height 17
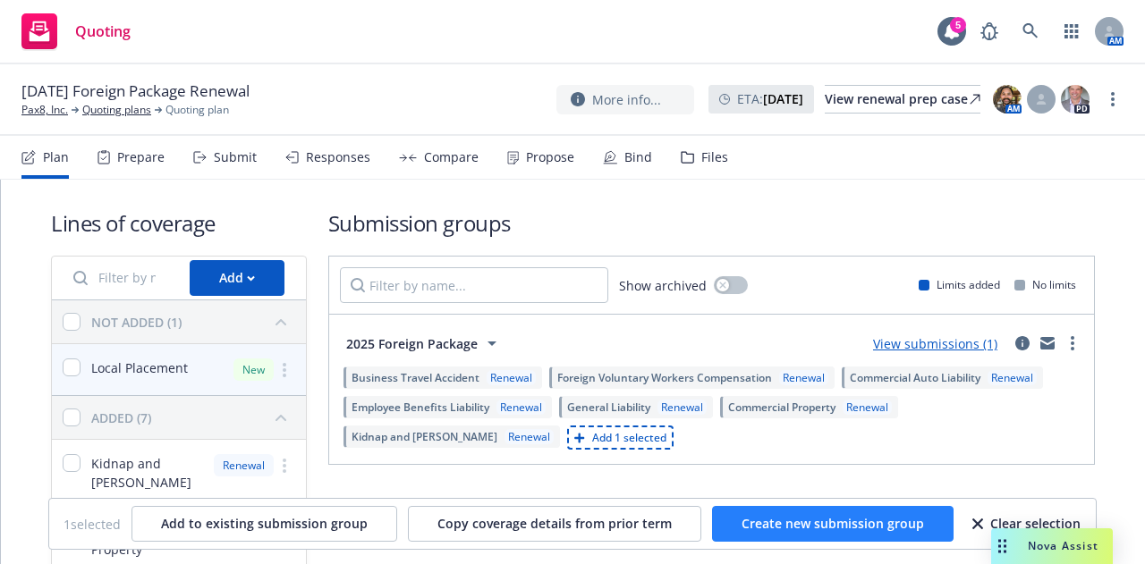
checkbox input "false"
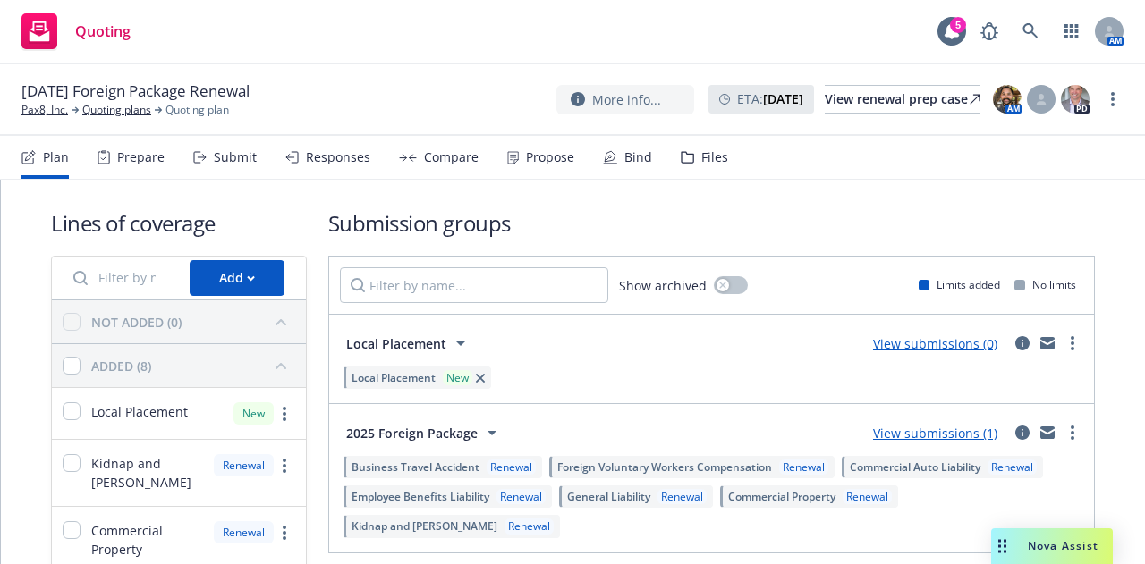
click at [383, 337] on span "Local Placement" at bounding box center [396, 343] width 100 height 19
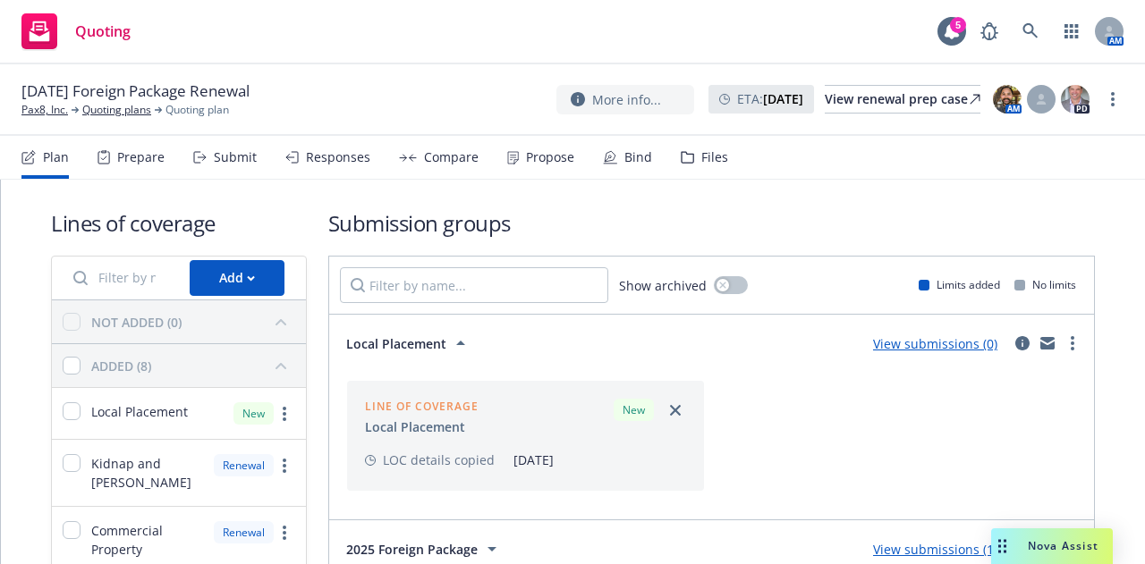
click at [418, 337] on span "Local Placement" at bounding box center [396, 343] width 100 height 19
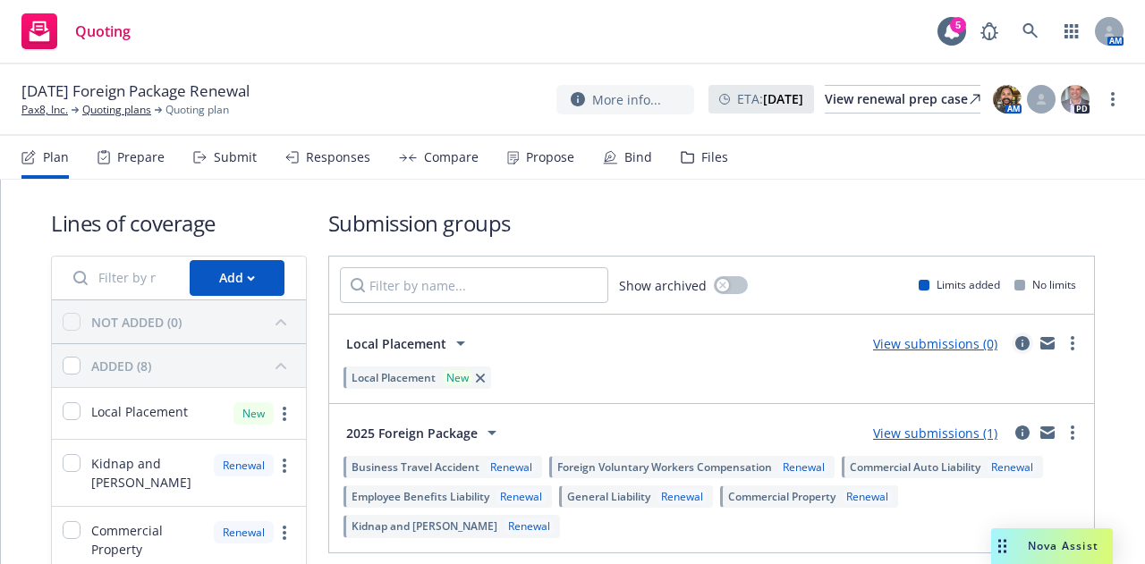
click at [1012, 350] on link "circleInformation" at bounding box center [1022, 343] width 21 height 21
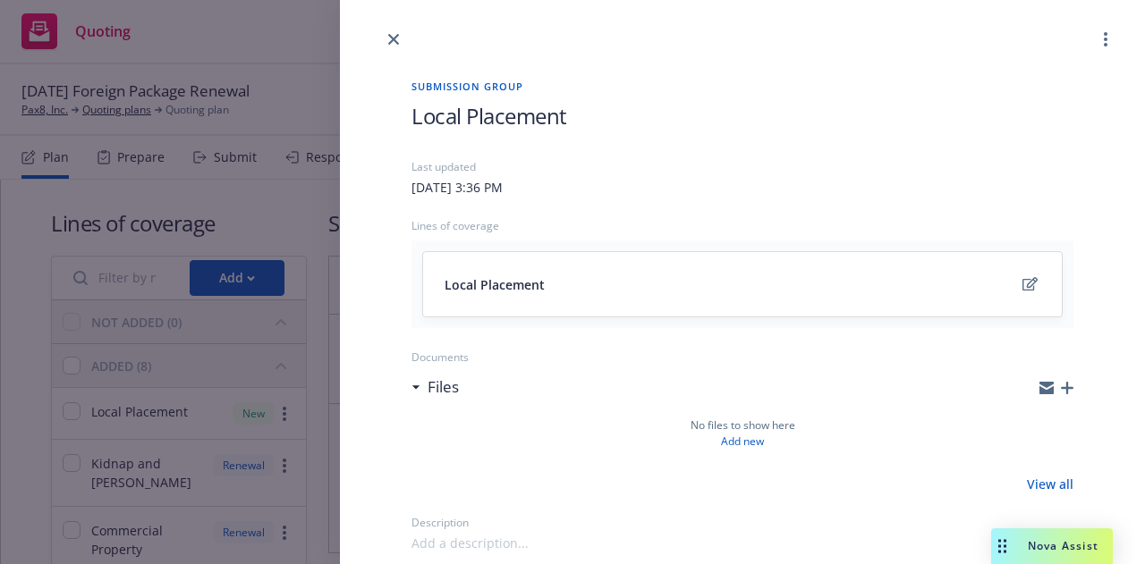
click at [572, 114] on h1 "Local Placement" at bounding box center [742, 116] width 662 height 30
click at [394, 37] on icon "close" at bounding box center [393, 39] width 11 height 11
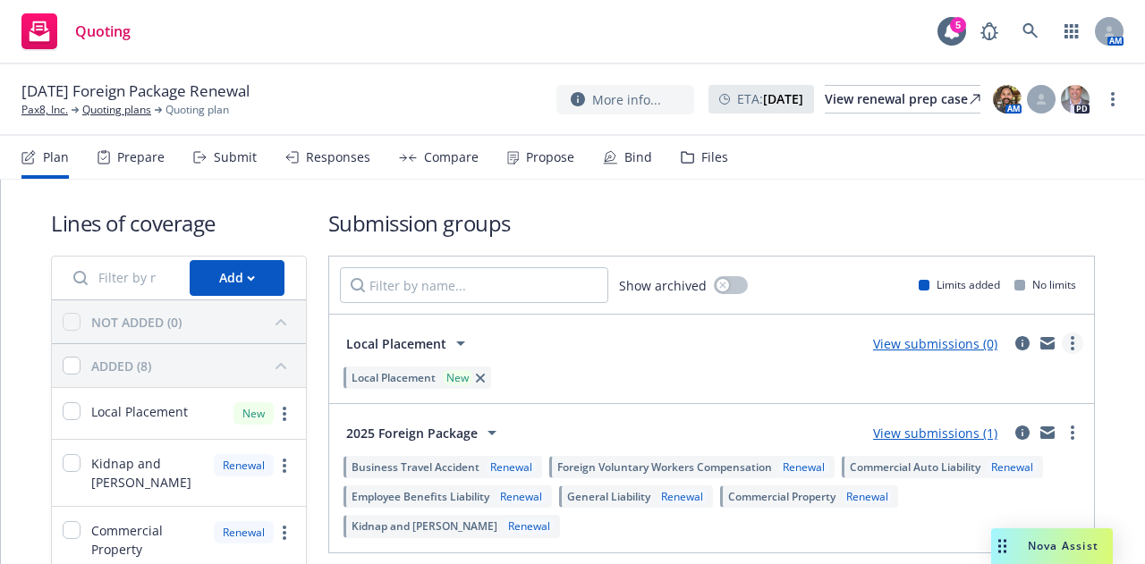
click at [1062, 350] on link "more" at bounding box center [1072, 343] width 21 height 21
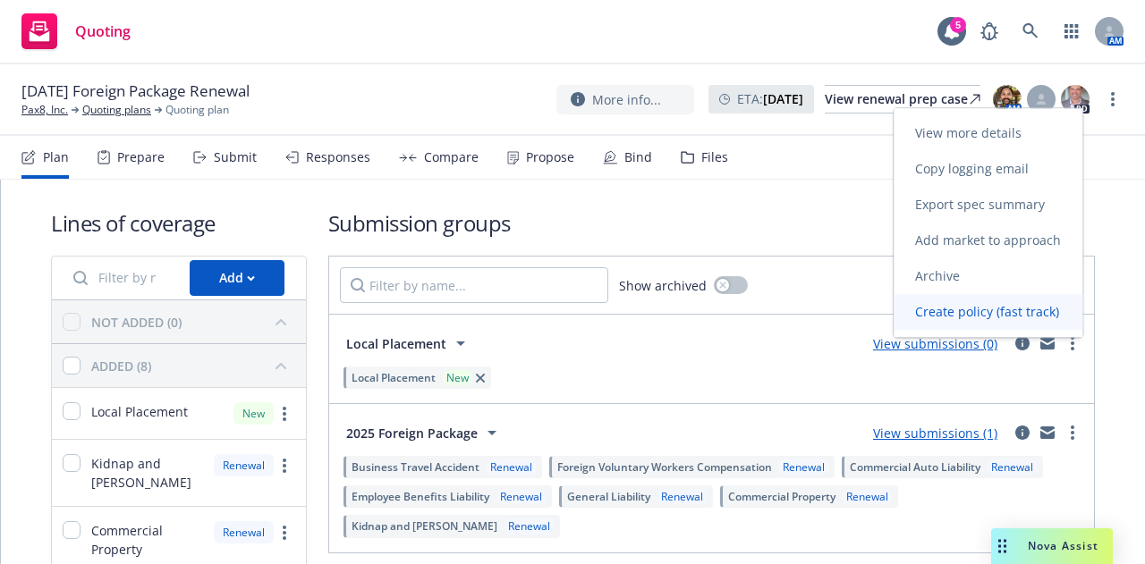
click at [1009, 319] on span "Create policy (fast track)" at bounding box center [986, 311] width 187 height 17
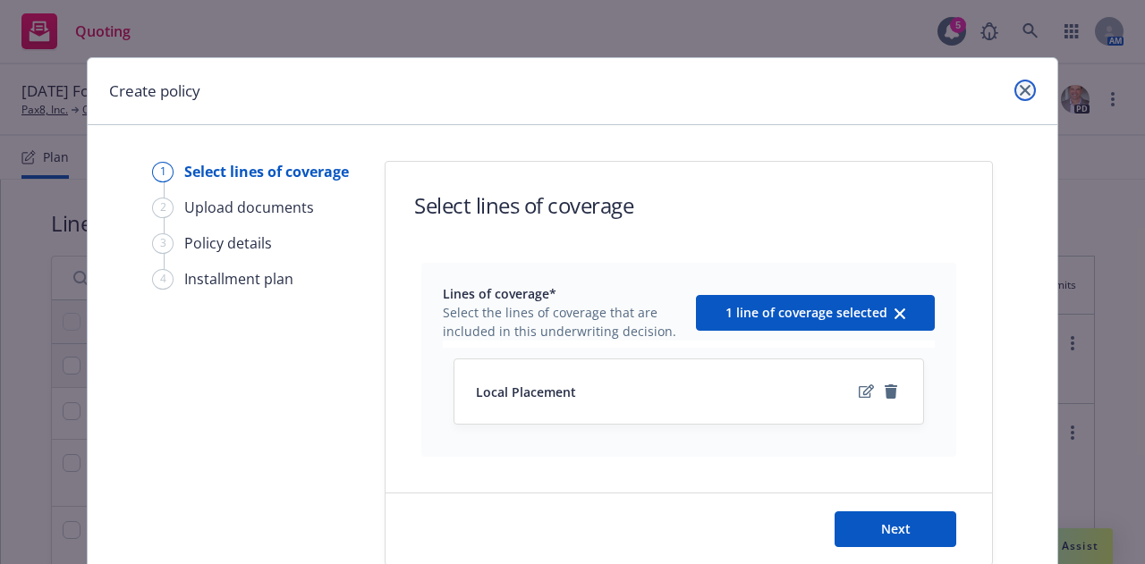
click at [1020, 94] on icon "close" at bounding box center [1025, 90] width 11 height 11
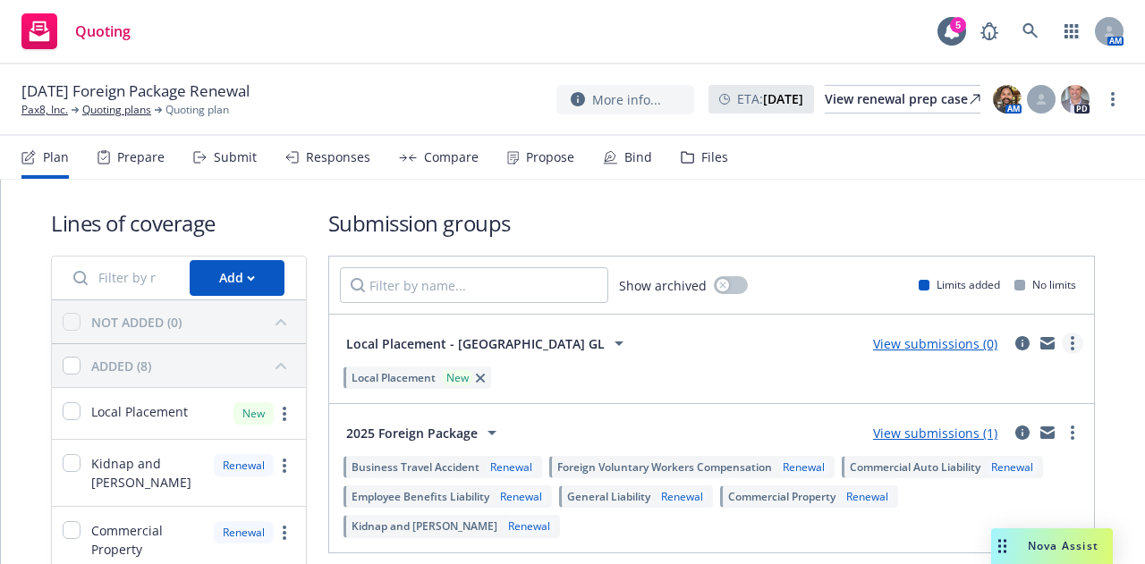
click at [1063, 334] on link "more" at bounding box center [1072, 343] width 21 height 21
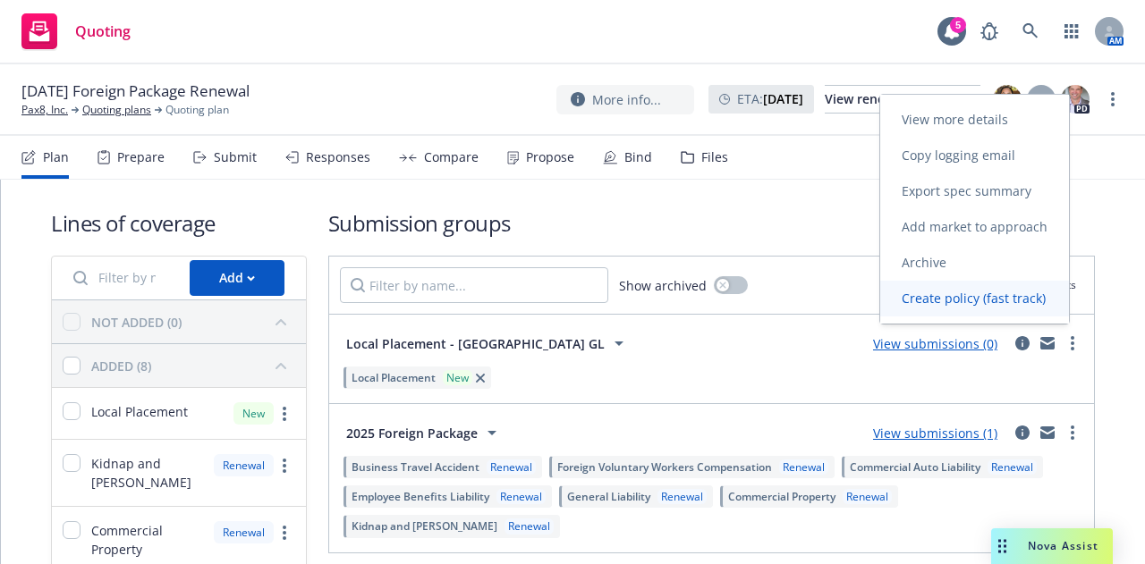
click at [945, 316] on link "Create policy (fast track)" at bounding box center [974, 299] width 189 height 36
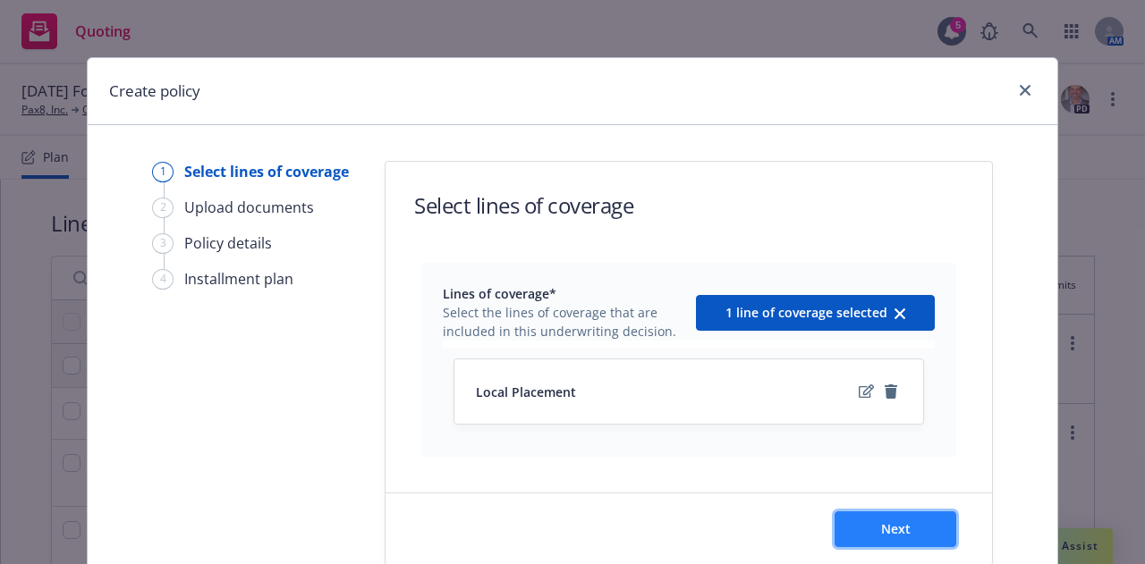
click at [903, 529] on button "Next" at bounding box center [895, 530] width 122 height 36
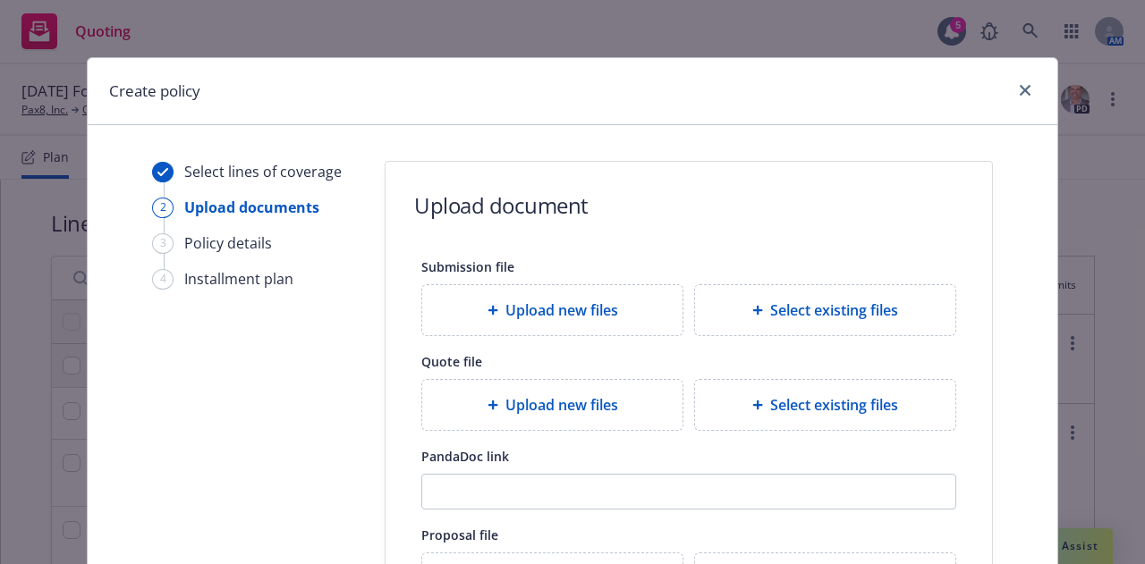
scroll to position [337, 0]
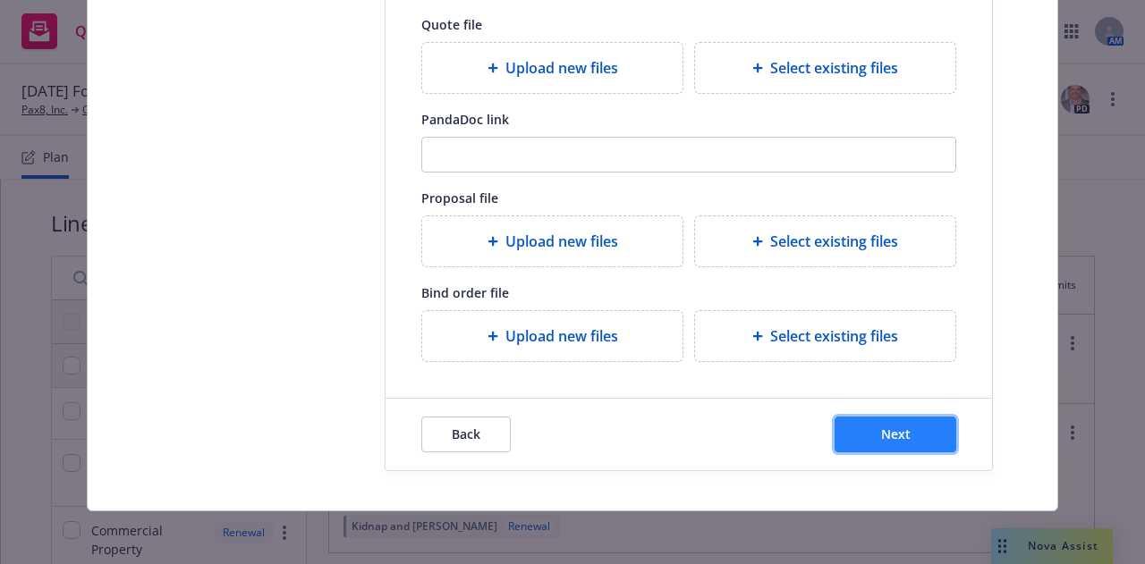
click at [910, 435] on button "Next" at bounding box center [895, 435] width 122 height 36
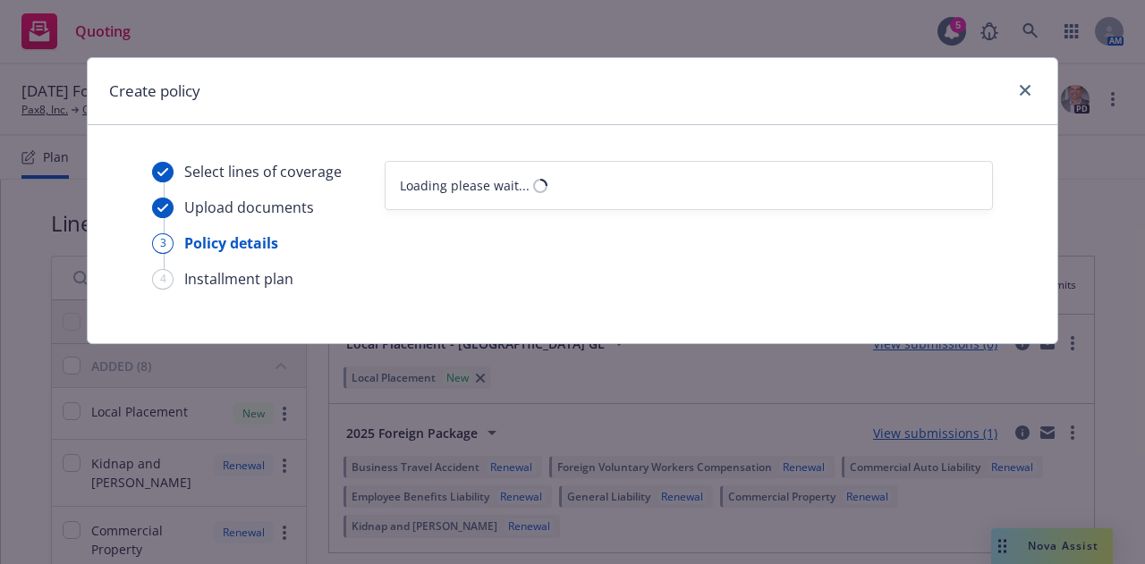
scroll to position [0, 0]
select select "12"
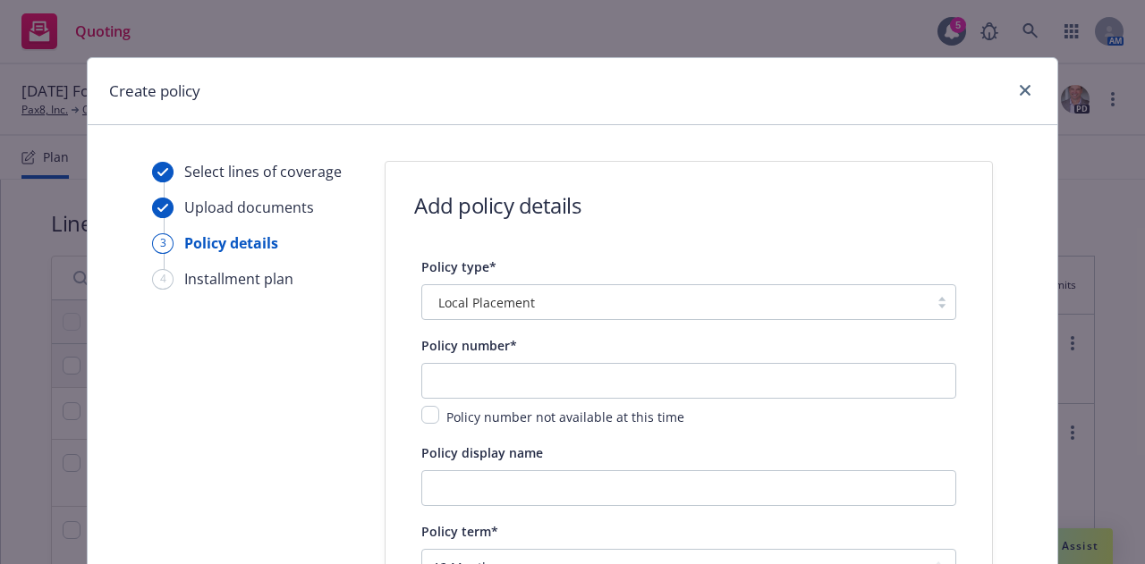
click at [610, 293] on div "Local Placement" at bounding box center [675, 302] width 488 height 19
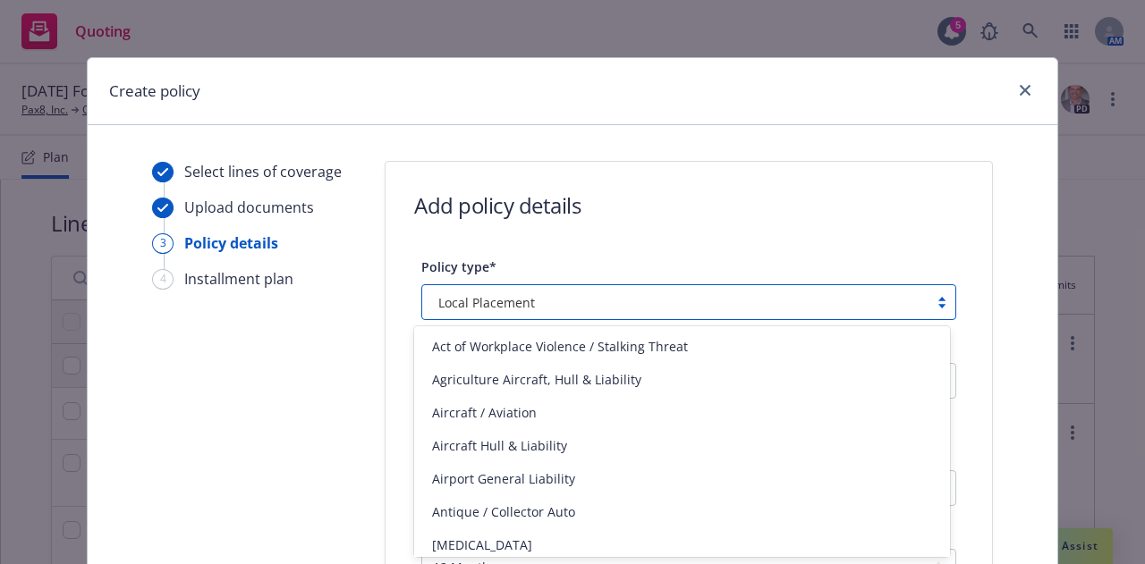
click at [729, 194] on div "Add policy details" at bounding box center [688, 205] width 549 height 30
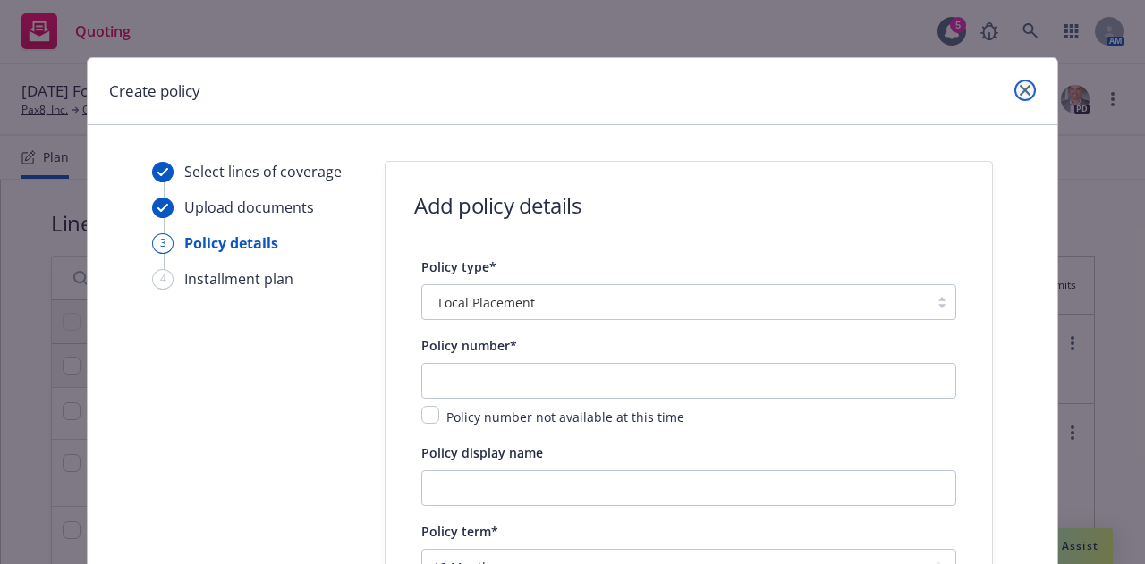
click at [1020, 90] on icon "close" at bounding box center [1025, 90] width 11 height 11
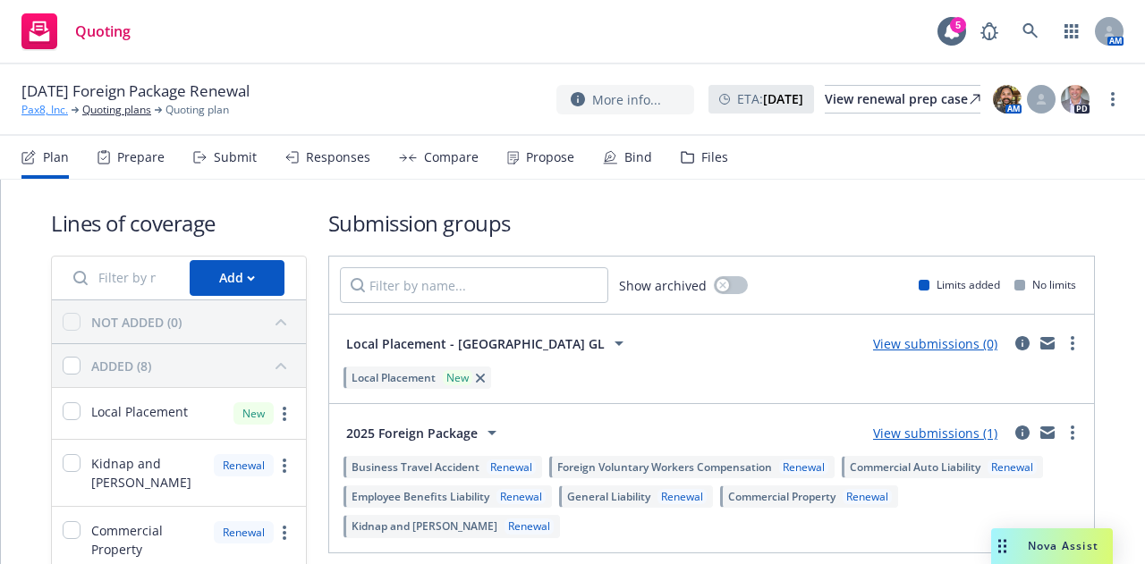
click at [37, 114] on link "Pax8, Inc." at bounding box center [44, 110] width 47 height 16
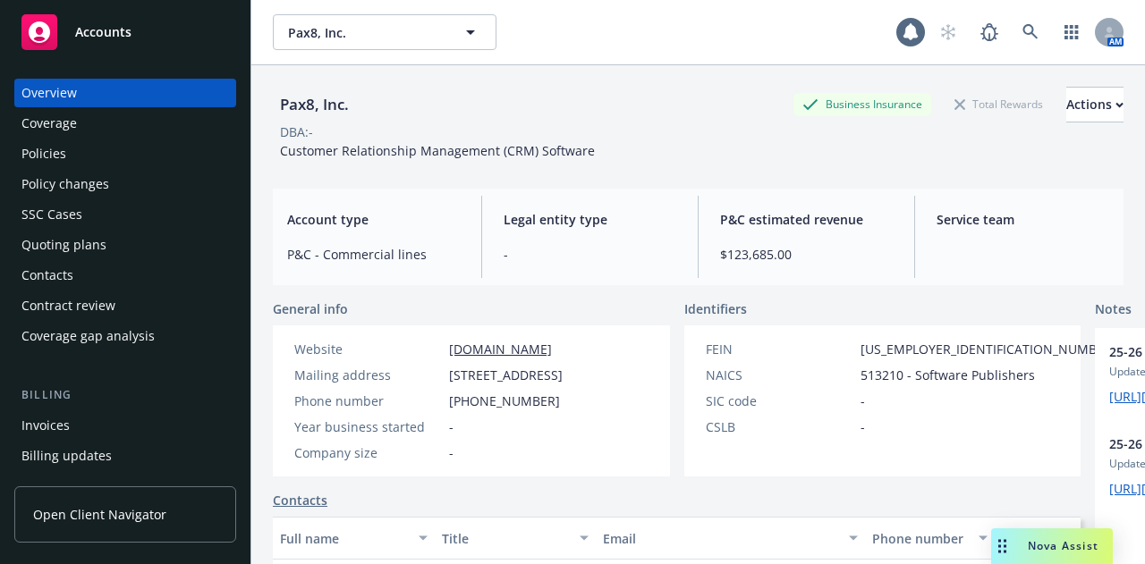
scroll to position [289, 0]
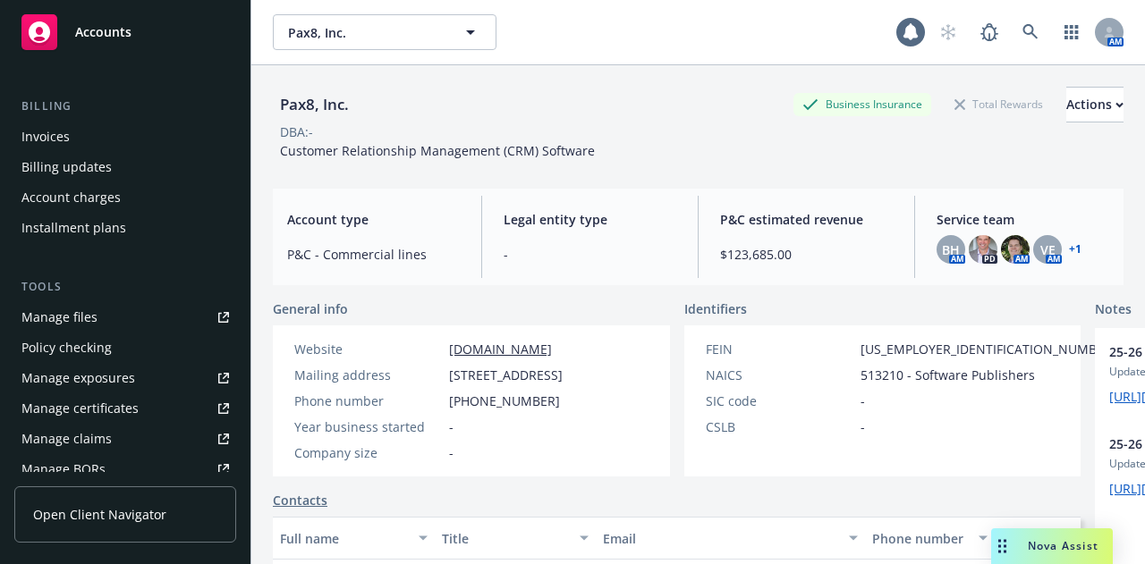
click at [91, 325] on div "Manage files" at bounding box center [59, 317] width 76 height 29
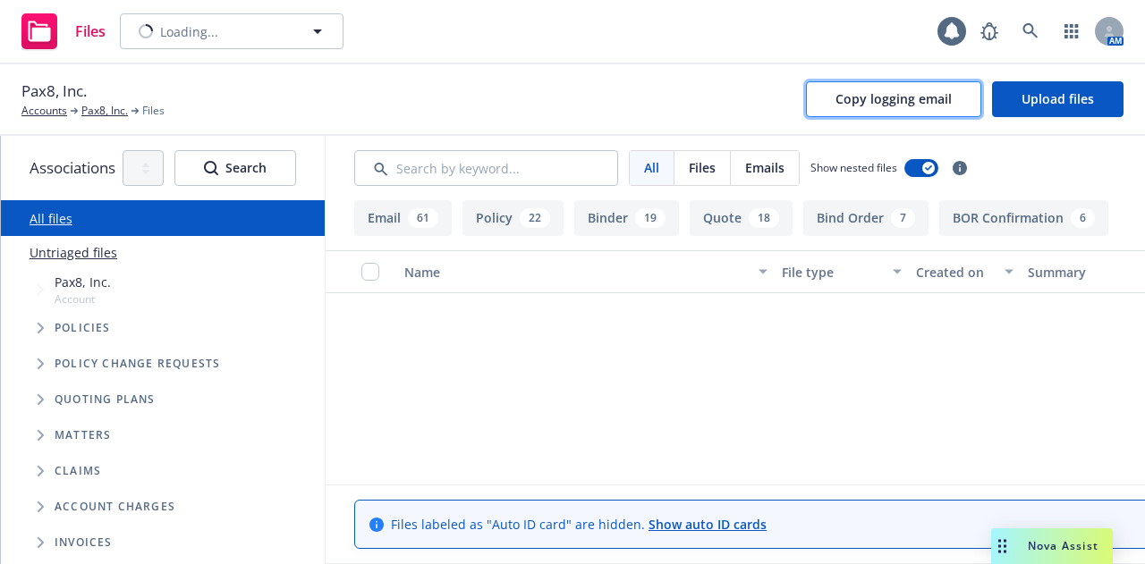
click at [901, 99] on span "Copy logging email" at bounding box center [893, 98] width 116 height 17
